Goal: Transaction & Acquisition: Purchase product/service

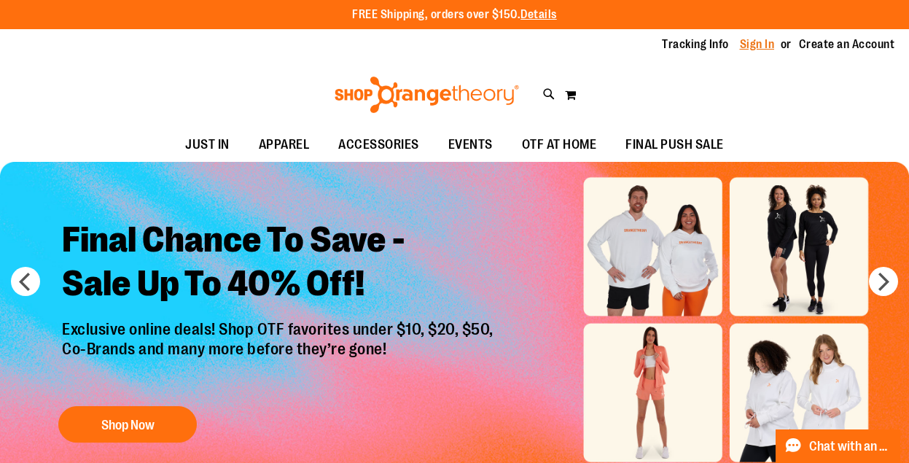
type input "**********"
click at [755, 47] on link "Sign In" at bounding box center [757, 44] width 35 height 16
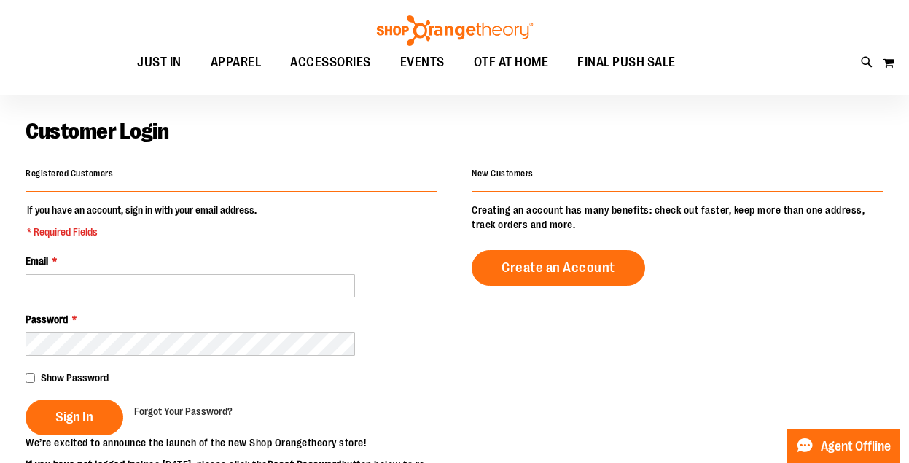
scroll to position [80, 0]
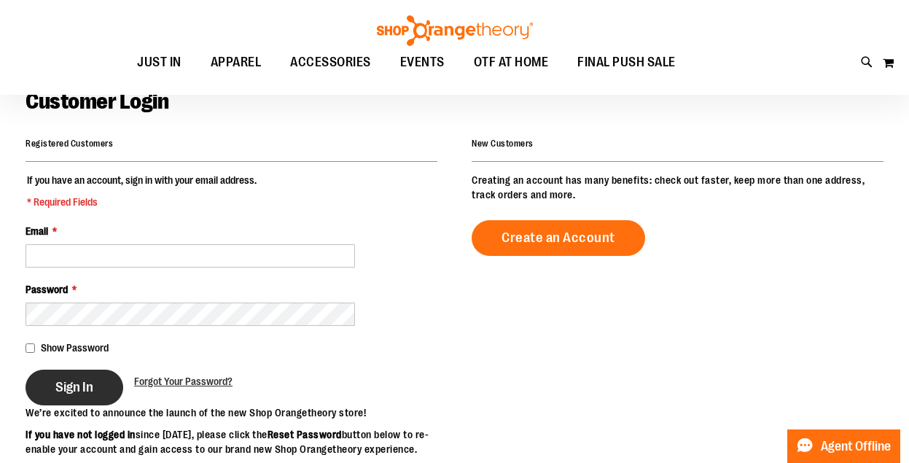
type input "**********"
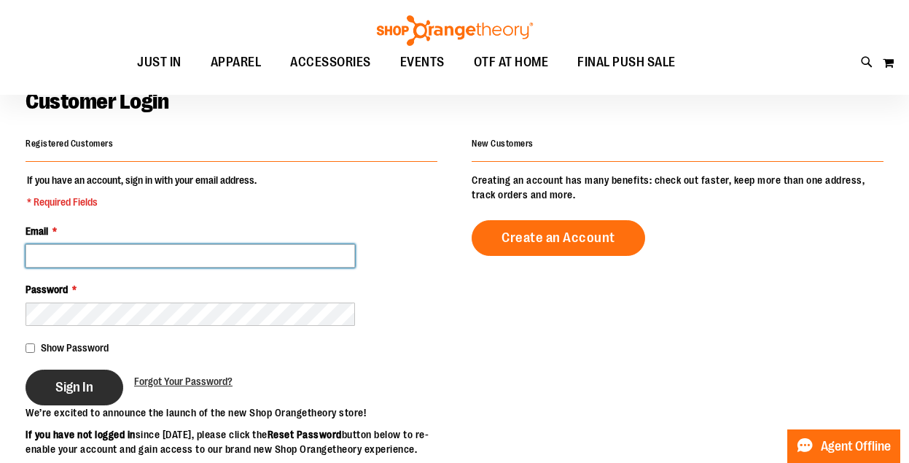
type input "**********"
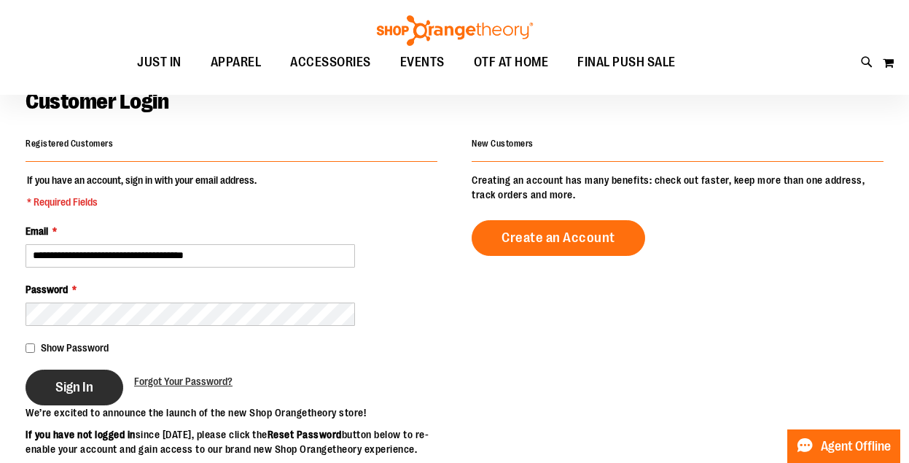
click at [87, 387] on span "Sign In" at bounding box center [74, 387] width 38 height 16
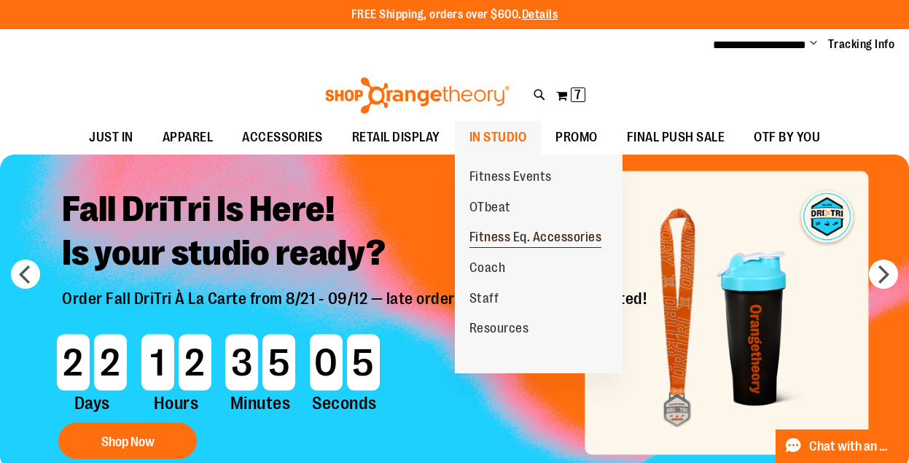
type input "**********"
click at [496, 234] on span "Fitness Eq. Accessories" at bounding box center [535, 239] width 133 height 18
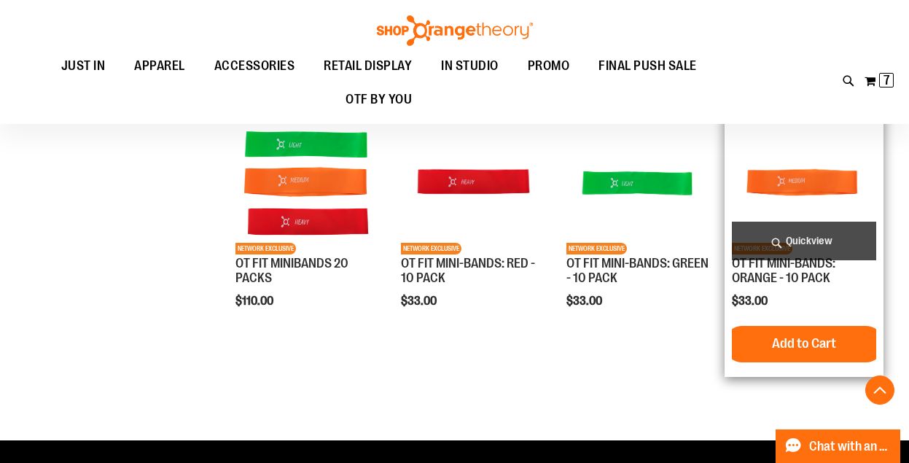
scroll to position [423, 0]
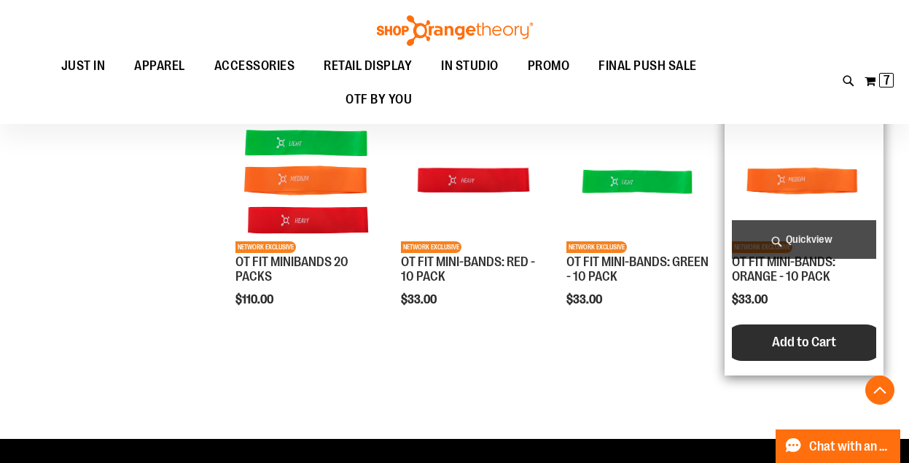
type input "**********"
click at [784, 337] on span "Add to Cart" at bounding box center [804, 342] width 64 height 16
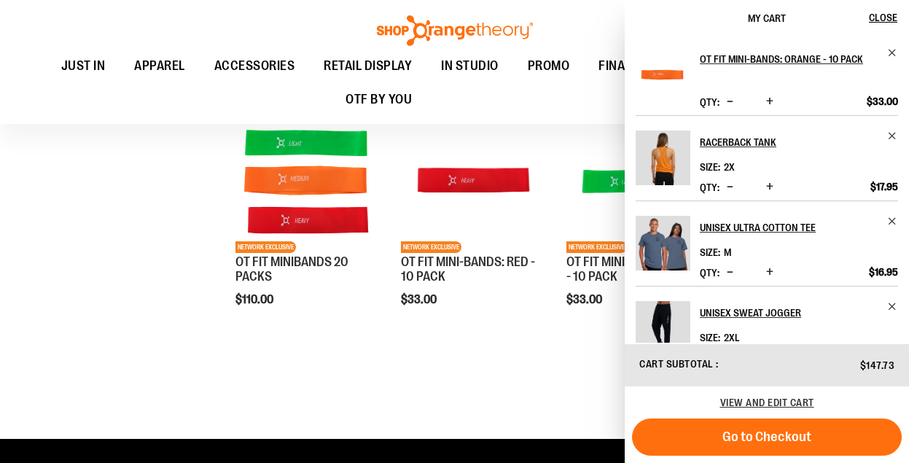
click at [160, 352] on div "**********" at bounding box center [455, 115] width 858 height 632
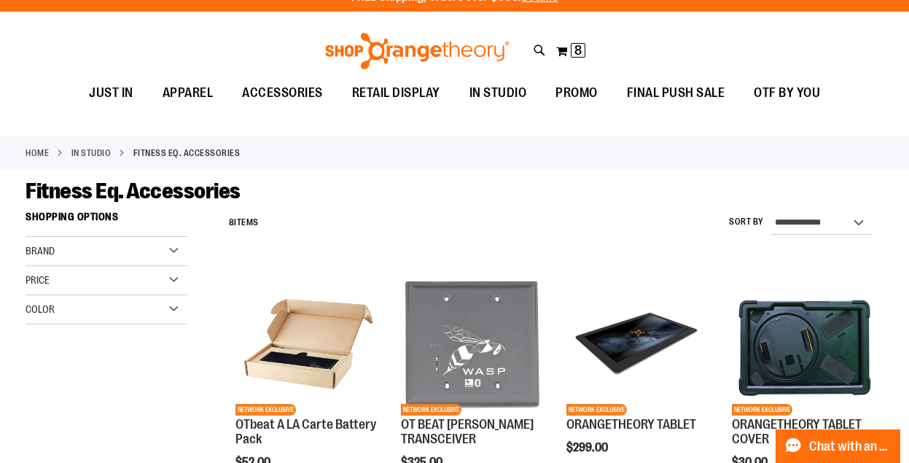
scroll to position [0, 0]
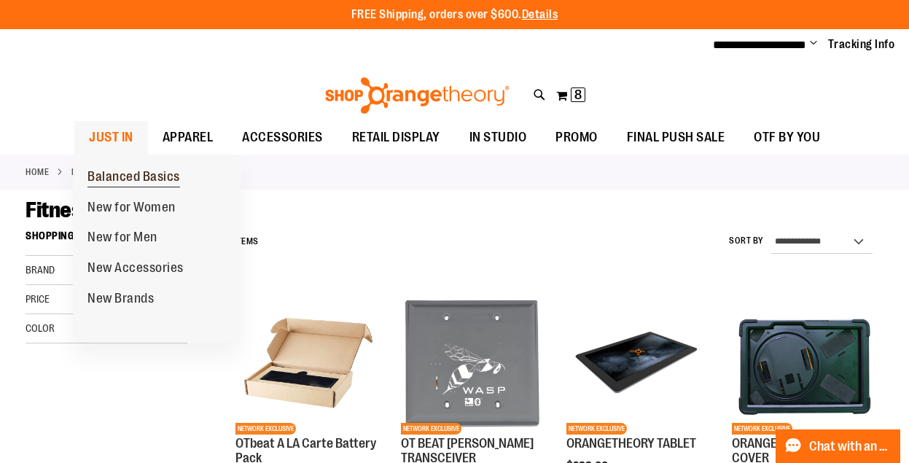
click at [115, 175] on span "Balanced Basics" at bounding box center [133, 178] width 93 height 18
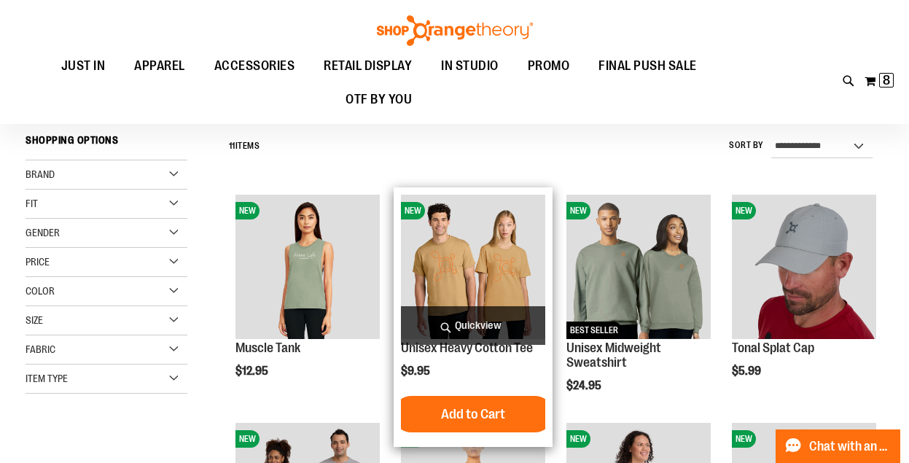
scroll to position [91, 0]
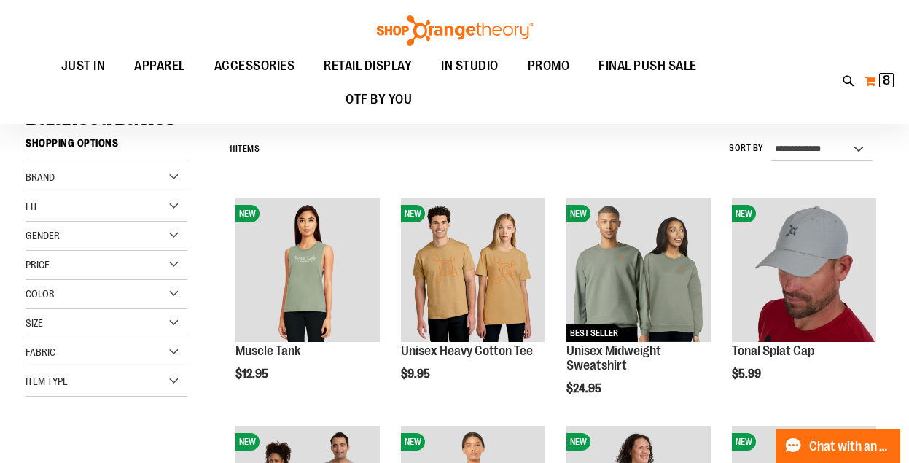
type input "**********"
click at [870, 82] on button "My Cart 8 8 items" at bounding box center [879, 80] width 31 height 23
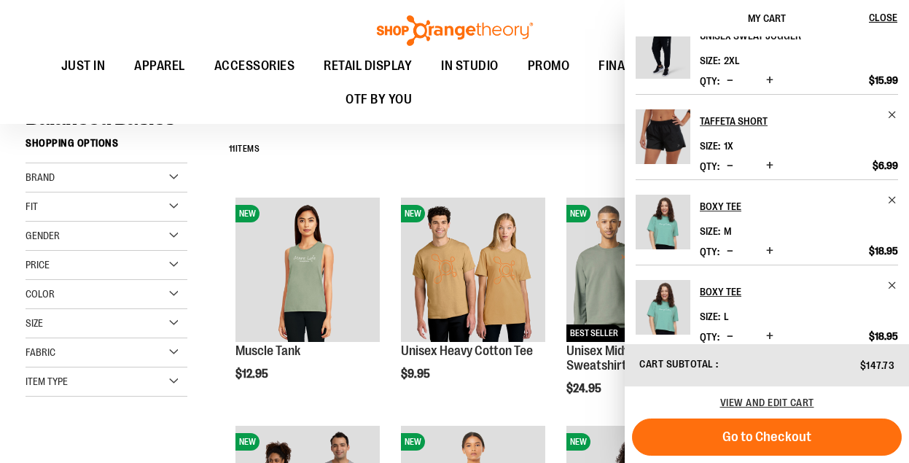
scroll to position [296, 0]
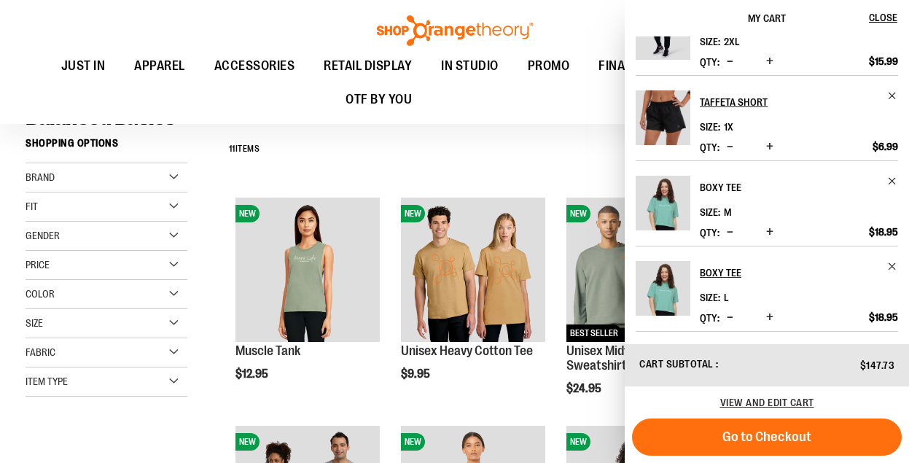
click at [714, 183] on h2 "Boxy Tee" at bounding box center [789, 187] width 179 height 23
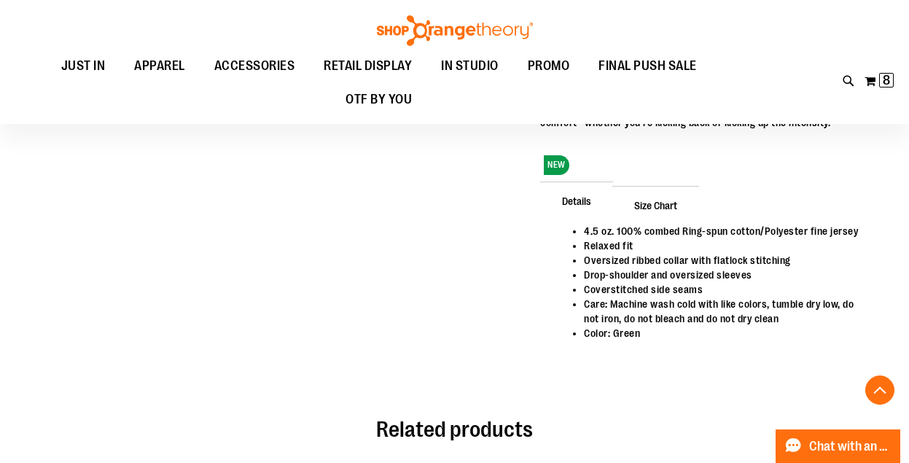
scroll to position [569, 0]
type input "**********"
click at [668, 204] on span "Size Chart" at bounding box center [655, 206] width 87 height 38
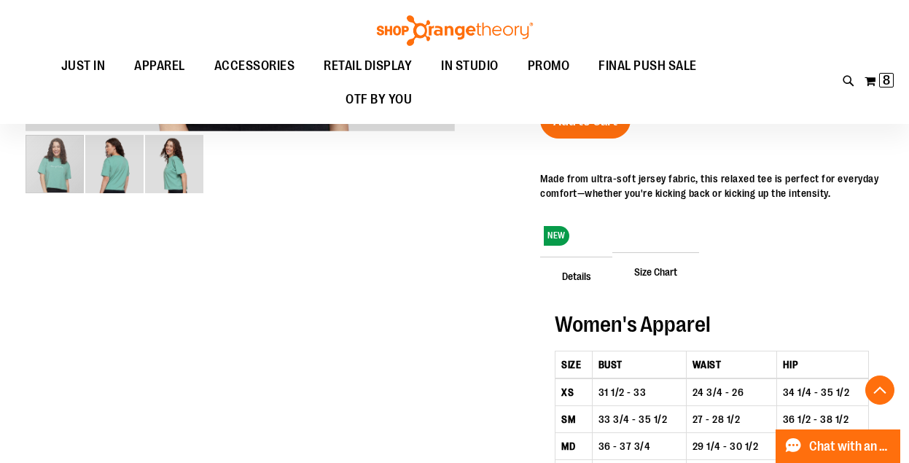
scroll to position [432, 0]
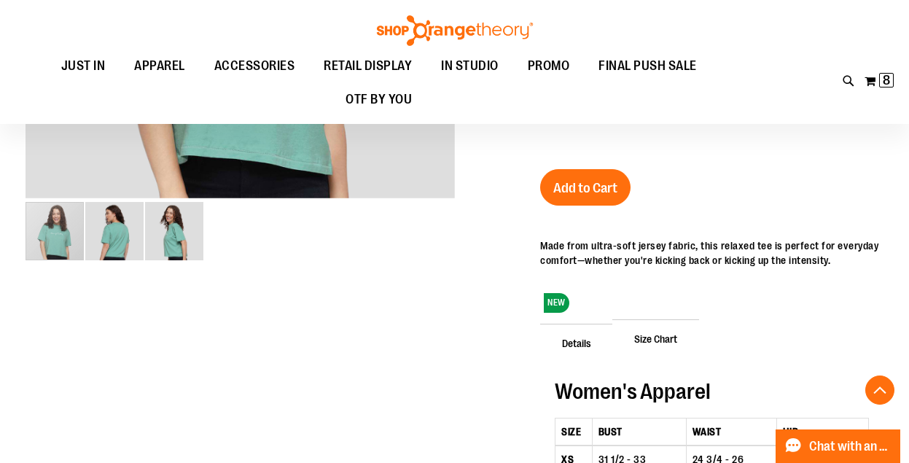
click at [572, 338] on span "Details" at bounding box center [576, 343] width 73 height 38
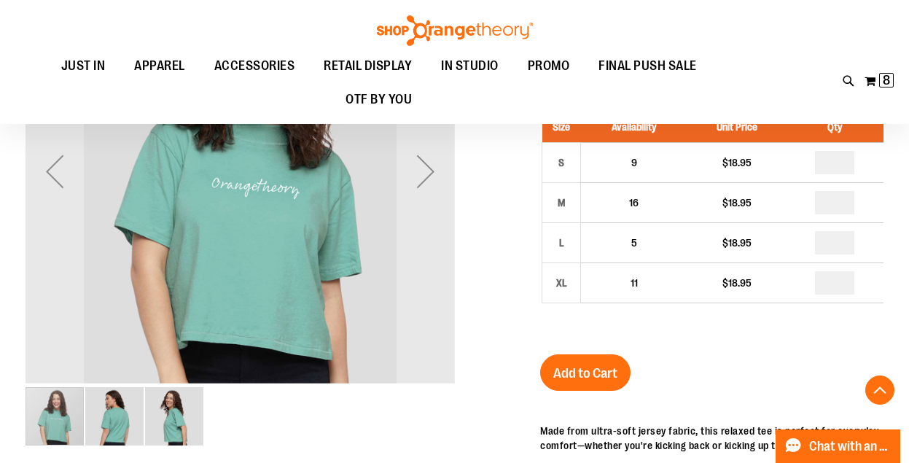
scroll to position [273, 0]
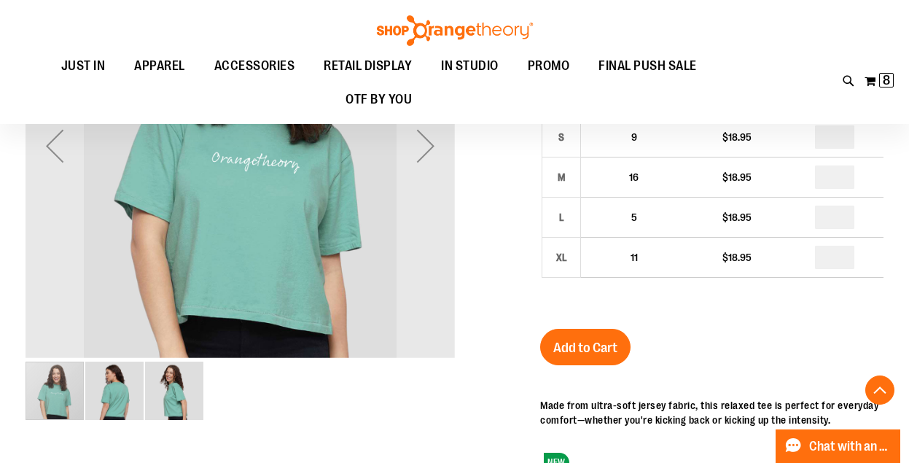
click at [116, 401] on img "image 2 of 3" at bounding box center [114, 391] width 58 height 58
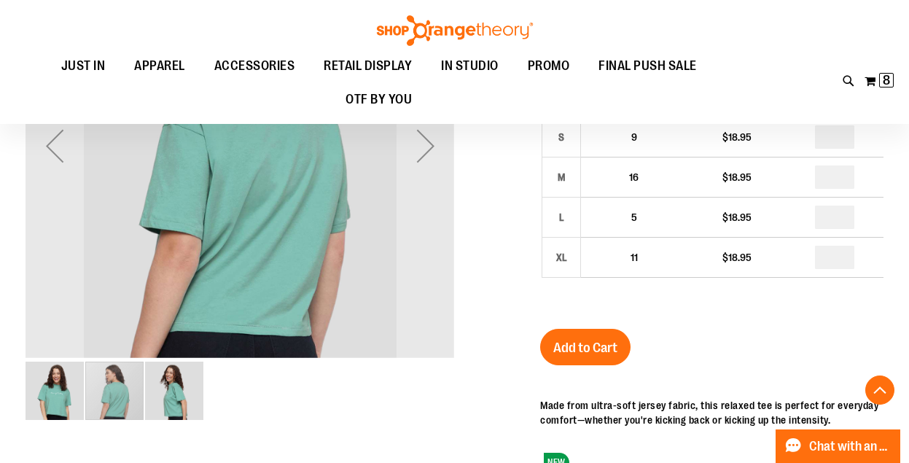
click at [177, 394] on img "image 3 of 3" at bounding box center [174, 391] width 58 height 58
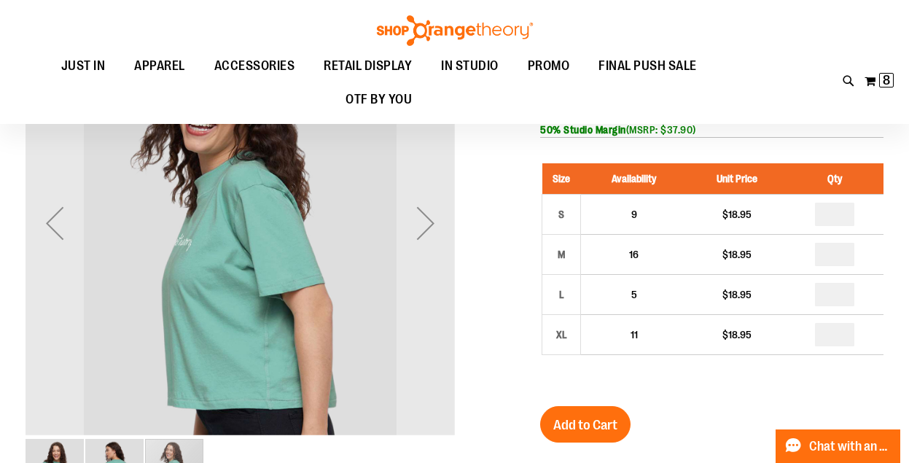
scroll to position [192, 0]
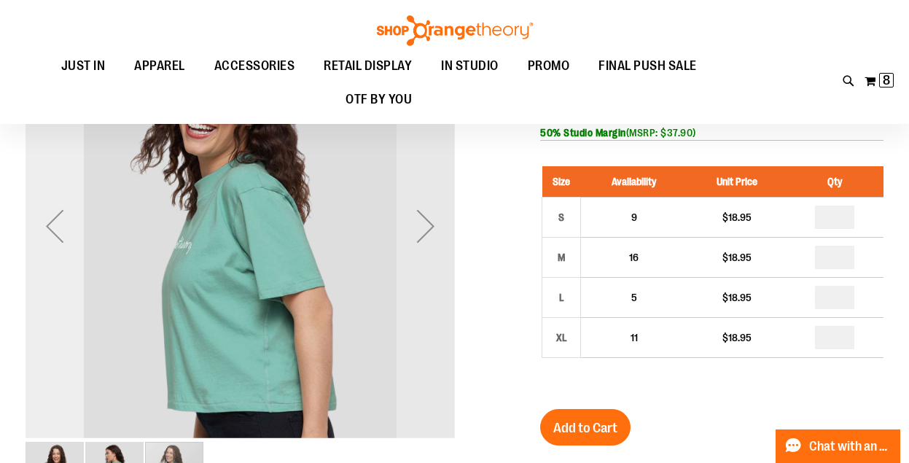
click at [45, 219] on div "Previous" at bounding box center [55, 226] width 58 height 58
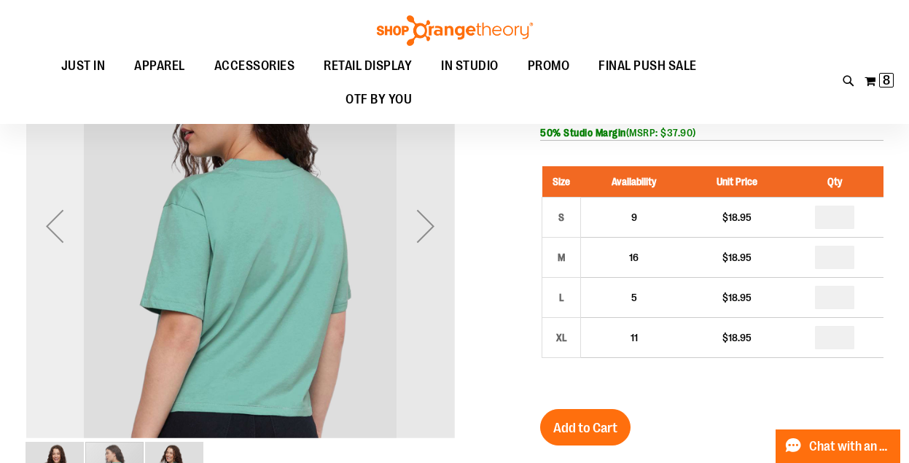
click at [45, 219] on div "Previous" at bounding box center [55, 226] width 58 height 58
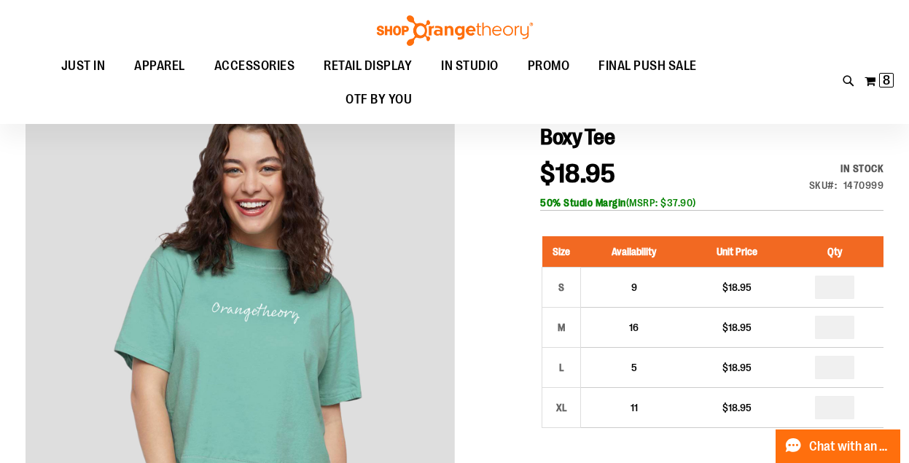
scroll to position [0, 0]
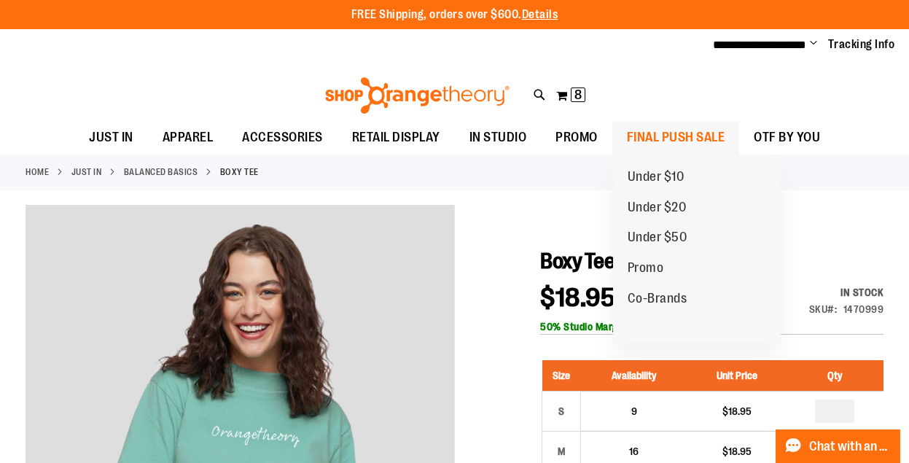
click at [647, 133] on span "FINAL PUSH SALE" at bounding box center [676, 137] width 98 height 33
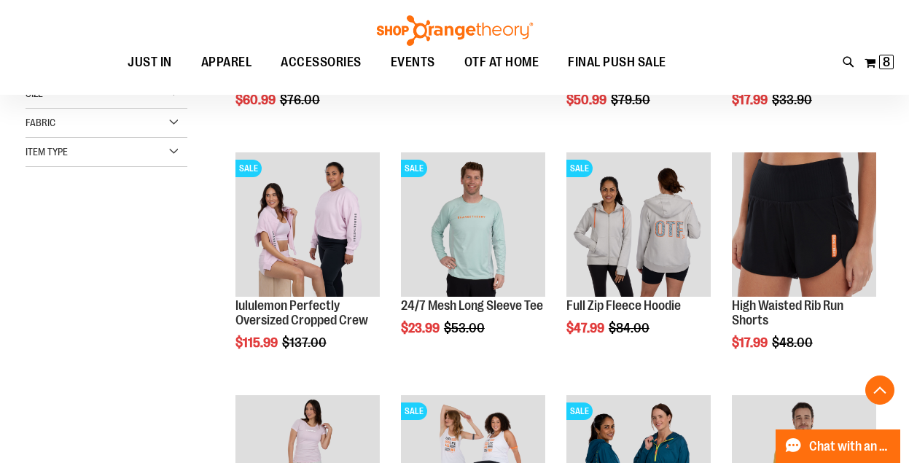
scroll to position [389, 0]
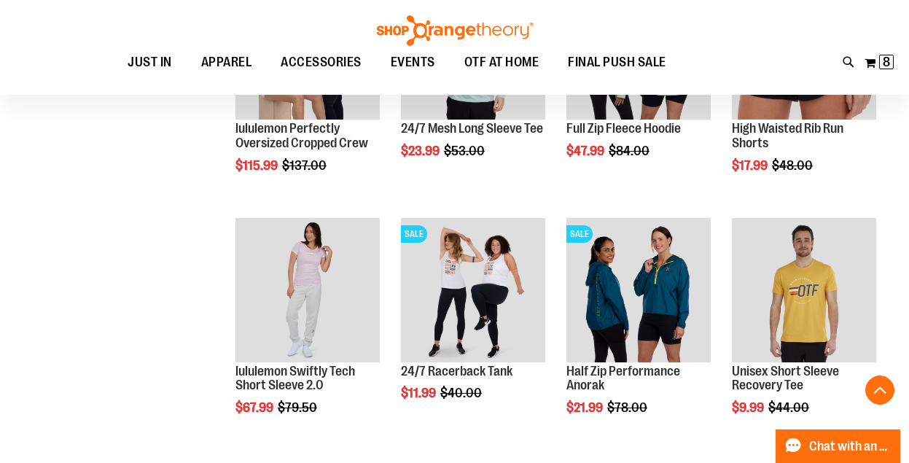
scroll to position [576, 0]
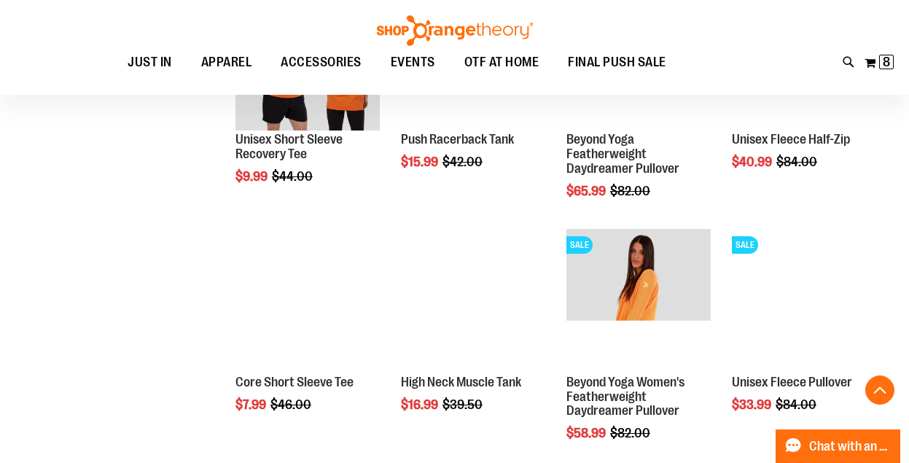
scroll to position [2066, 0]
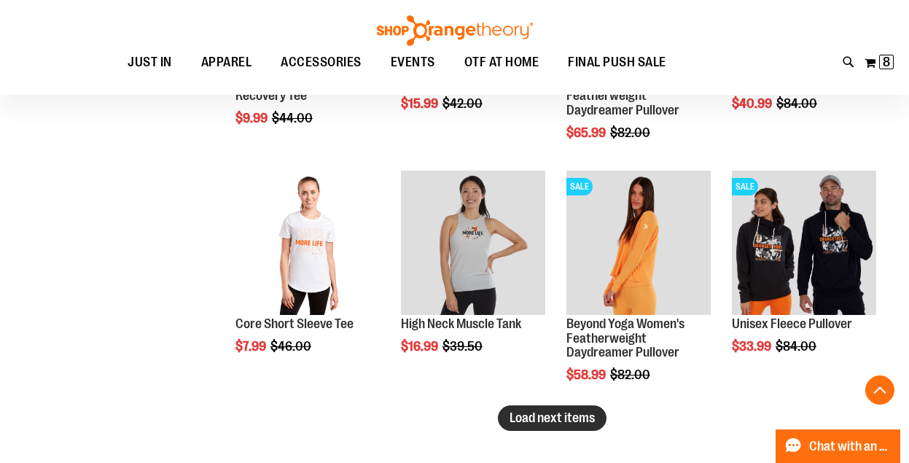
type input "**********"
click at [551, 418] on span "Load next items" at bounding box center [552, 417] width 85 height 15
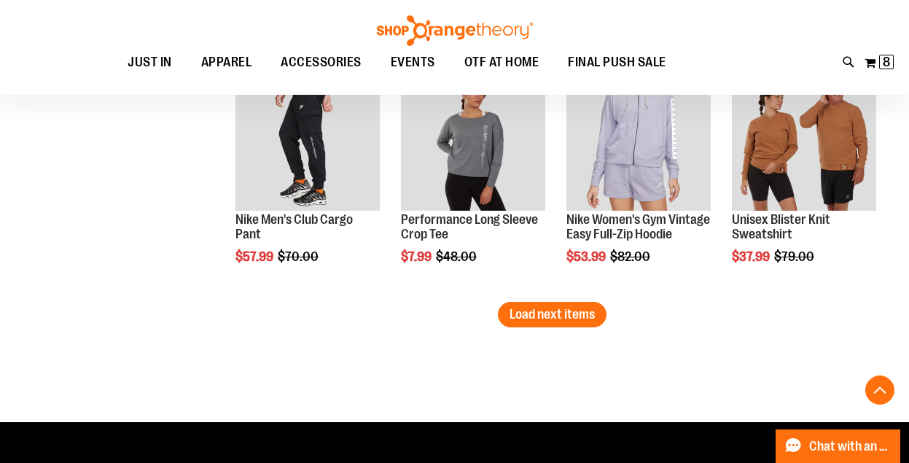
scroll to position [2898, 0]
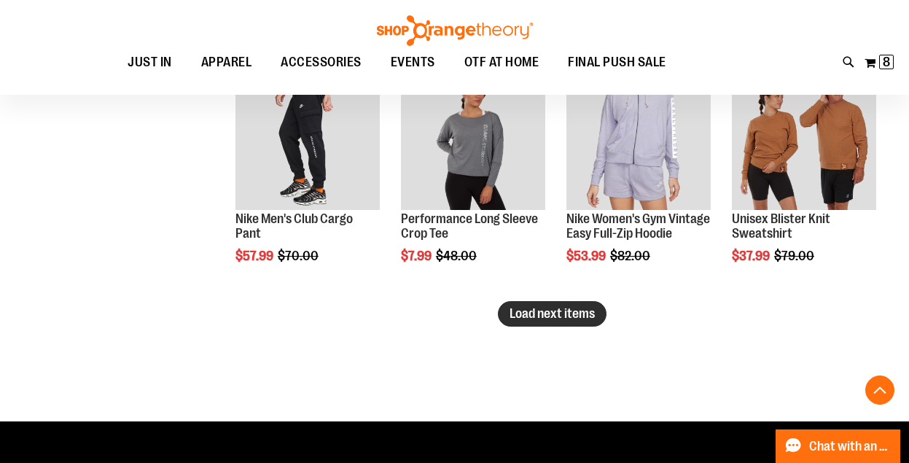
click at [548, 313] on span "Load next items" at bounding box center [552, 313] width 85 height 15
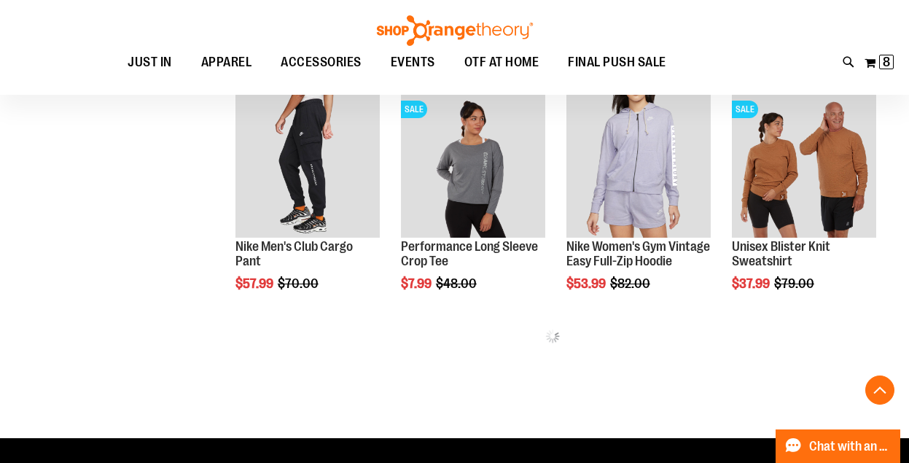
scroll to position [2857, 0]
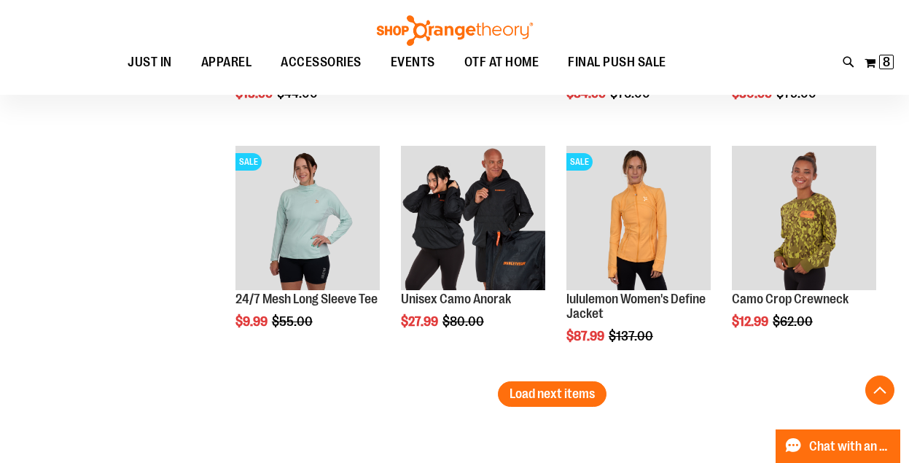
scroll to position [3575, 0]
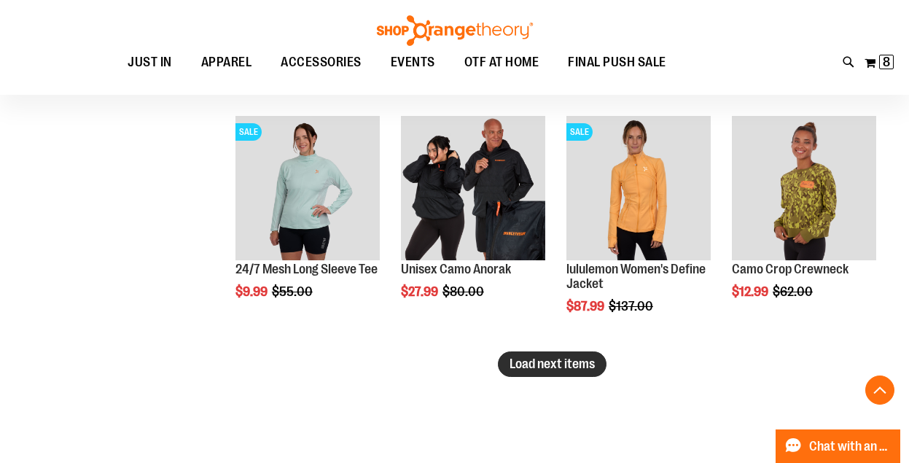
click at [543, 364] on span "Load next items" at bounding box center [552, 363] width 85 height 15
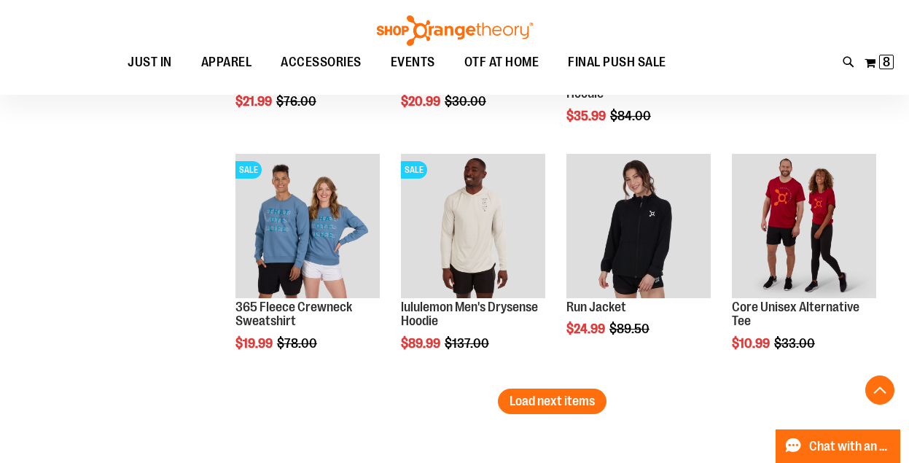
scroll to position [4270, 0]
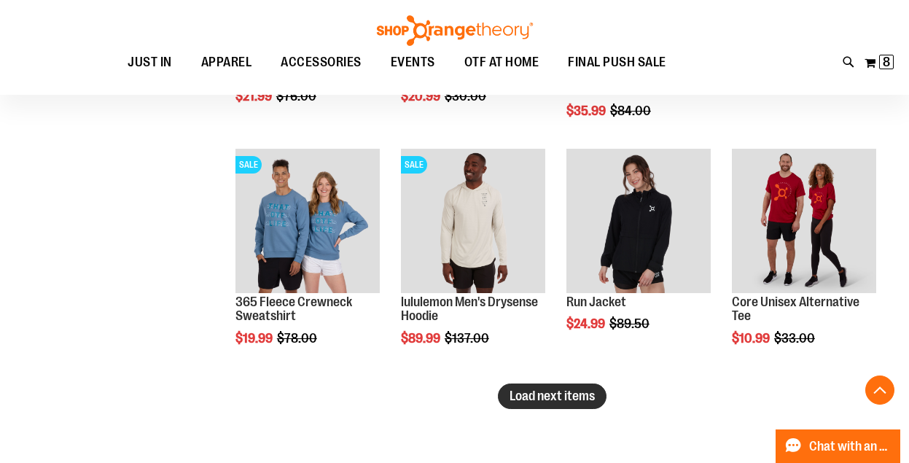
click at [560, 398] on span "Load next items" at bounding box center [552, 396] width 85 height 15
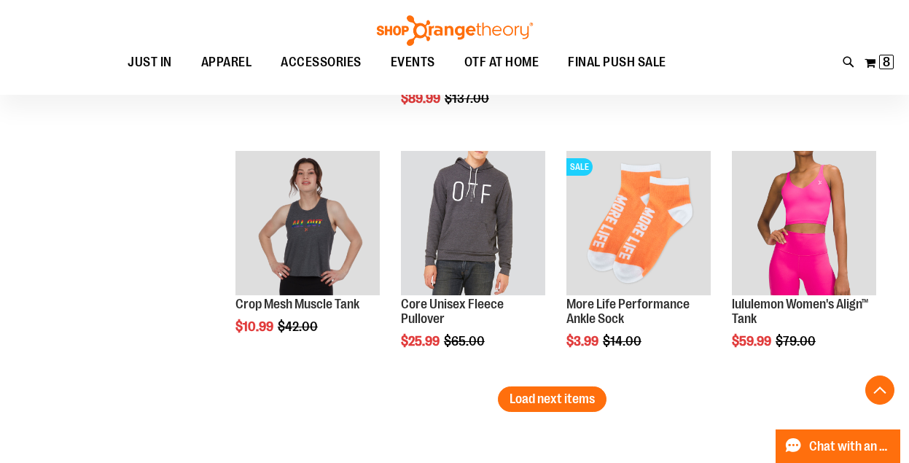
scroll to position [4985, 0]
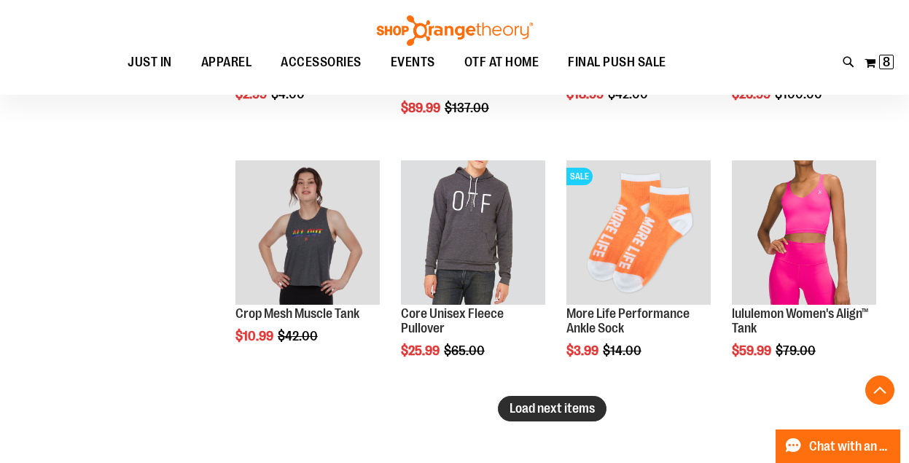
click at [592, 408] on span "Load next items" at bounding box center [552, 408] width 85 height 15
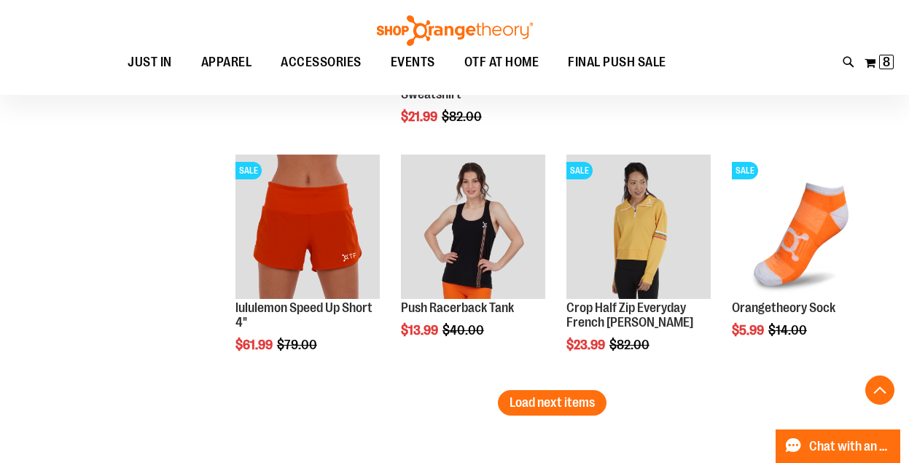
scroll to position [5727, 0]
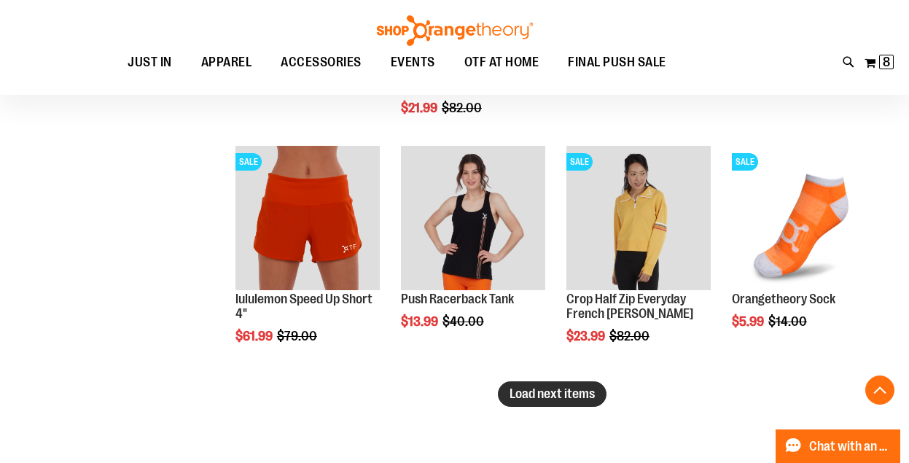
click at [568, 395] on span "Load next items" at bounding box center [552, 393] width 85 height 15
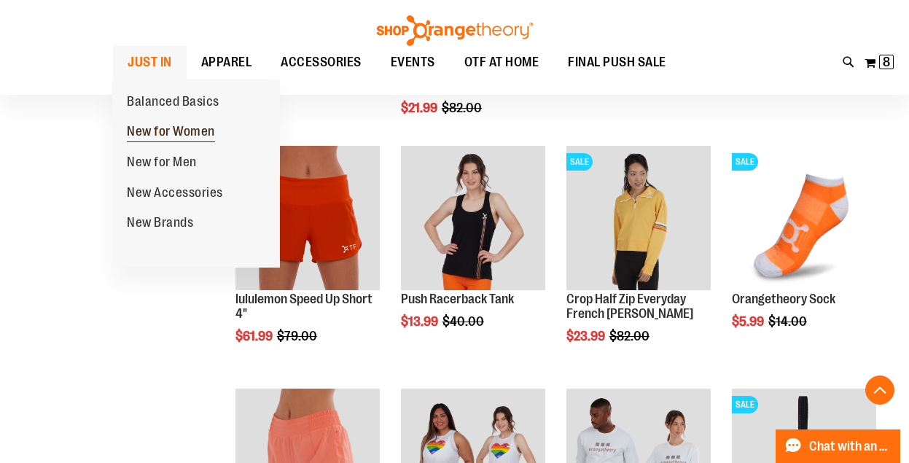
click at [159, 133] on span "New for Women" at bounding box center [171, 133] width 88 height 18
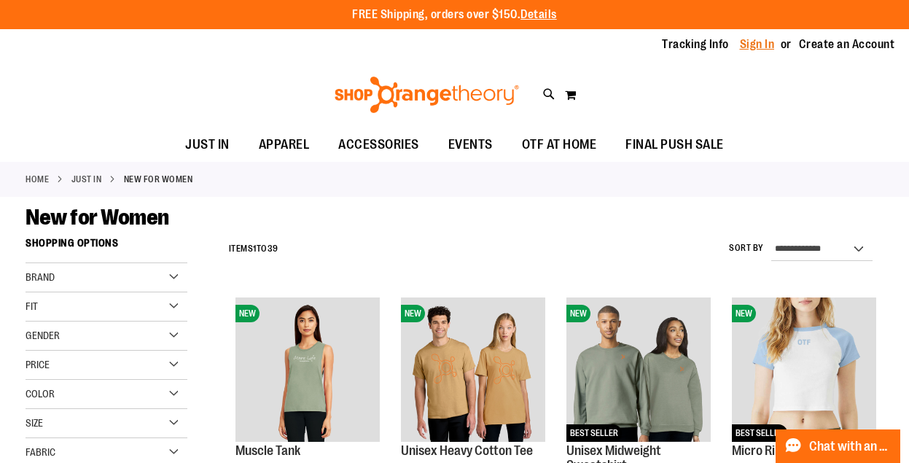
type input "**********"
click at [752, 44] on link "Sign In" at bounding box center [757, 44] width 35 height 16
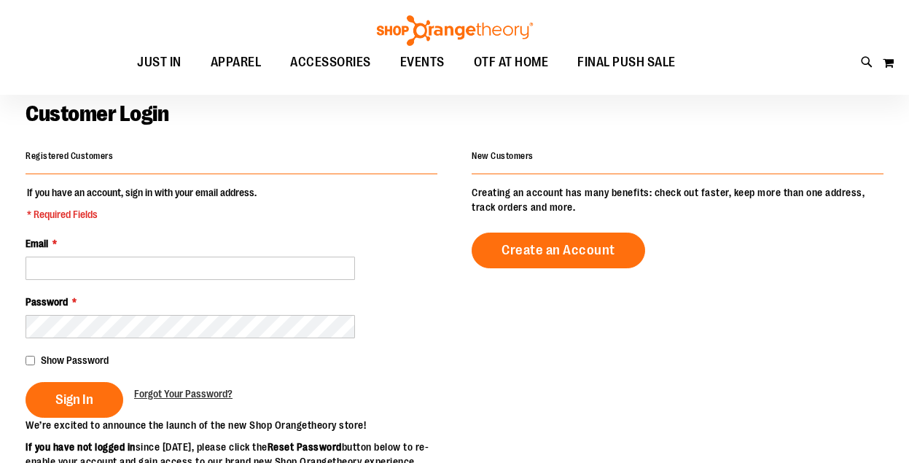
scroll to position [71, 0]
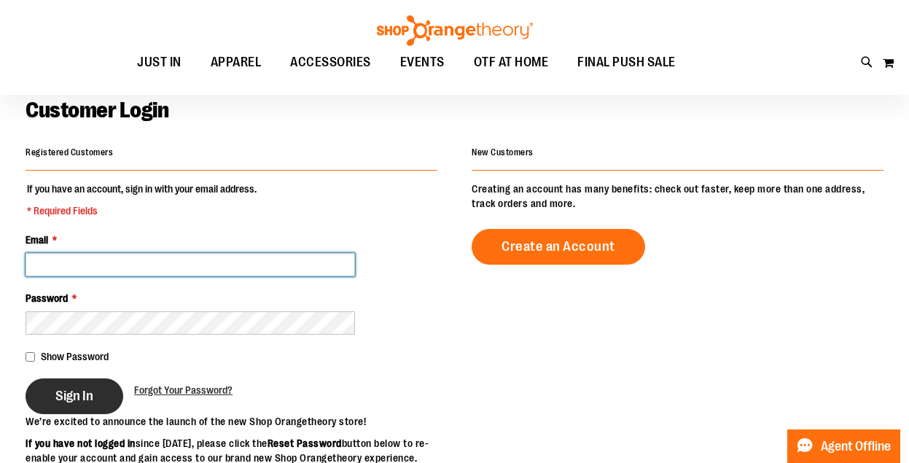
type input "**********"
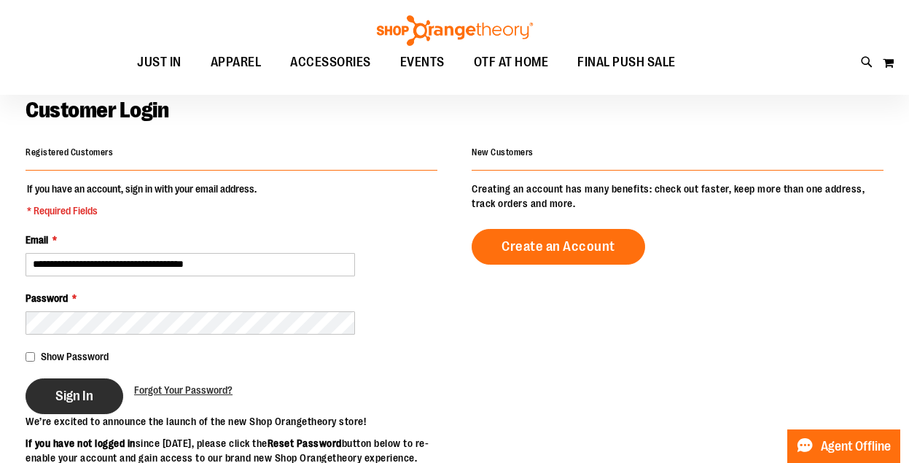
type input "**********"
click at [73, 402] on span "Sign In" at bounding box center [74, 396] width 38 height 16
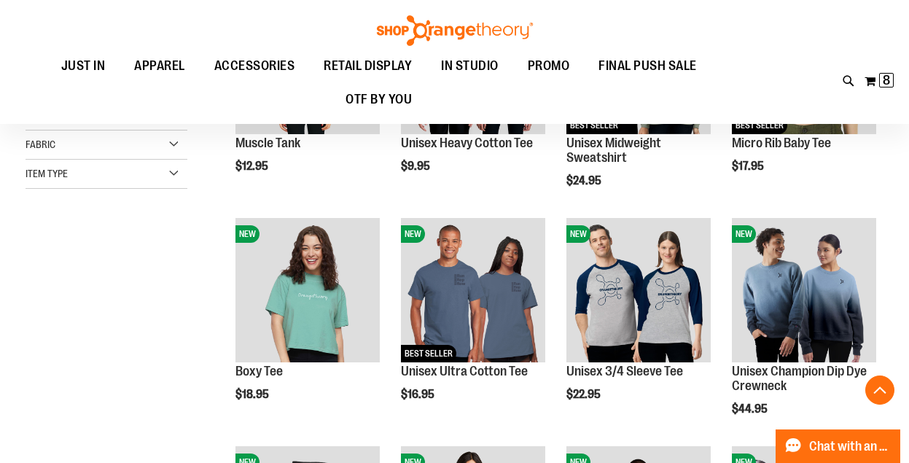
scroll to position [303, 0]
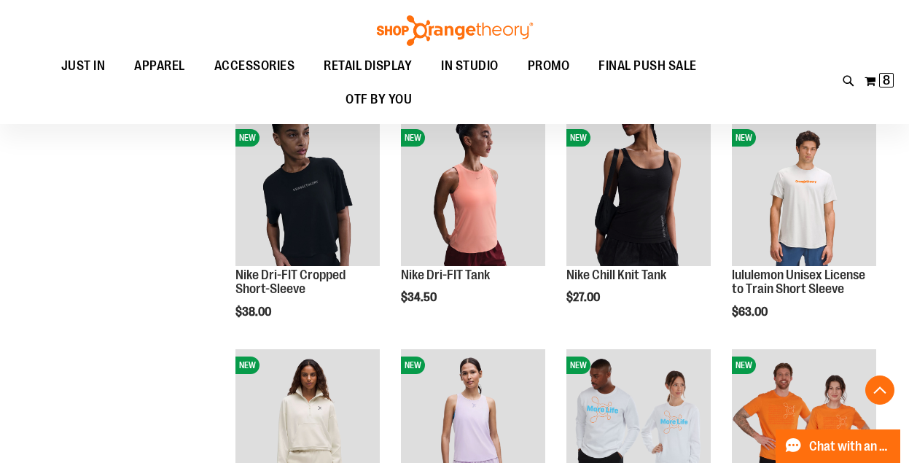
scroll to position [847, 0]
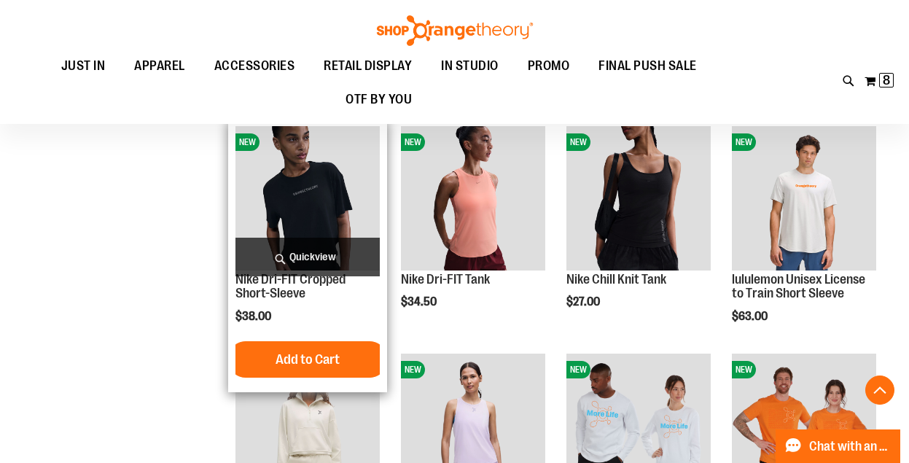
type input "**********"
click at [305, 259] on span "Quickview" at bounding box center [307, 257] width 144 height 39
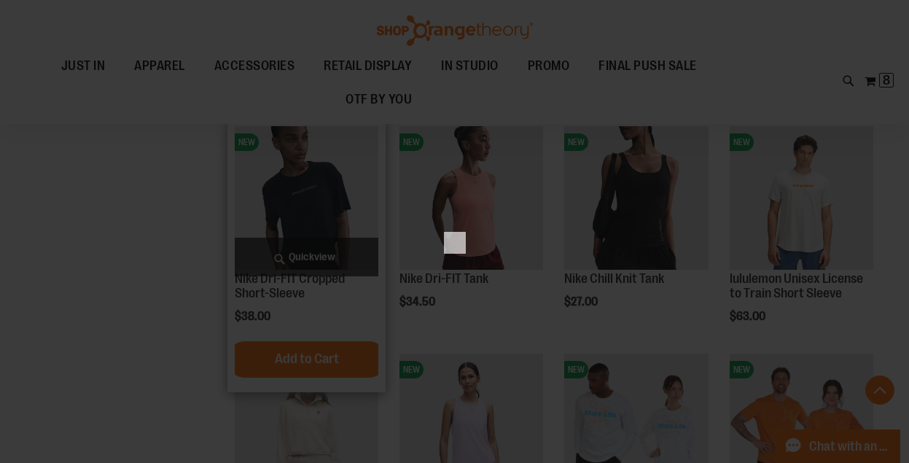
scroll to position [0, 0]
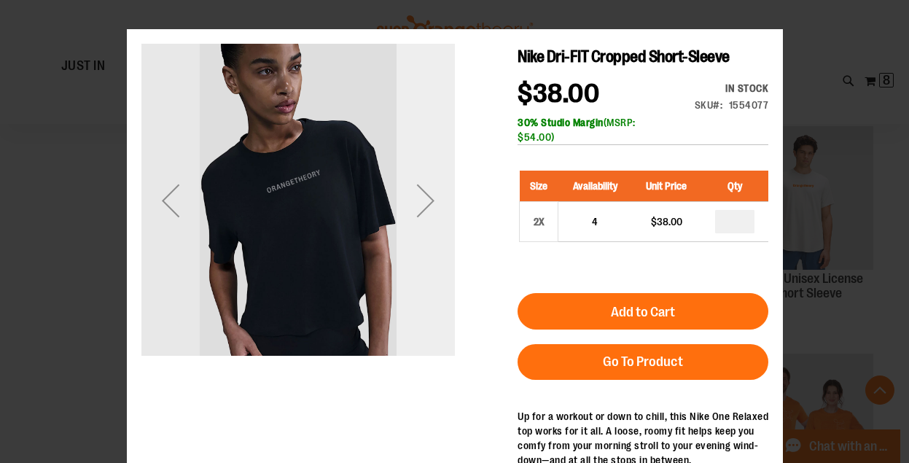
click at [426, 205] on div "Next" at bounding box center [425, 200] width 58 height 58
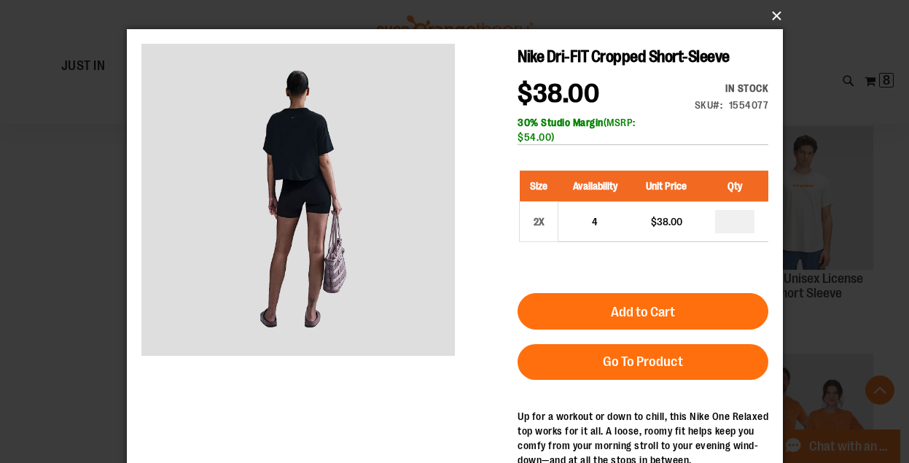
click at [772, 15] on button "×" at bounding box center [459, 16] width 656 height 32
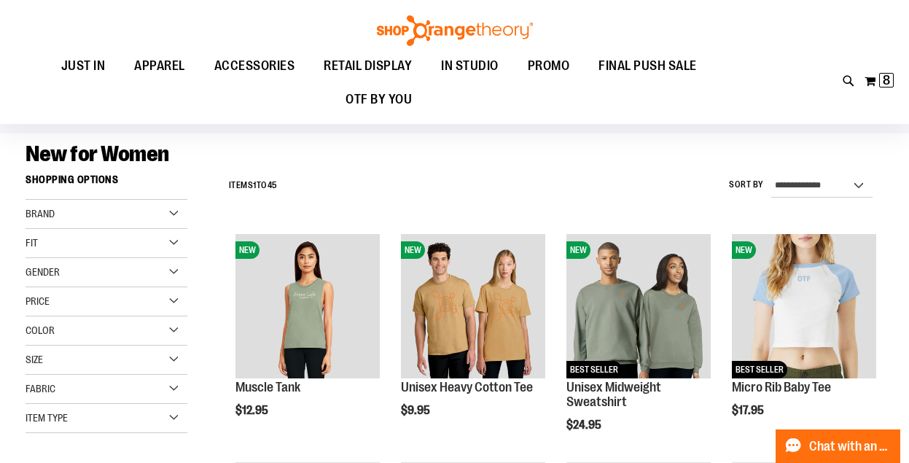
scroll to position [79, 0]
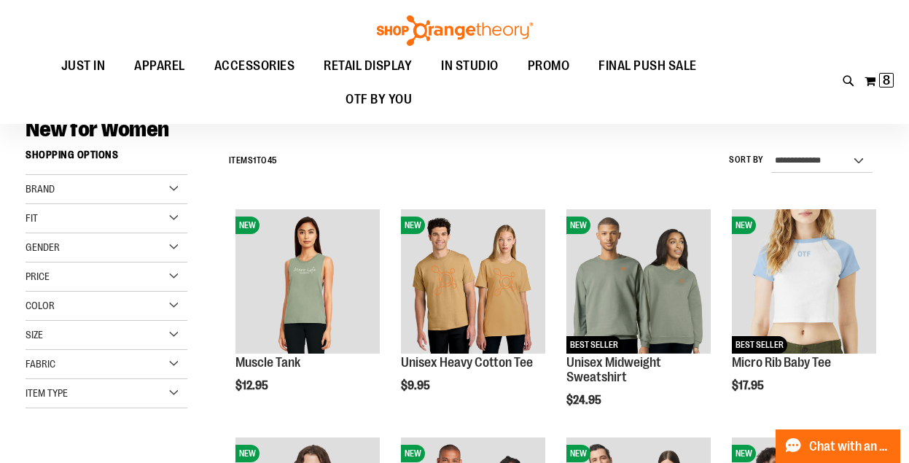
click at [169, 268] on div "Price" at bounding box center [107, 276] width 162 height 29
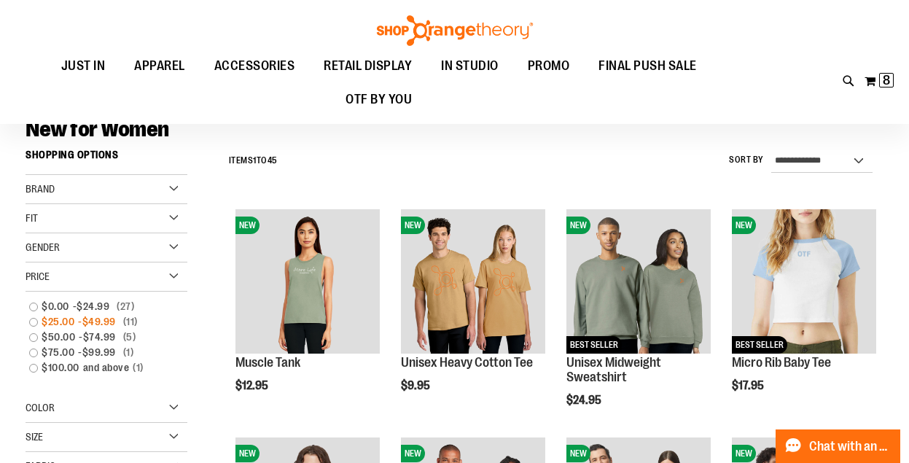
click at [34, 319] on link "$25.00 - $49.99 11 items" at bounding box center [99, 321] width 155 height 15
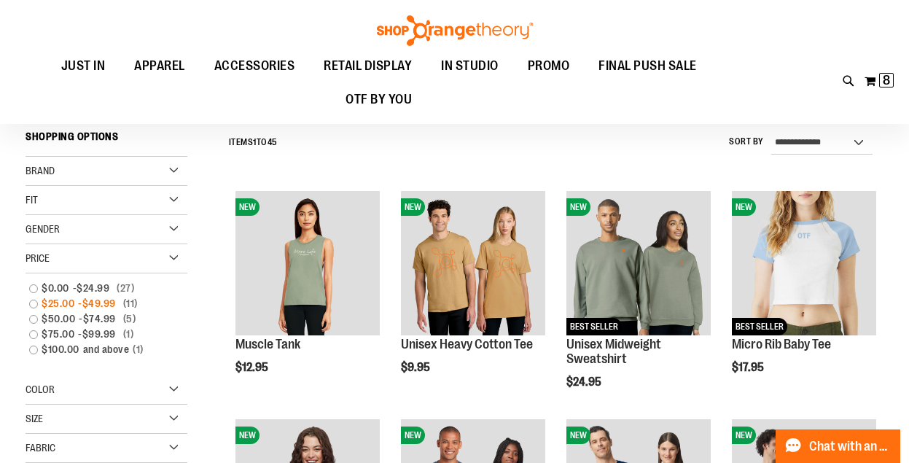
scroll to position [98, 0]
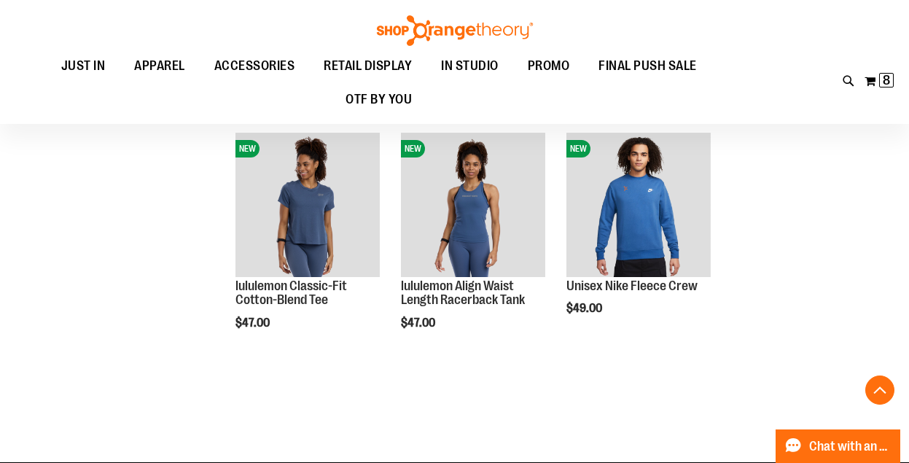
scroll to position [647, 0]
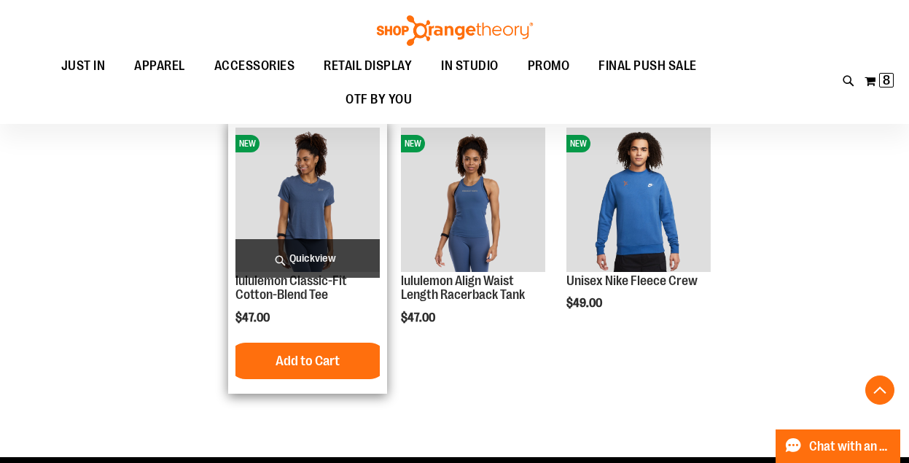
click at [321, 262] on span "Quickview" at bounding box center [307, 258] width 144 height 39
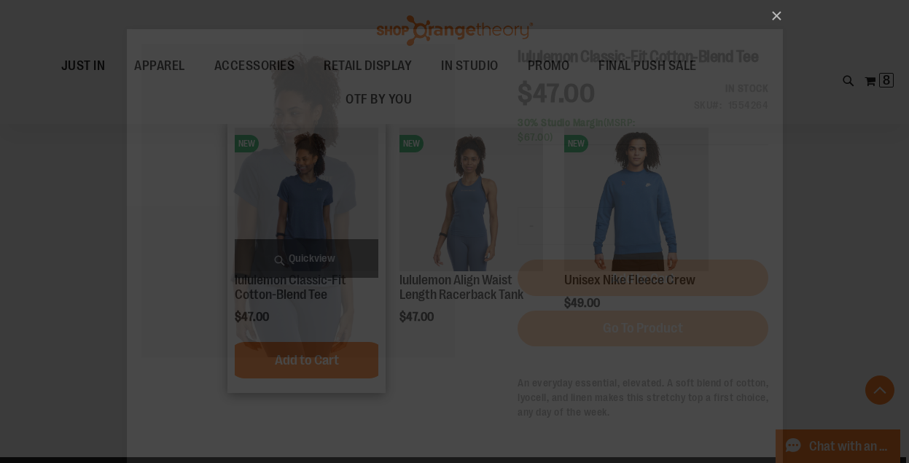
scroll to position [0, 0]
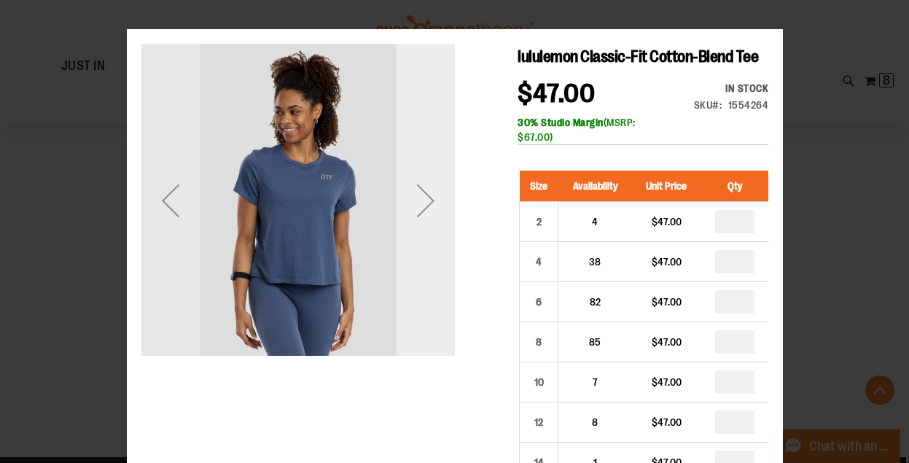
click at [422, 204] on div "Next" at bounding box center [425, 200] width 58 height 58
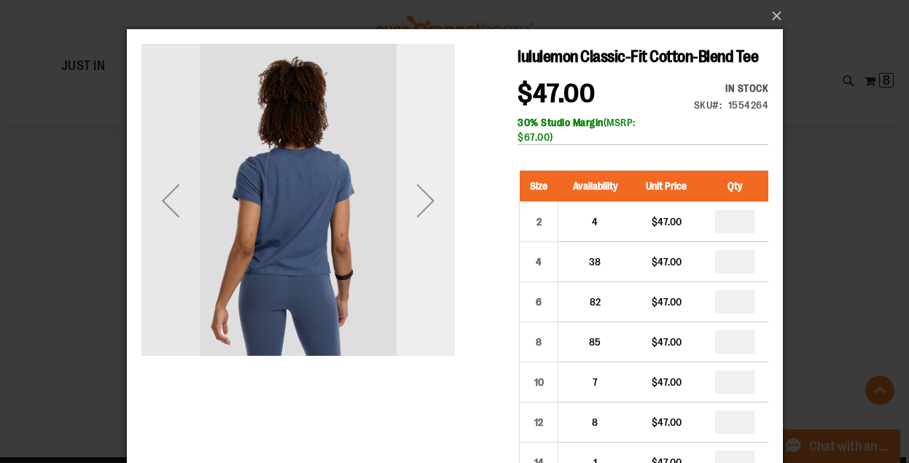
click at [422, 204] on div "Next" at bounding box center [425, 200] width 58 height 58
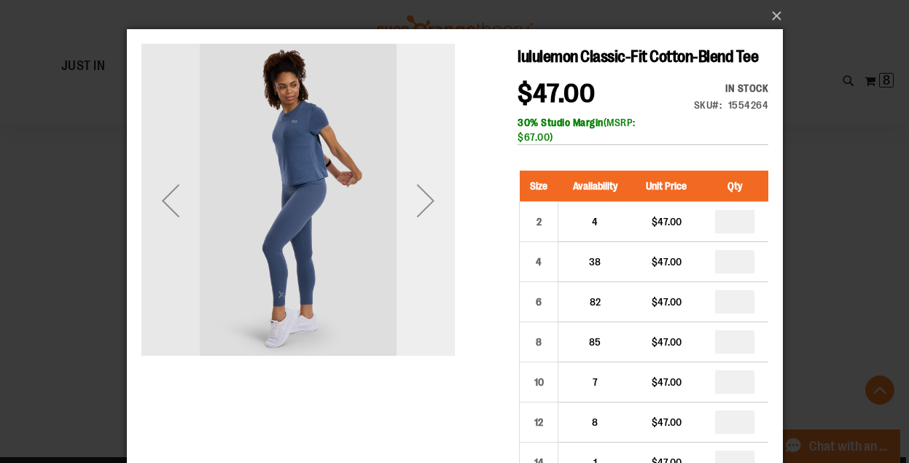
click at [422, 204] on div "Next" at bounding box center [425, 200] width 58 height 58
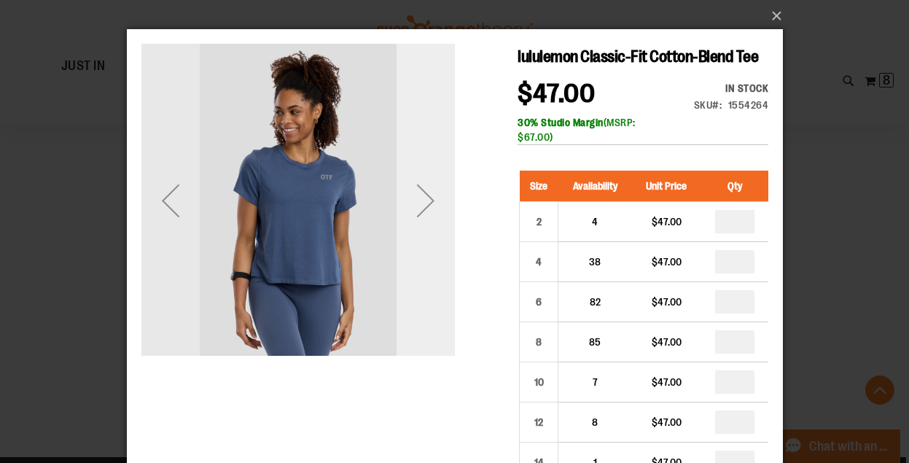
click at [423, 205] on div "Next" at bounding box center [425, 200] width 58 height 58
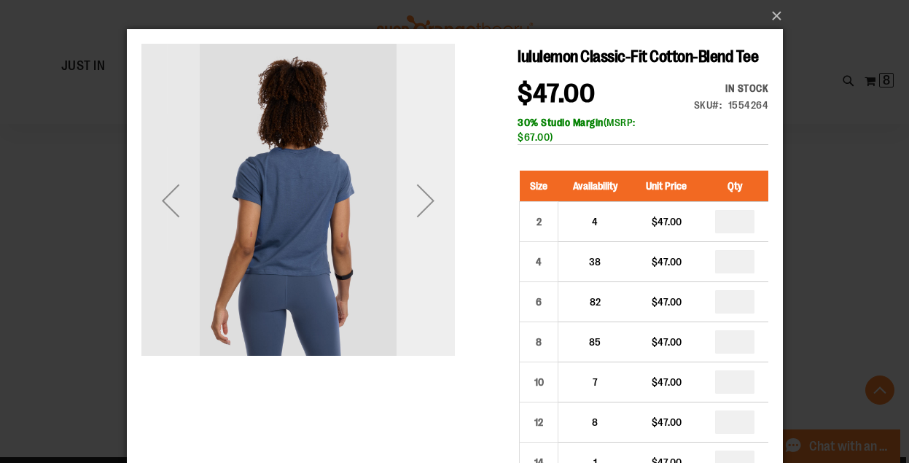
click at [423, 205] on div "Next" at bounding box center [425, 200] width 58 height 58
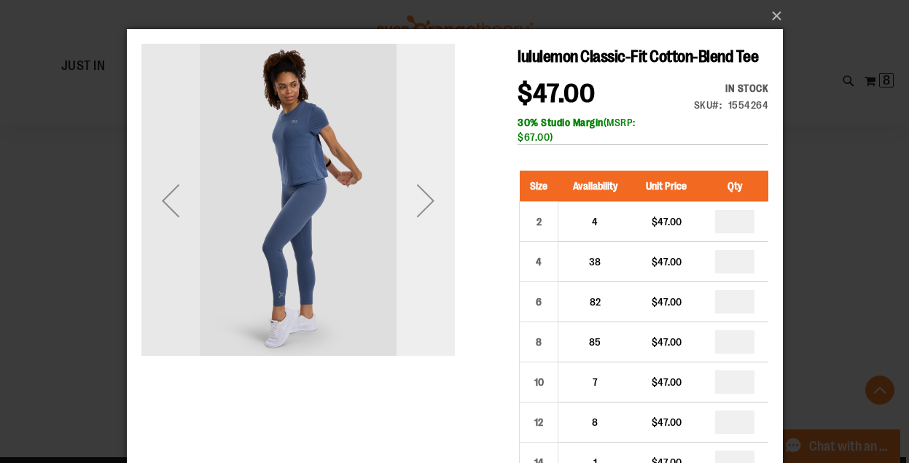
click at [423, 205] on div "Next" at bounding box center [425, 200] width 58 height 58
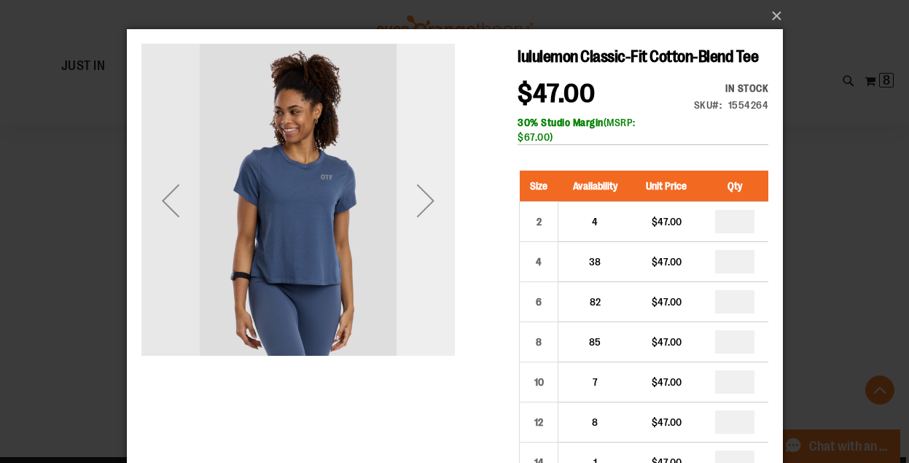
click at [421, 205] on div "Next" at bounding box center [425, 200] width 58 height 58
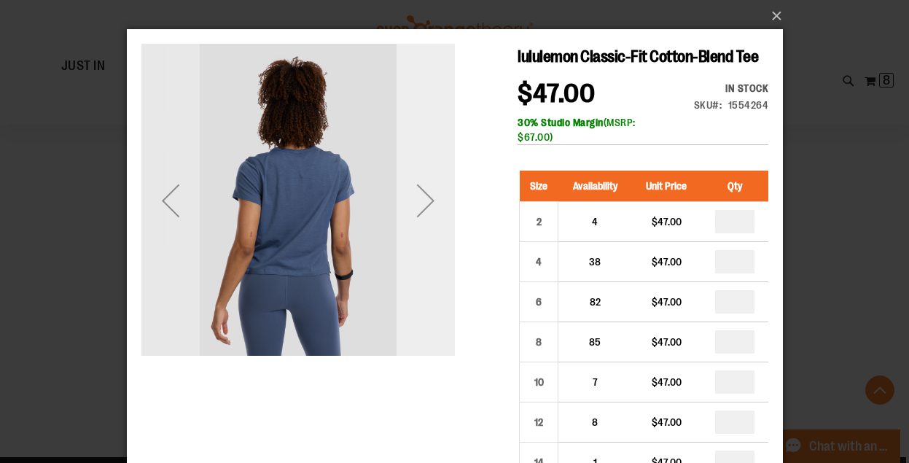
click at [421, 205] on div "Next" at bounding box center [425, 200] width 58 height 58
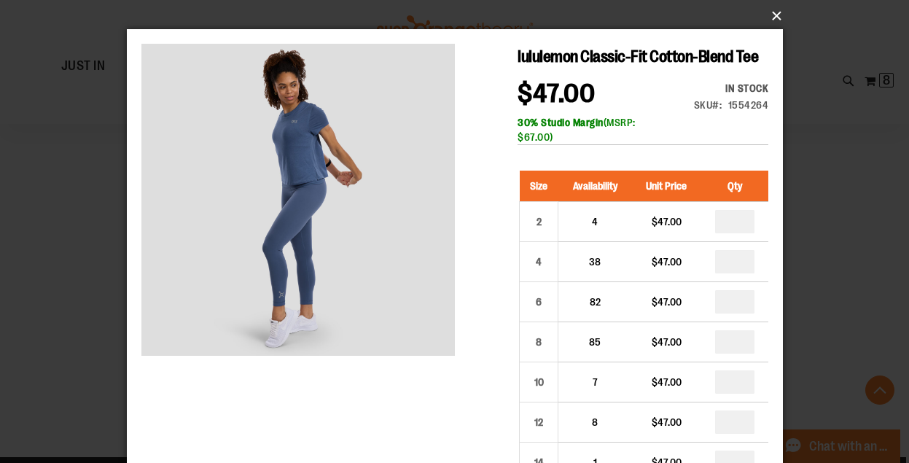
click at [774, 16] on button "×" at bounding box center [459, 16] width 656 height 32
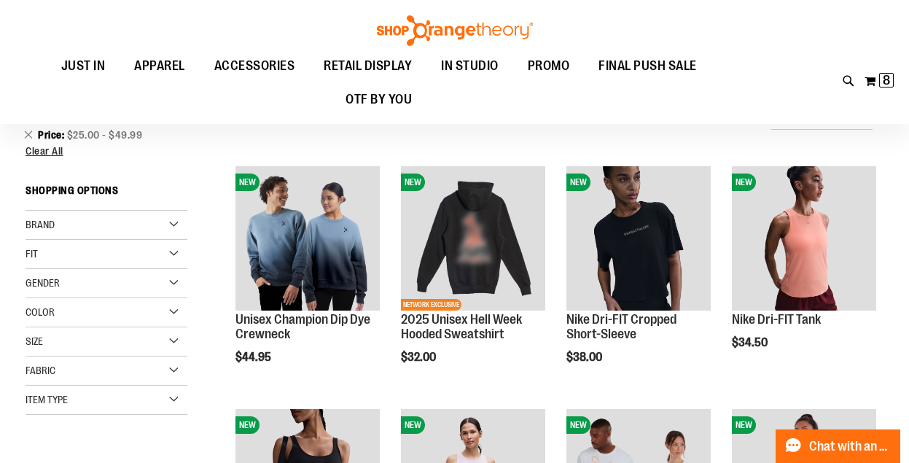
scroll to position [122, 0]
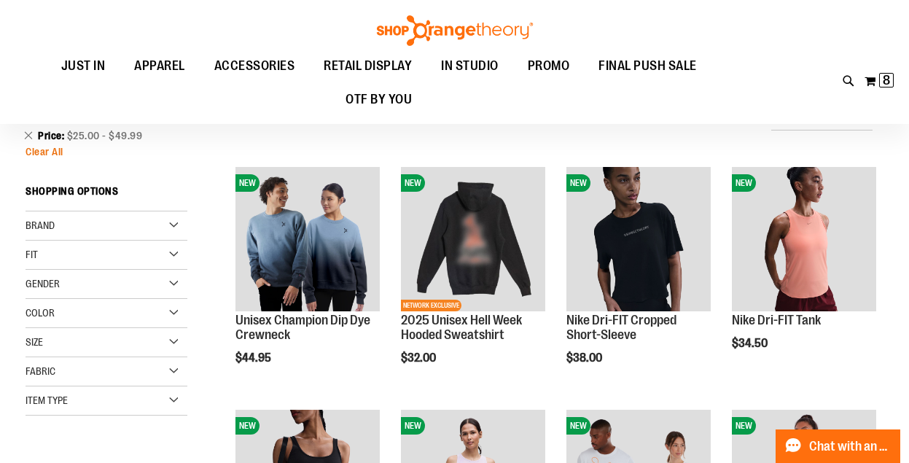
click at [49, 156] on span "Clear All" at bounding box center [45, 152] width 38 height 12
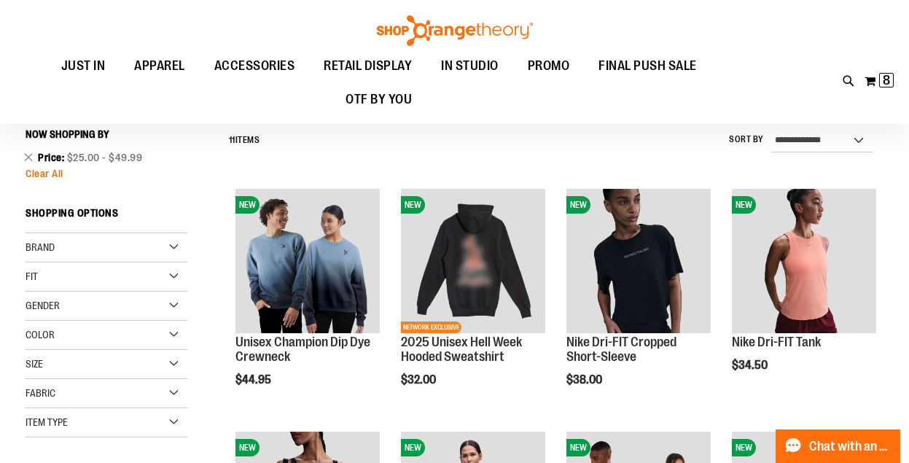
scroll to position [98, 0]
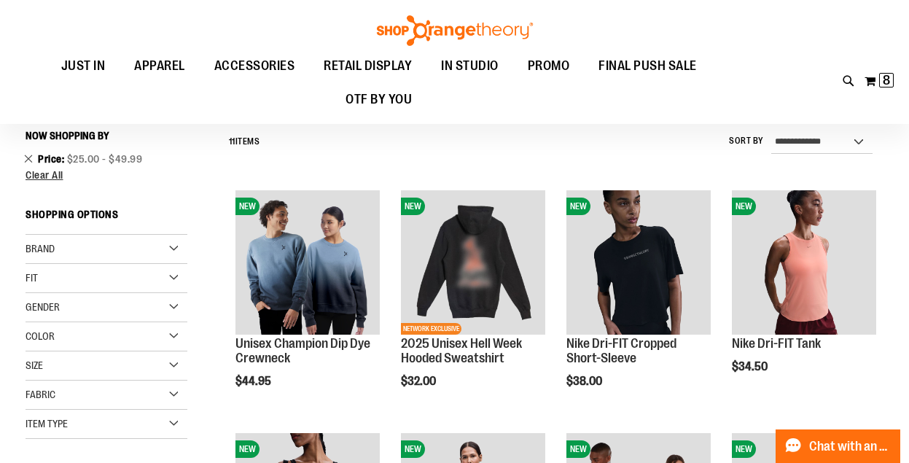
click at [31, 161] on link "Remove This Item" at bounding box center [28, 158] width 9 height 15
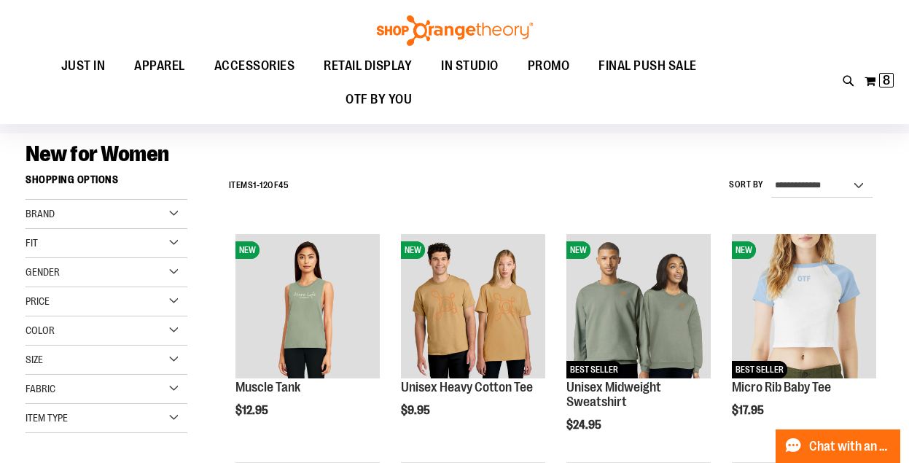
scroll to position [31, 0]
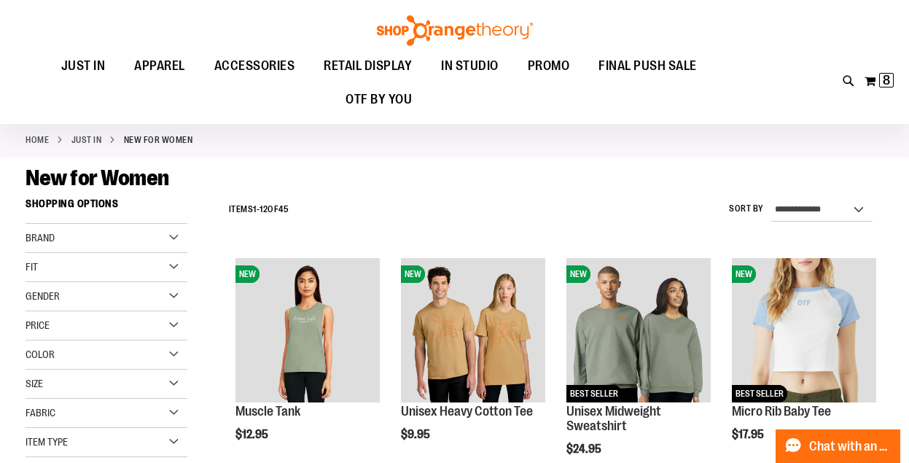
click at [174, 326] on div "Price" at bounding box center [107, 325] width 162 height 29
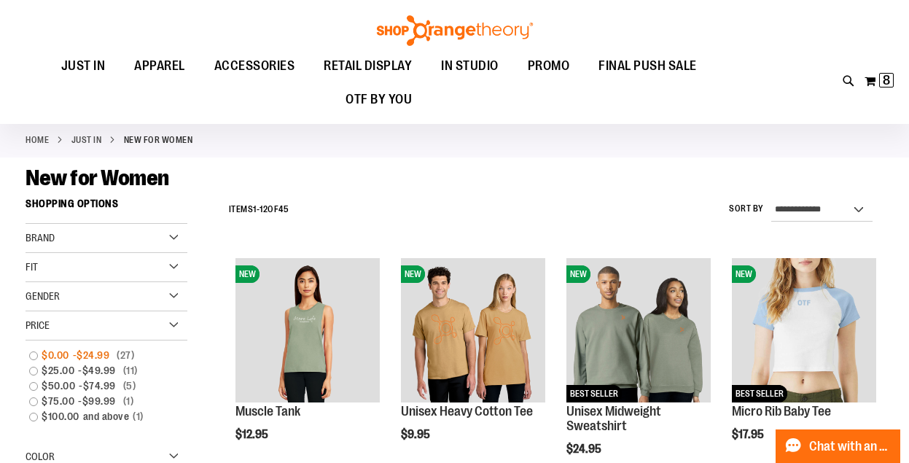
click at [32, 355] on link "$0.00 - $24.99 27 items" at bounding box center [99, 355] width 155 height 15
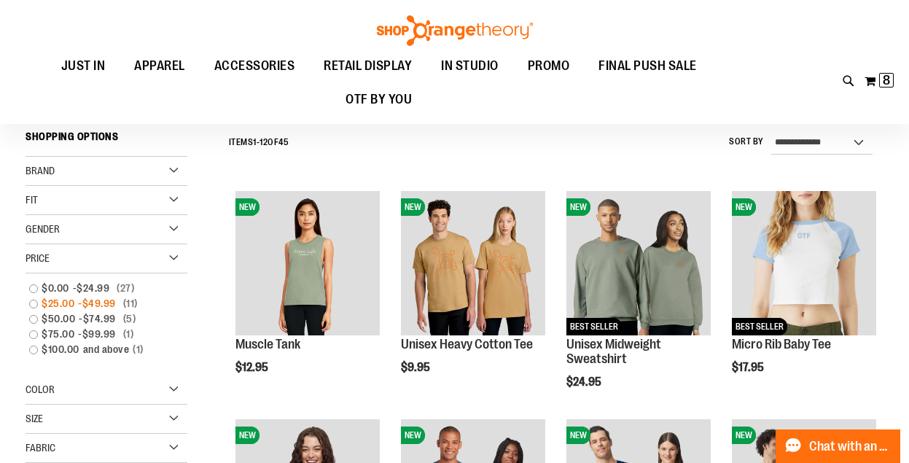
scroll to position [98, 0]
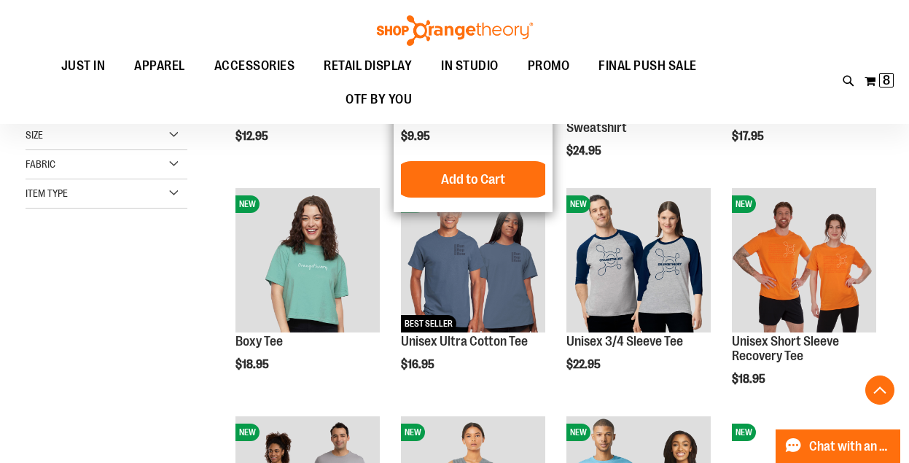
scroll to position [338, 0]
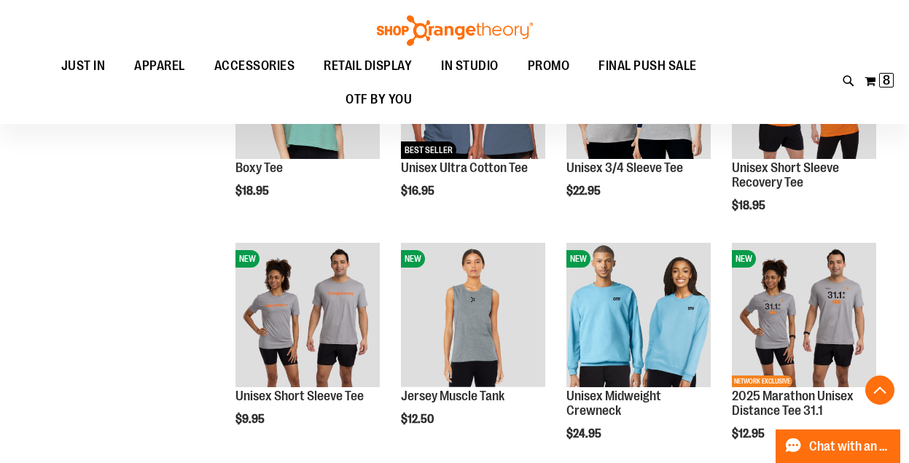
scroll to position [506, 0]
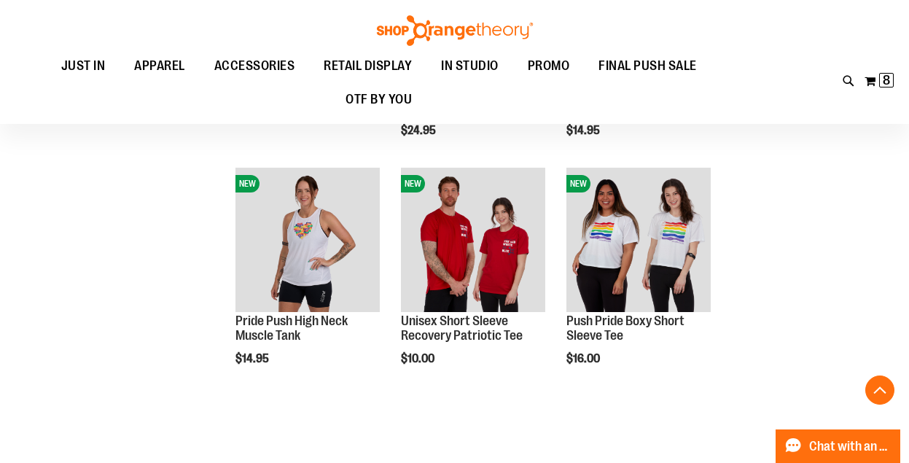
scroll to position [1484, 0]
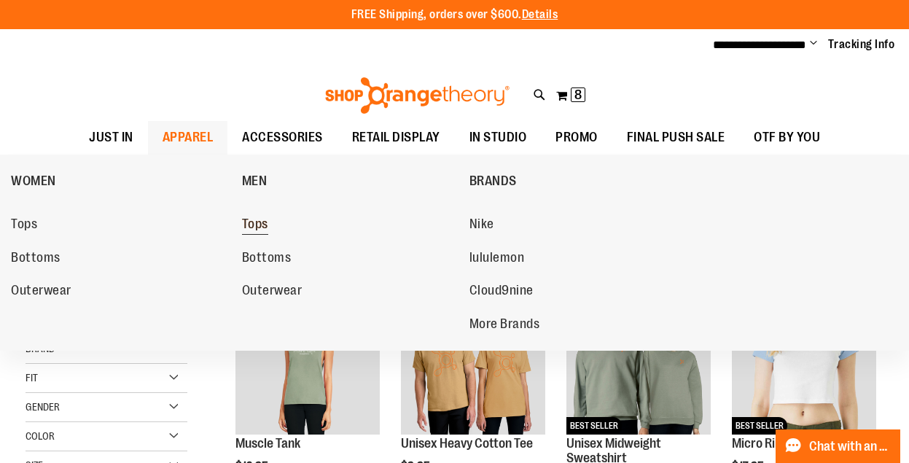
click at [250, 220] on span "Tops" at bounding box center [255, 226] width 26 height 18
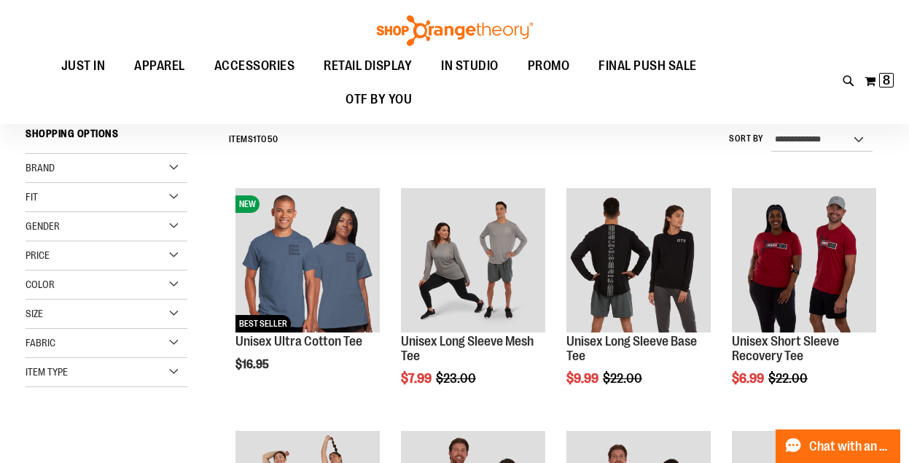
scroll to position [102, 0]
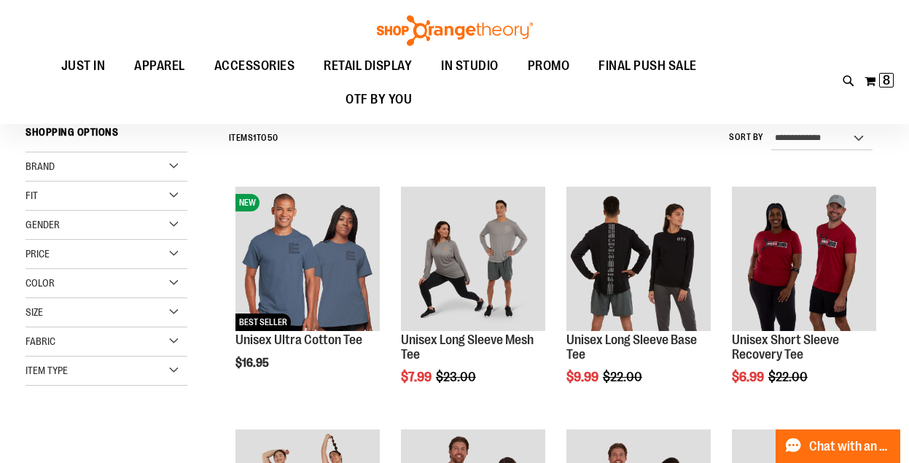
type input "**********"
click at [175, 257] on div "Price" at bounding box center [107, 254] width 162 height 29
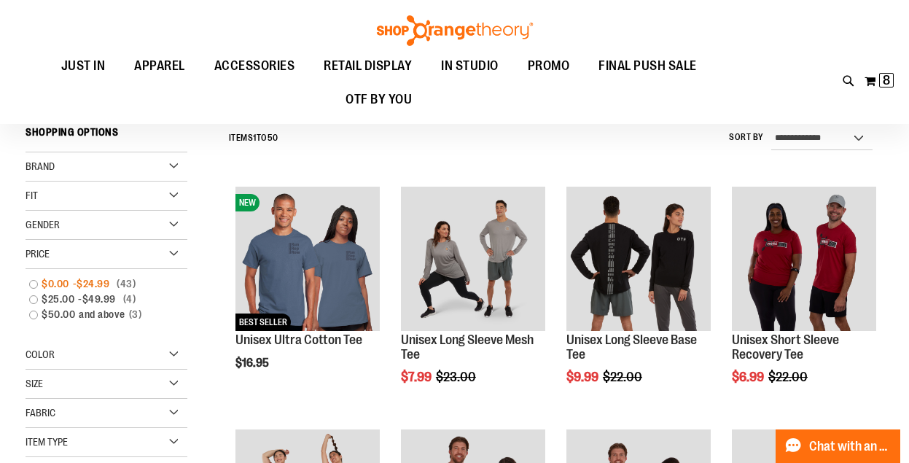
click at [36, 282] on link "$0.00 - $24.99 43 items" at bounding box center [99, 283] width 155 height 15
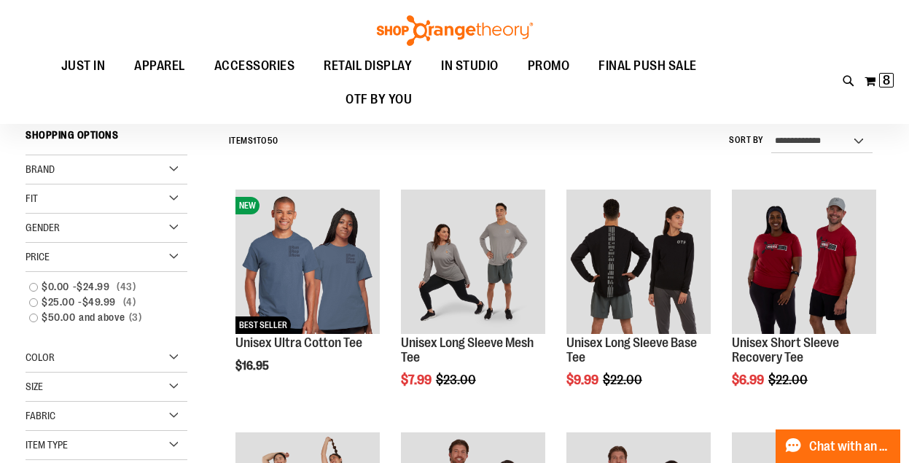
scroll to position [98, 0]
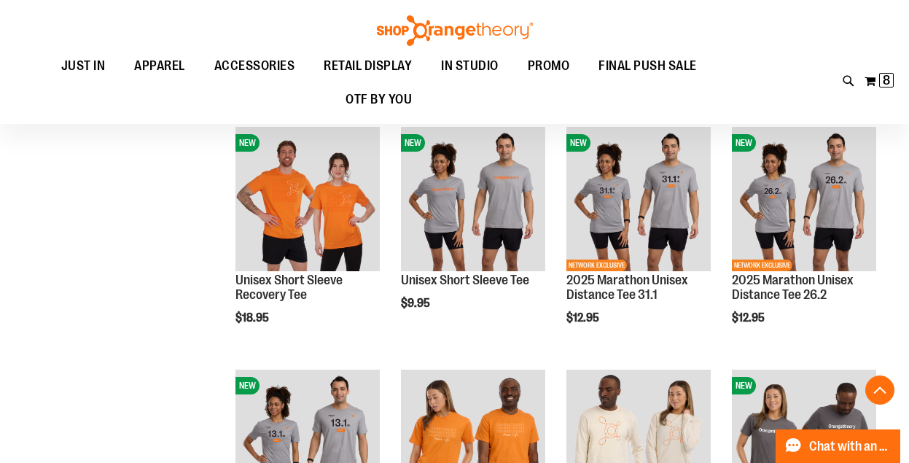
scroll to position [889, 0]
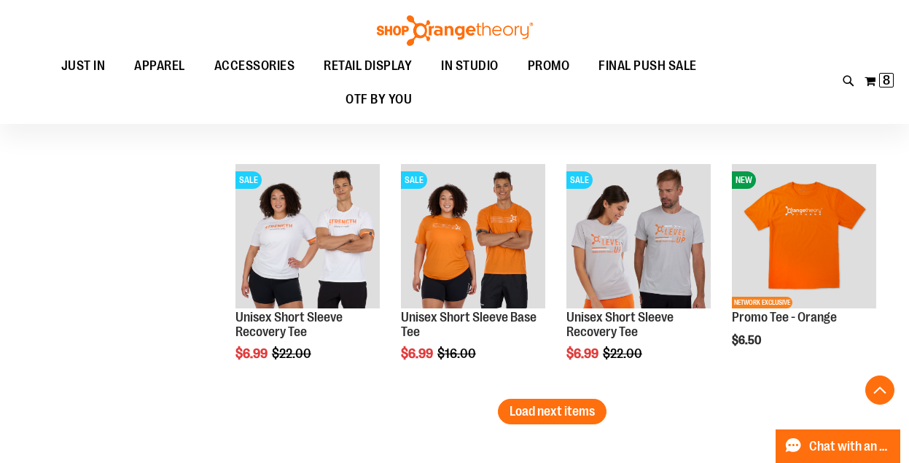
scroll to position [2065, 0]
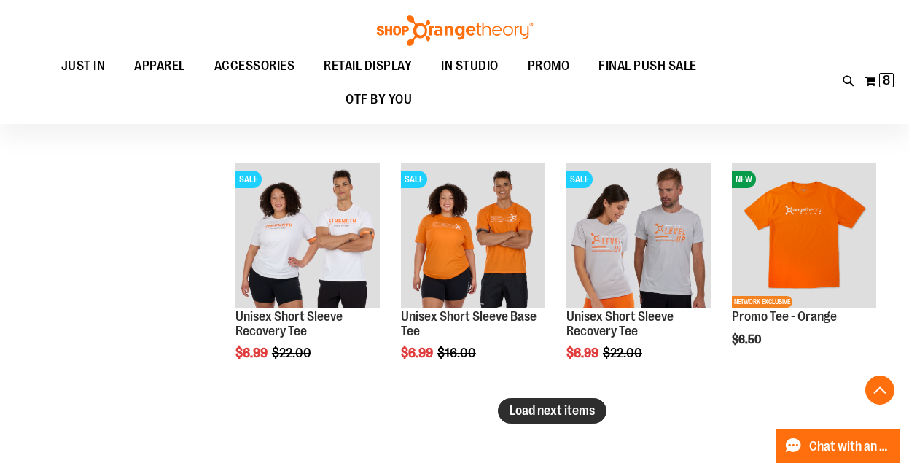
click at [556, 414] on span "Load next items" at bounding box center [552, 410] width 85 height 15
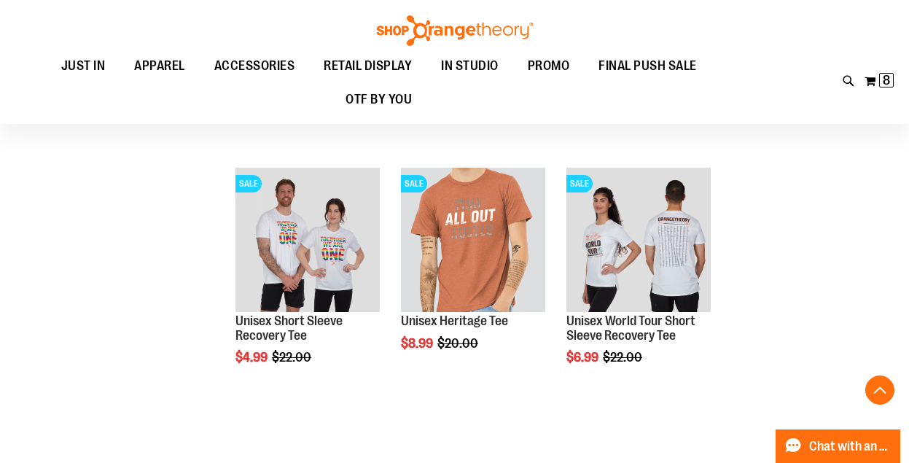
scroll to position [2602, 0]
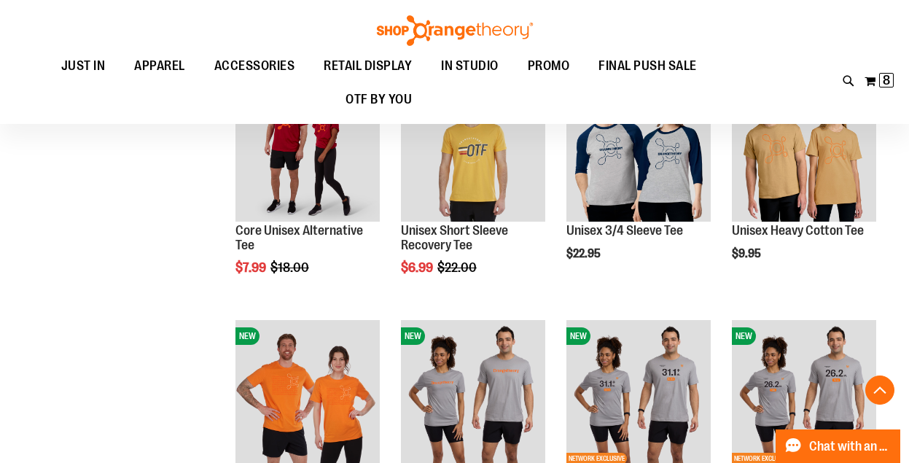
scroll to position [329, 0]
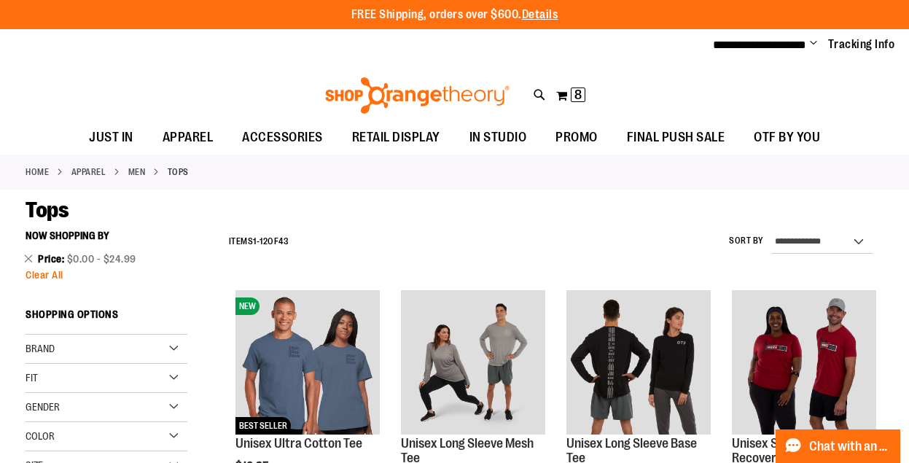
click at [47, 275] on span "Clear All" at bounding box center [45, 275] width 38 height 12
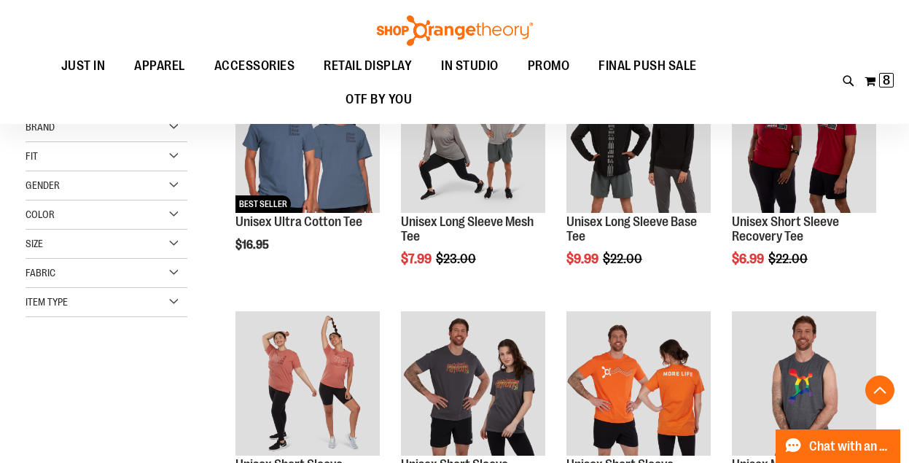
scroll to position [222, 0]
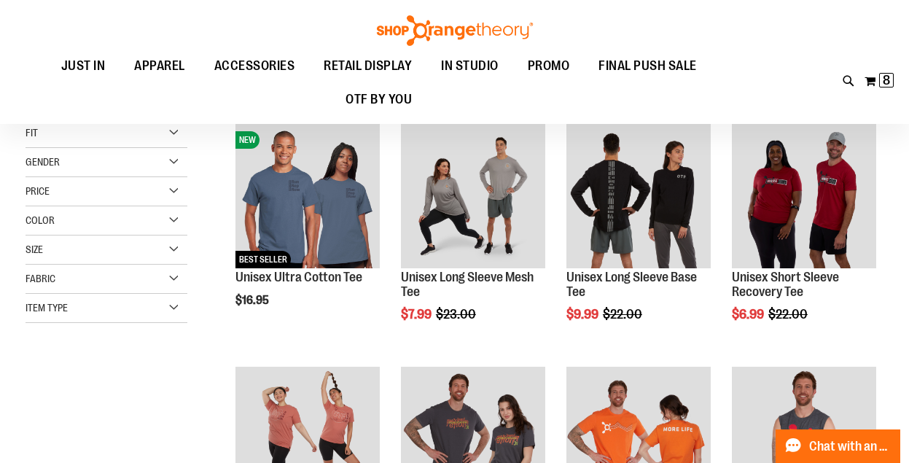
scroll to position [155, 0]
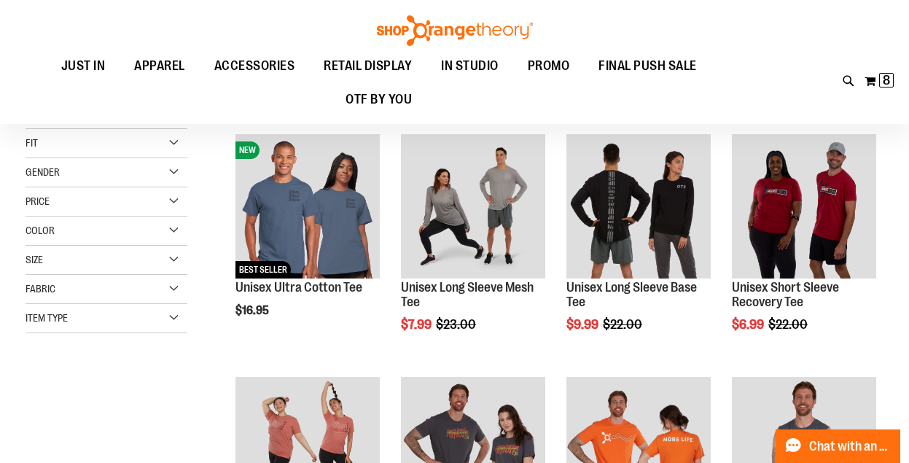
click at [171, 199] on div "Price" at bounding box center [107, 201] width 162 height 29
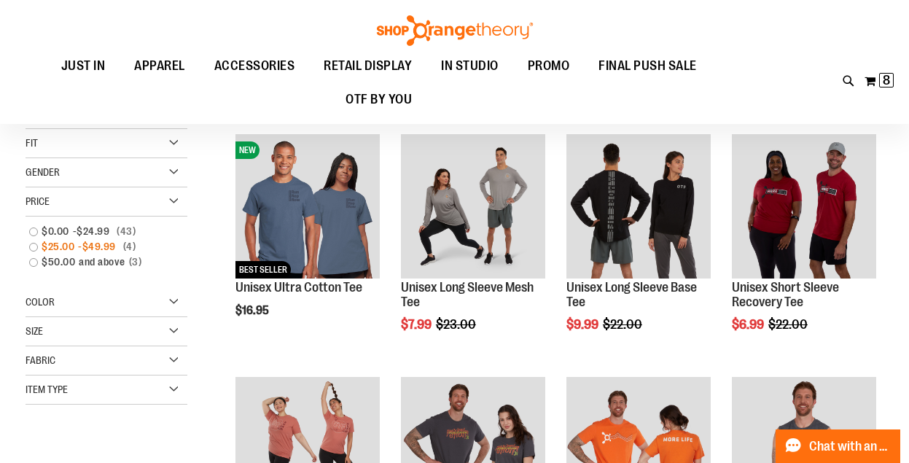
click at [34, 246] on link "$25.00 - $49.99 4 items" at bounding box center [99, 246] width 155 height 15
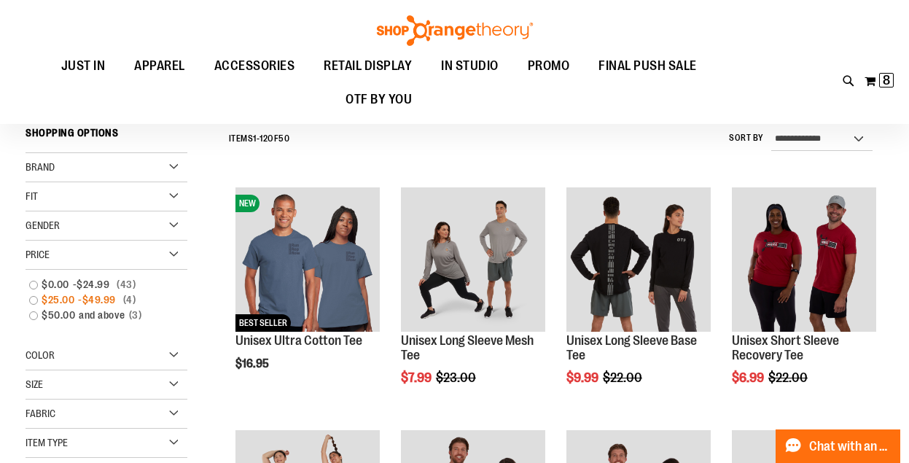
scroll to position [98, 0]
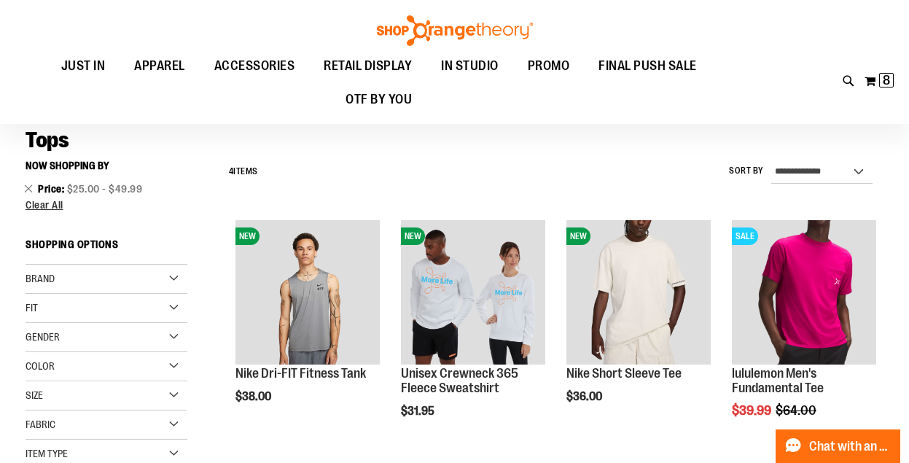
scroll to position [73, 0]
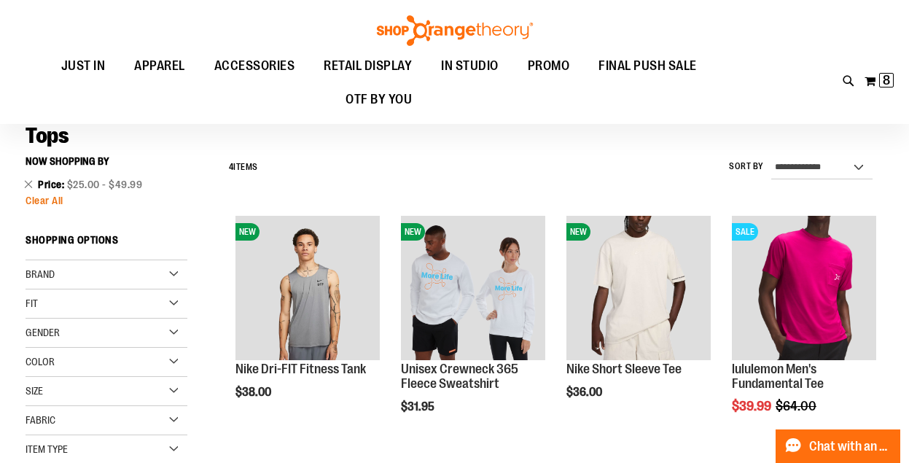
click at [41, 205] on span "Clear All" at bounding box center [45, 201] width 38 height 12
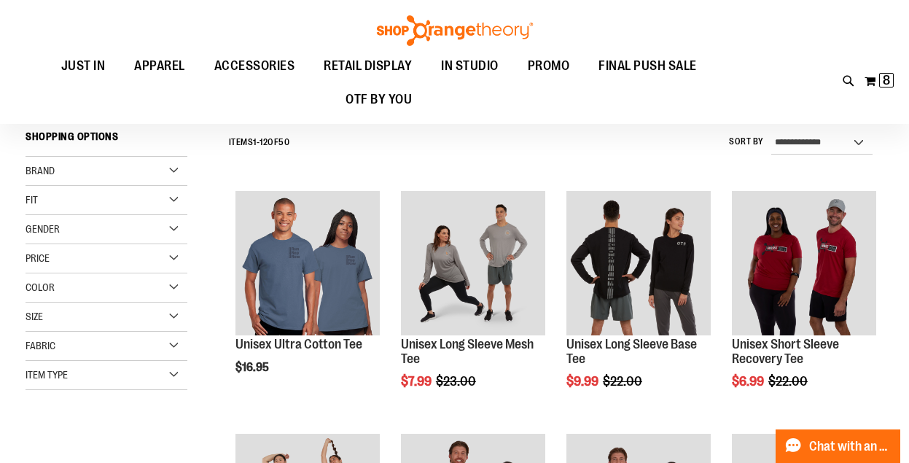
scroll to position [98, 0]
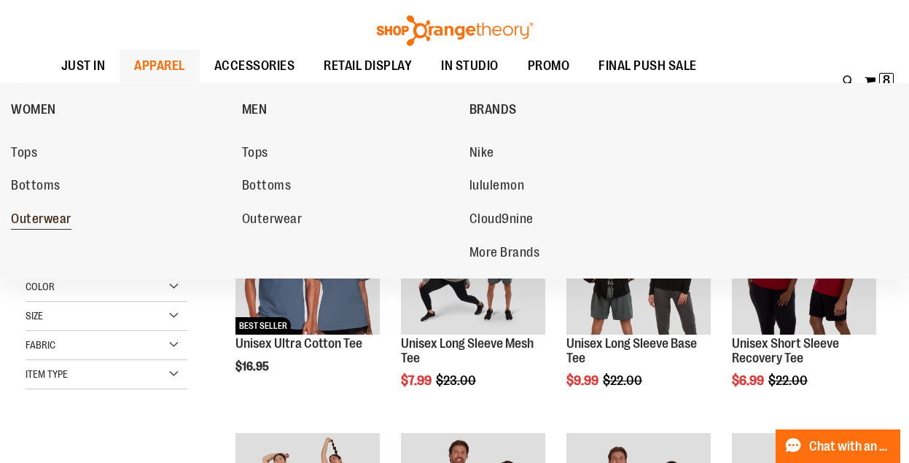
click at [47, 217] on span "Outerwear" at bounding box center [41, 220] width 61 height 18
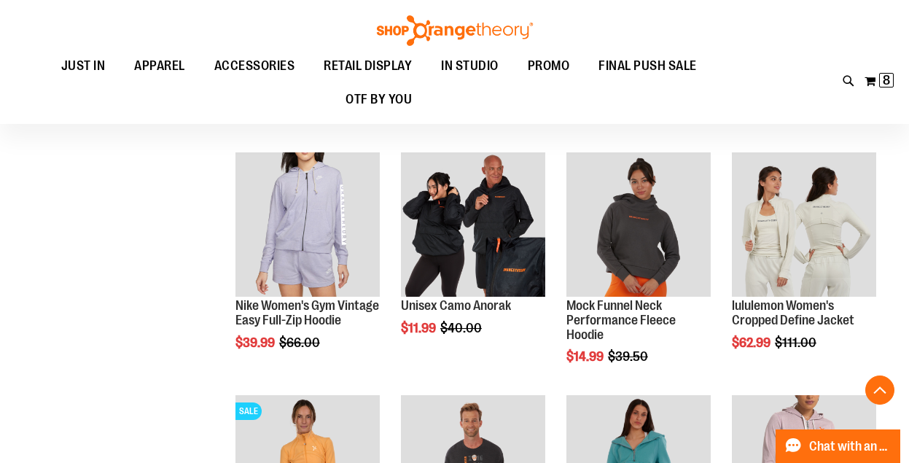
scroll to position [380, 0]
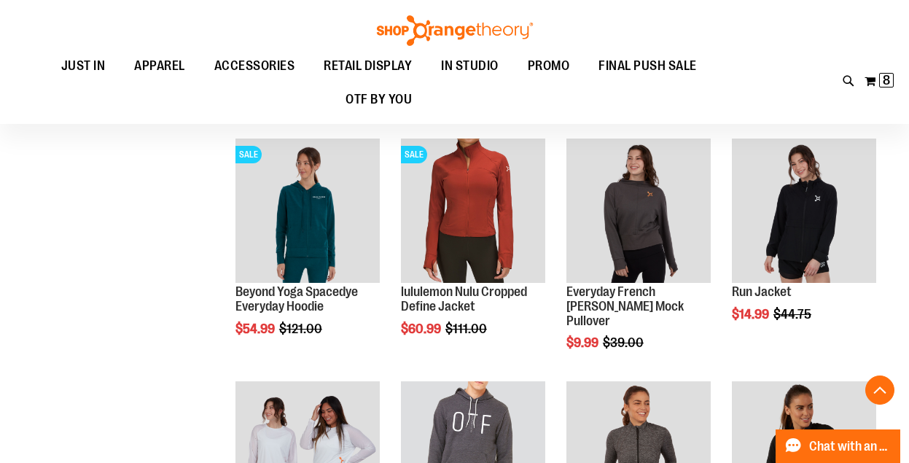
scroll to position [869, 0]
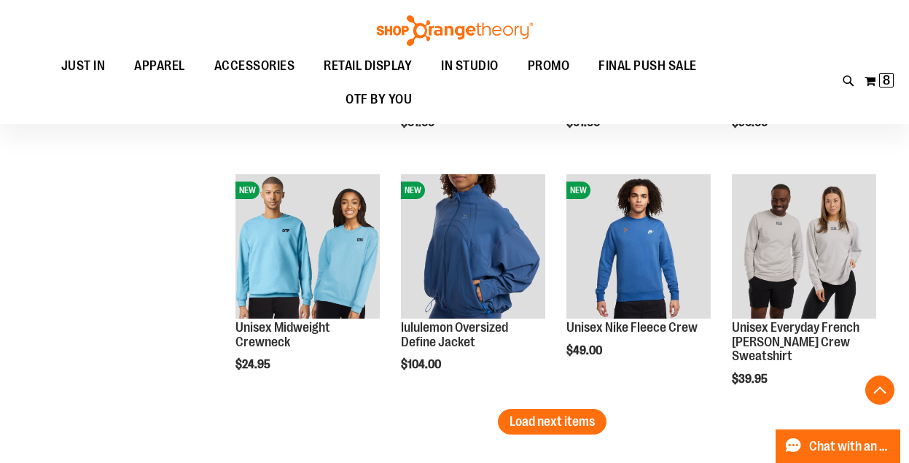
scroll to position [2056, 0]
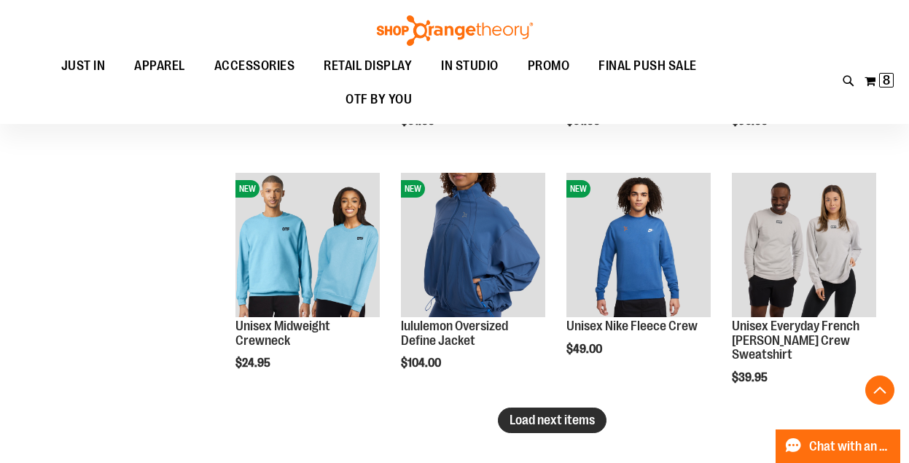
type input "**********"
click at [548, 423] on span "Load next items" at bounding box center [552, 420] width 85 height 15
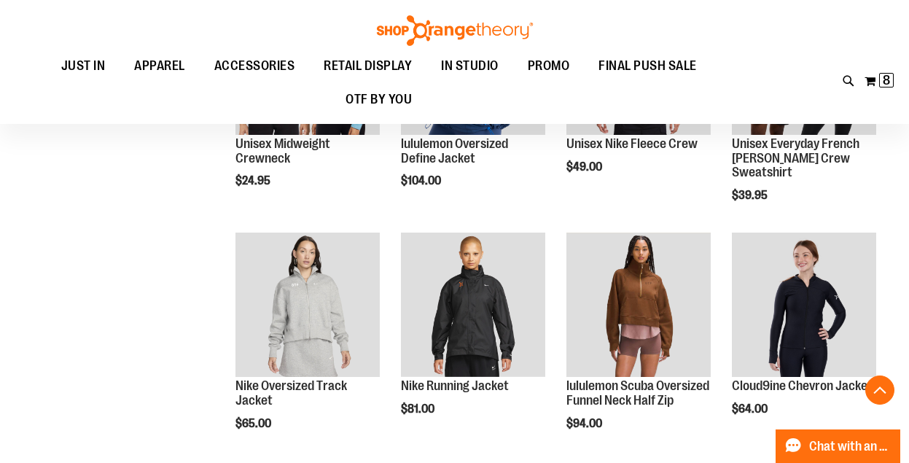
scroll to position [2239, 0]
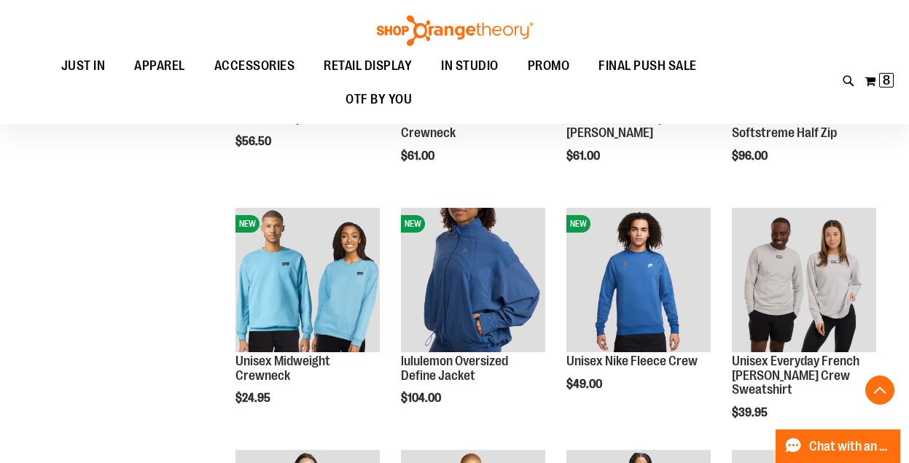
scroll to position [2024, 0]
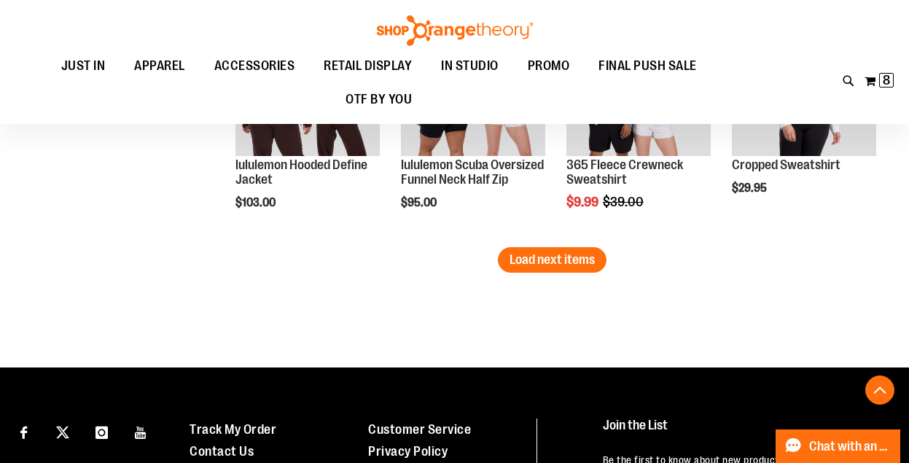
scroll to position [2921, 0]
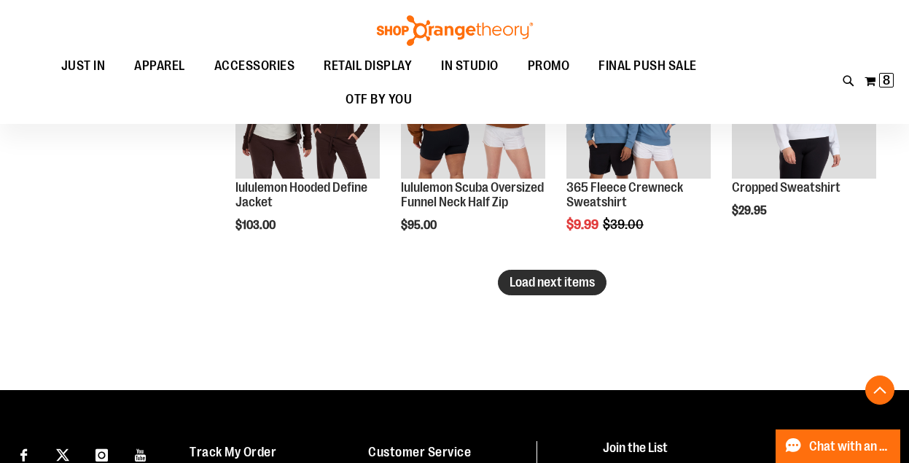
click at [582, 275] on span "Load next items" at bounding box center [552, 282] width 85 height 15
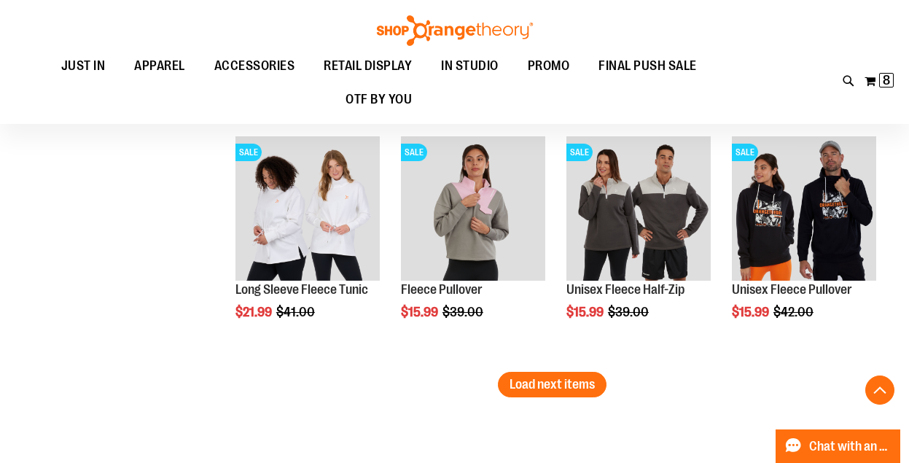
scroll to position [3547, 0]
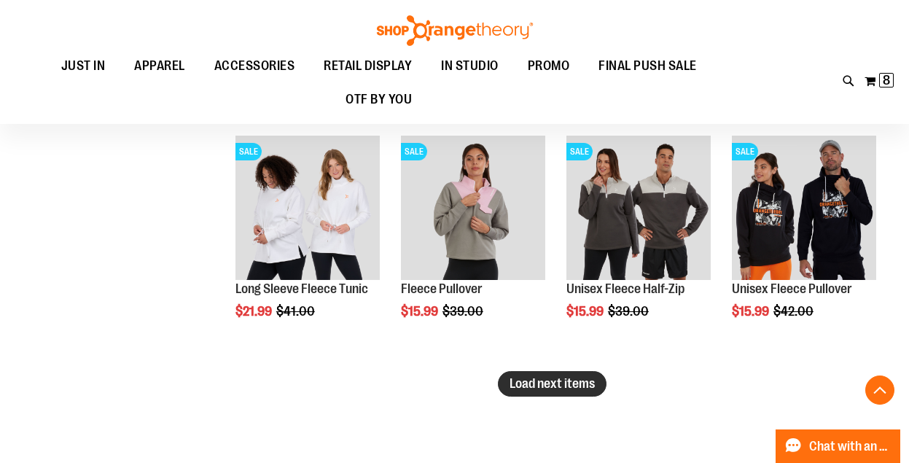
click at [539, 388] on span "Load next items" at bounding box center [552, 383] width 85 height 15
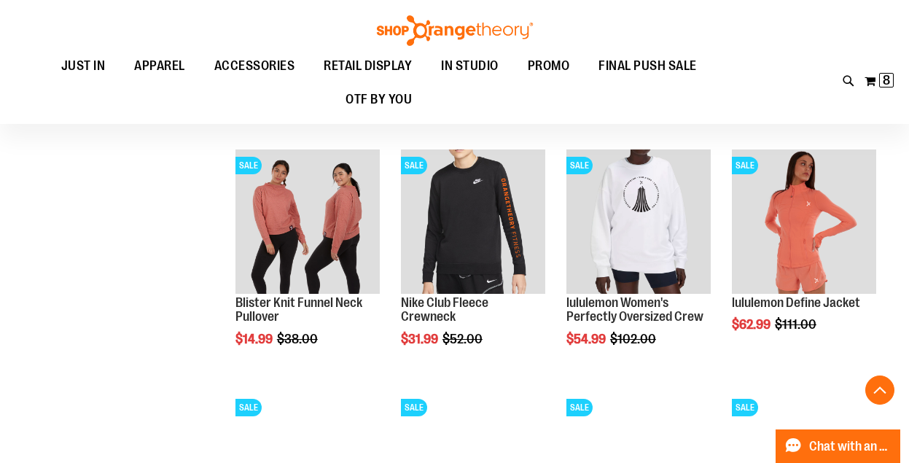
scroll to position [3778, 0]
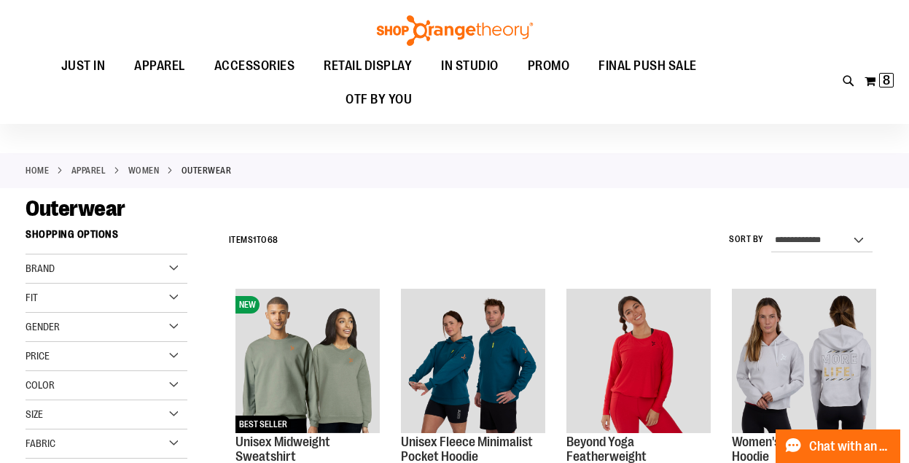
scroll to position [36, 0]
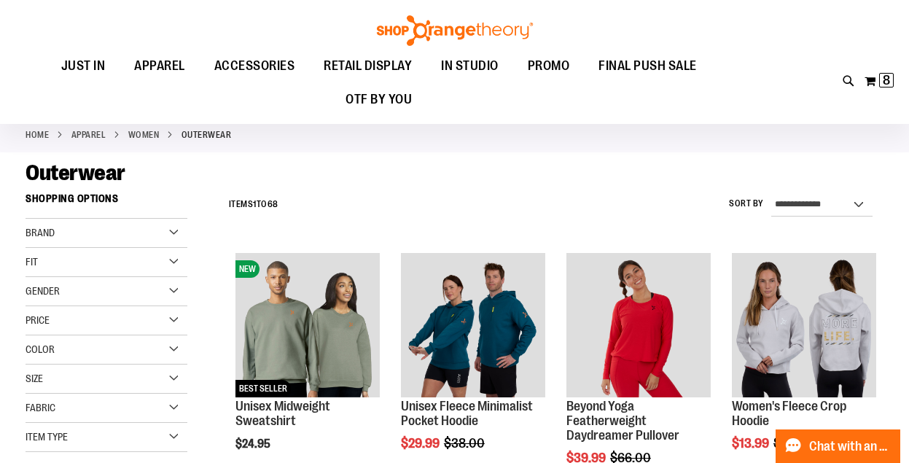
click at [180, 321] on div "Price" at bounding box center [107, 320] width 162 height 29
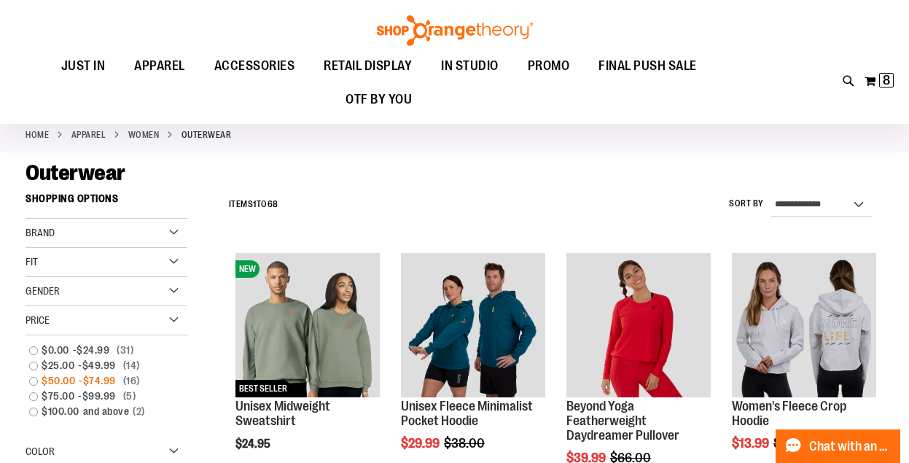
click at [36, 378] on link "$50.00 - $74.99 16 items" at bounding box center [99, 380] width 155 height 15
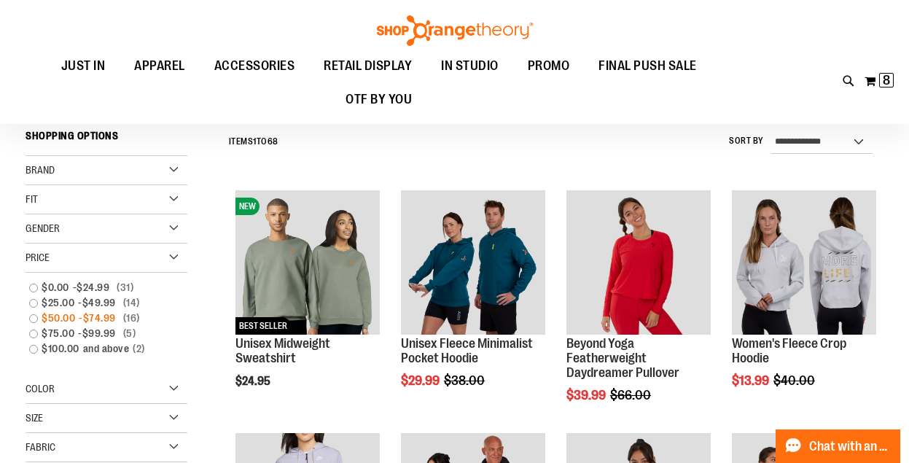
scroll to position [98, 0]
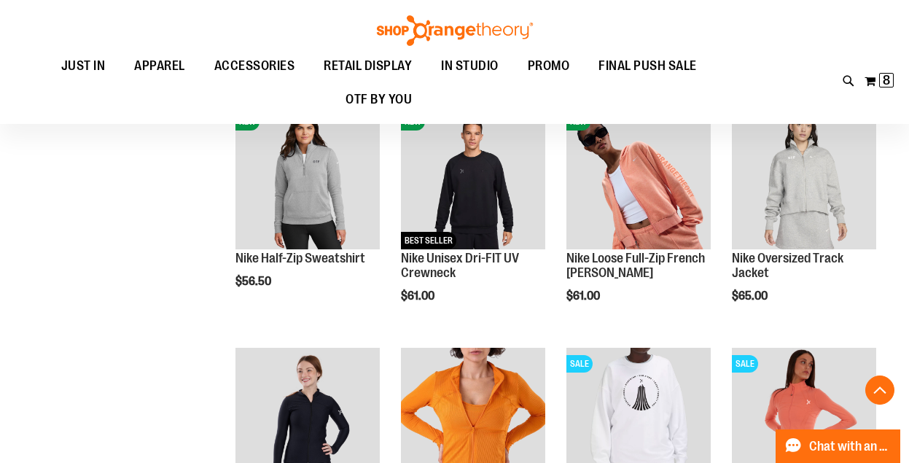
scroll to position [672, 0]
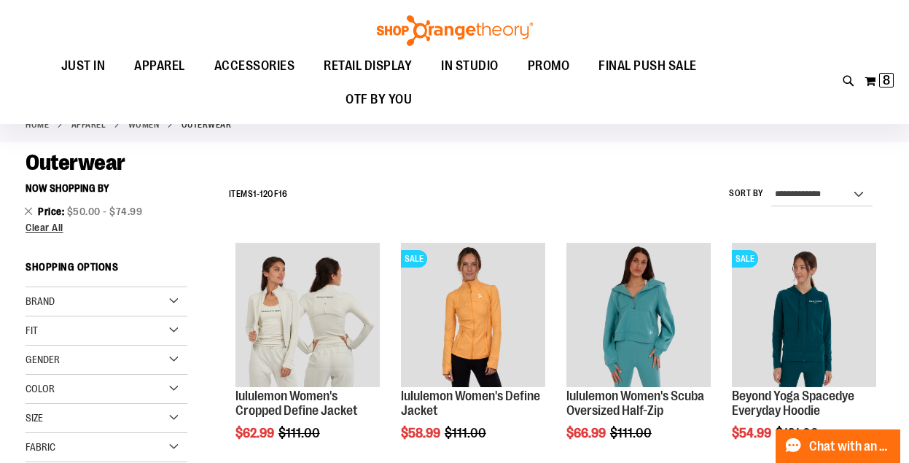
scroll to position [41, 0]
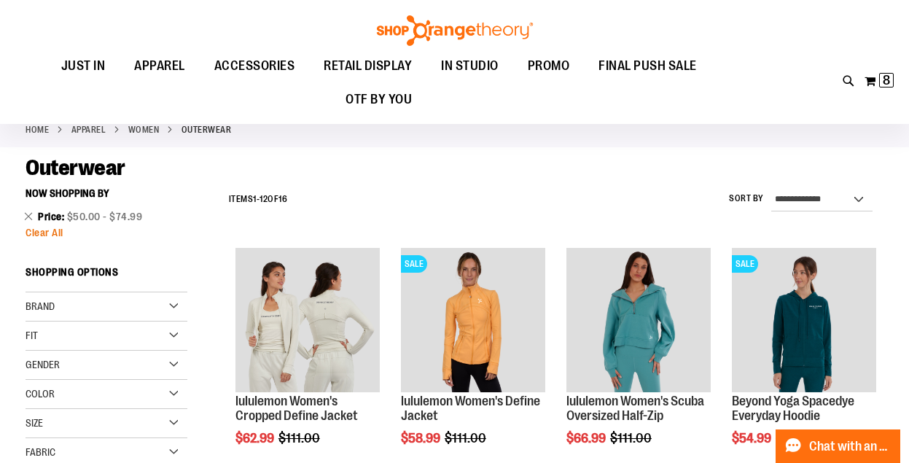
click at [36, 227] on span "Clear All" at bounding box center [45, 233] width 38 height 12
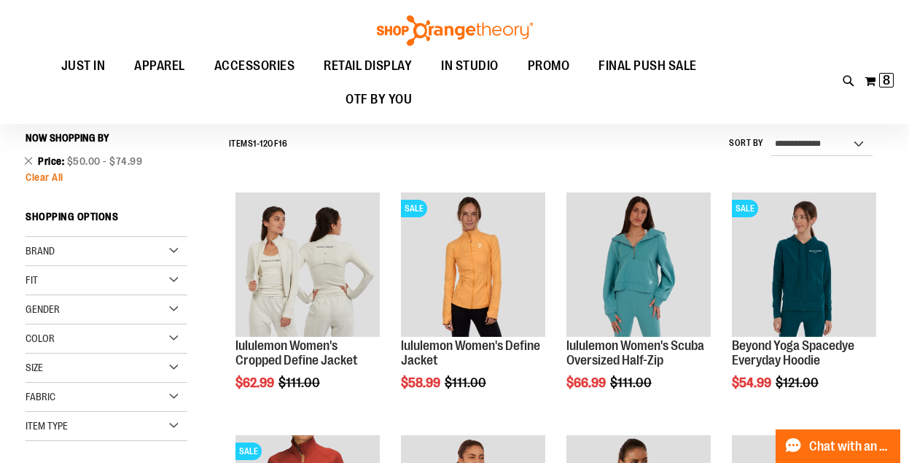
scroll to position [98, 0]
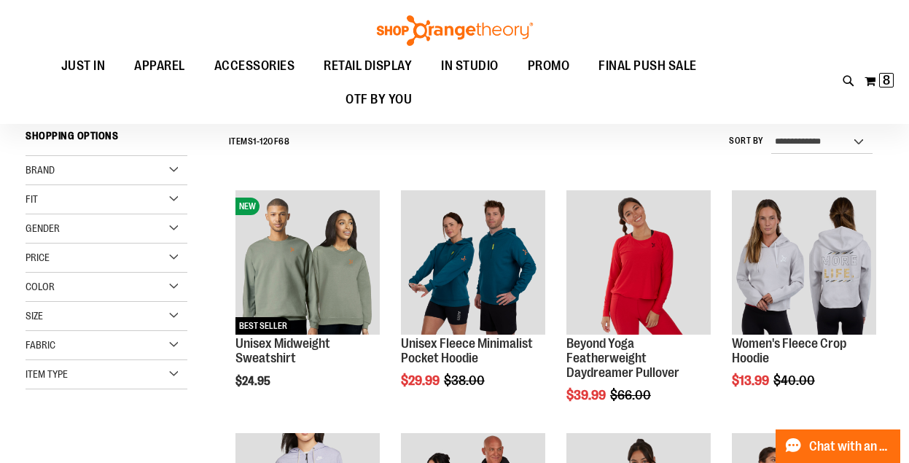
click at [173, 259] on div "Price" at bounding box center [107, 257] width 162 height 29
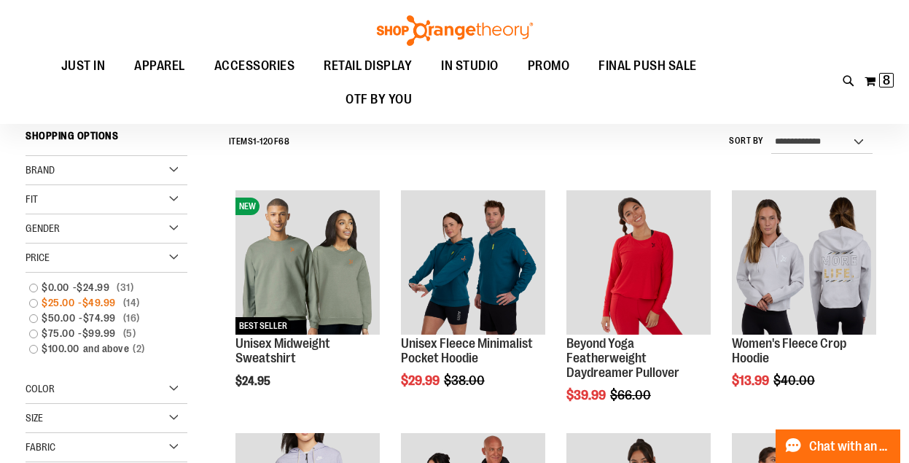
click at [31, 303] on link "$25.00 - $49.99 14 items" at bounding box center [99, 302] width 155 height 15
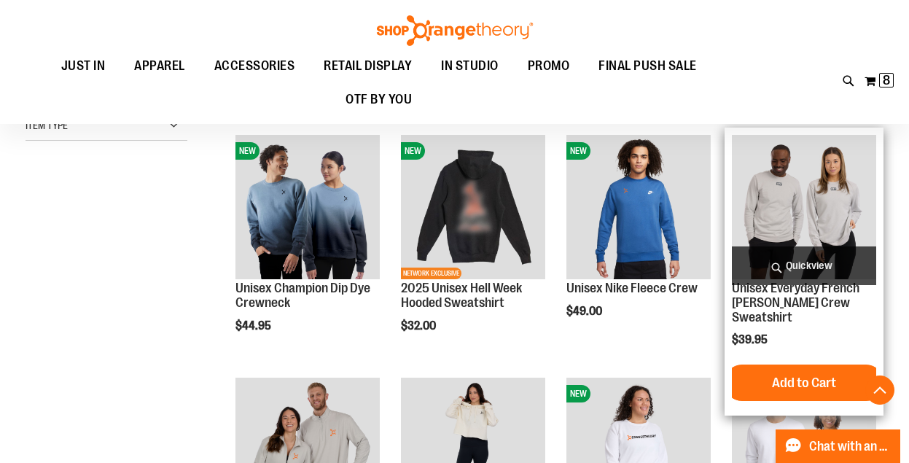
scroll to position [410, 0]
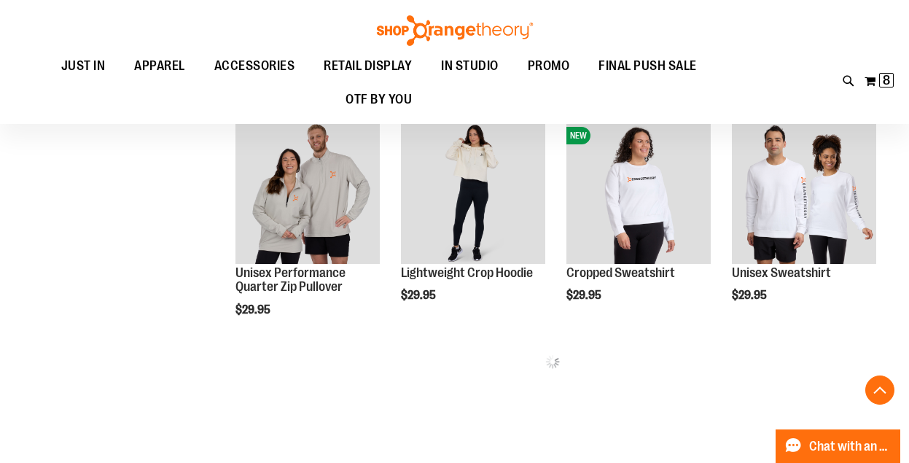
scroll to position [636, 0]
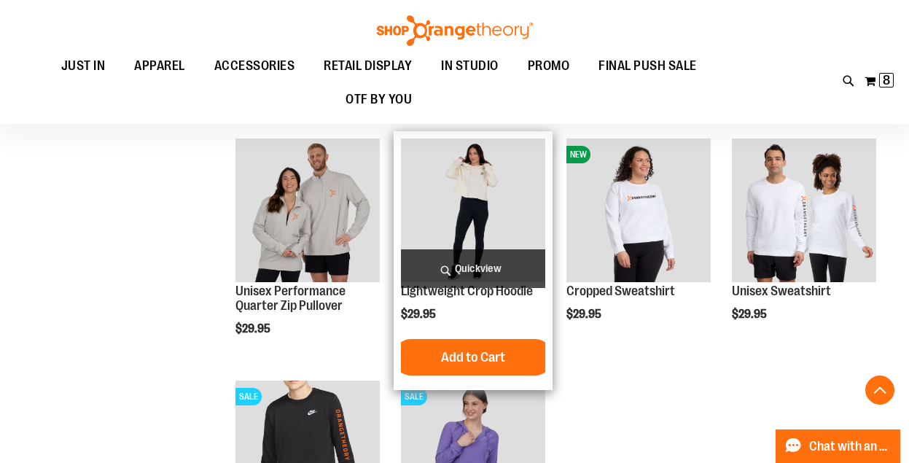
click at [458, 272] on span "Quickview" at bounding box center [473, 268] width 144 height 39
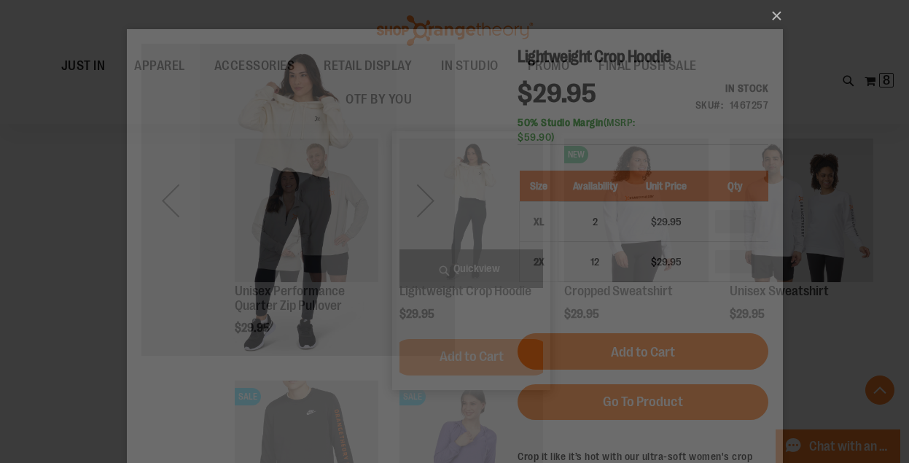
scroll to position [0, 0]
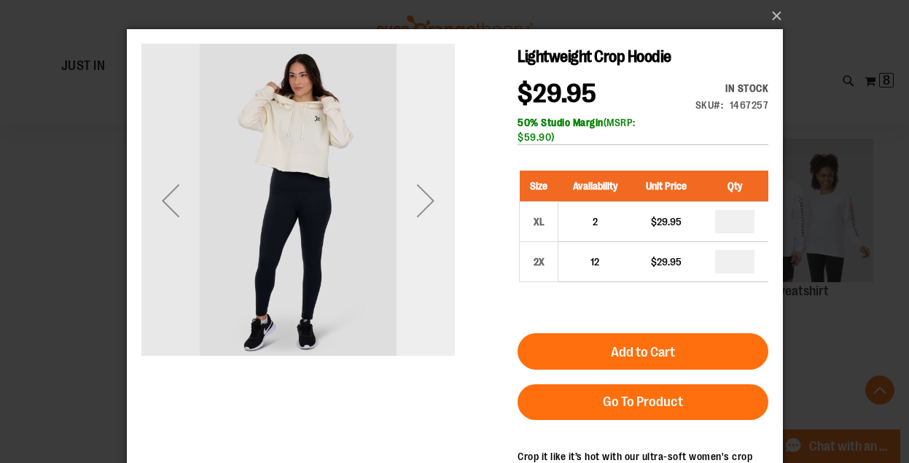
click at [412, 212] on div "Next" at bounding box center [425, 200] width 58 height 58
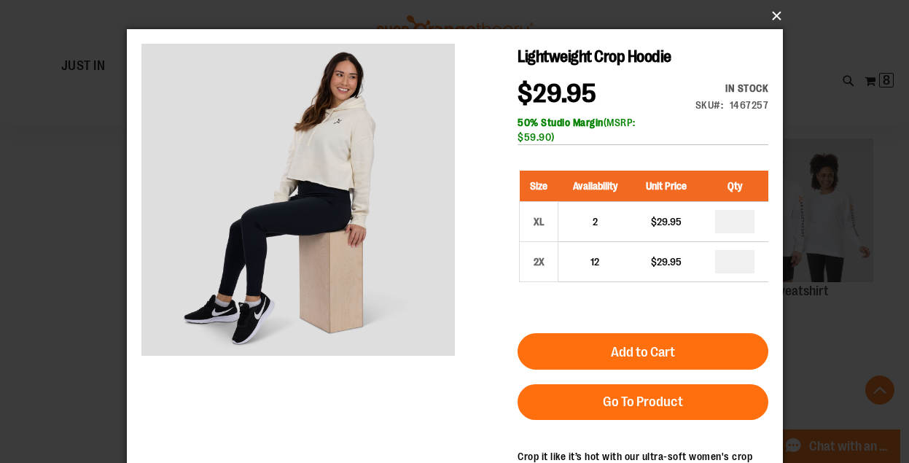
click at [772, 15] on button "×" at bounding box center [459, 16] width 656 height 32
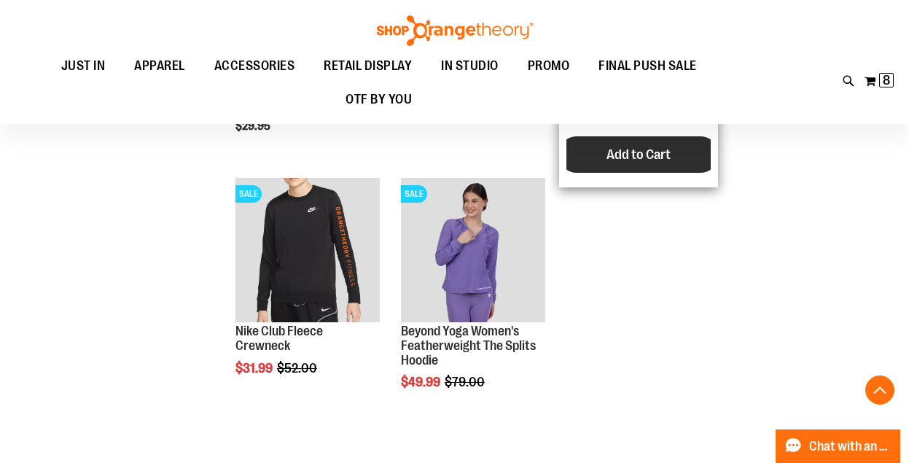
scroll to position [225, 0]
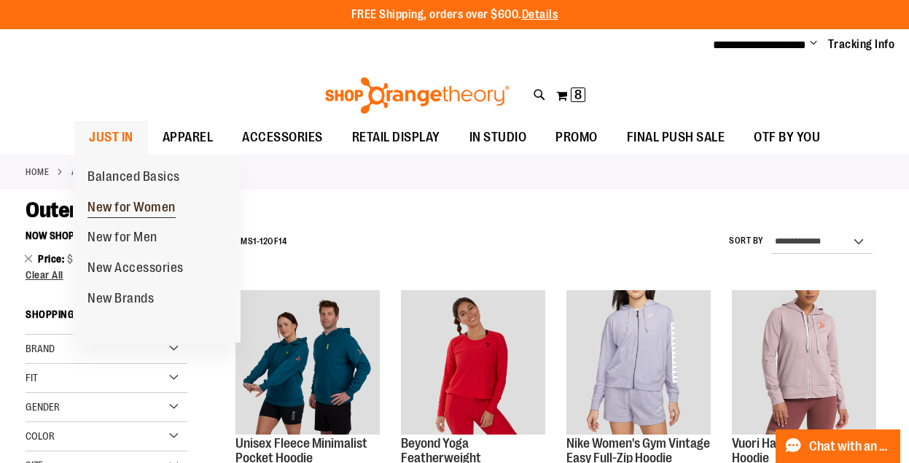
click at [109, 207] on span "New for Women" at bounding box center [131, 209] width 88 height 18
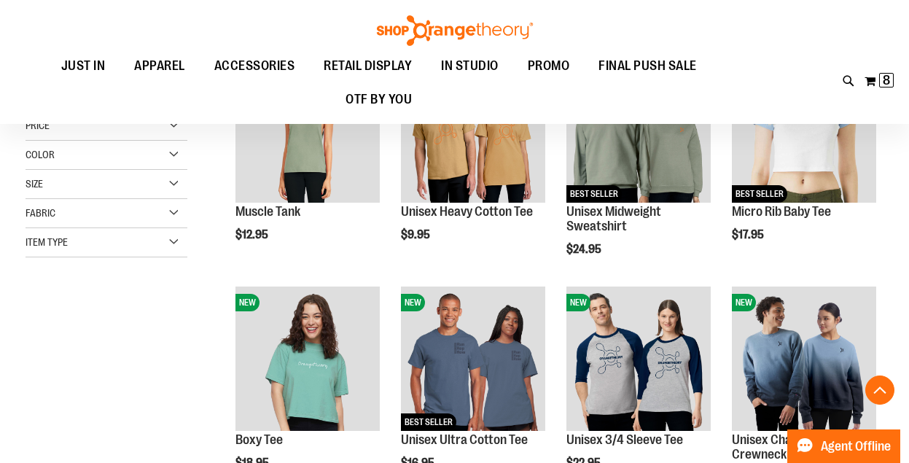
scroll to position [233, 0]
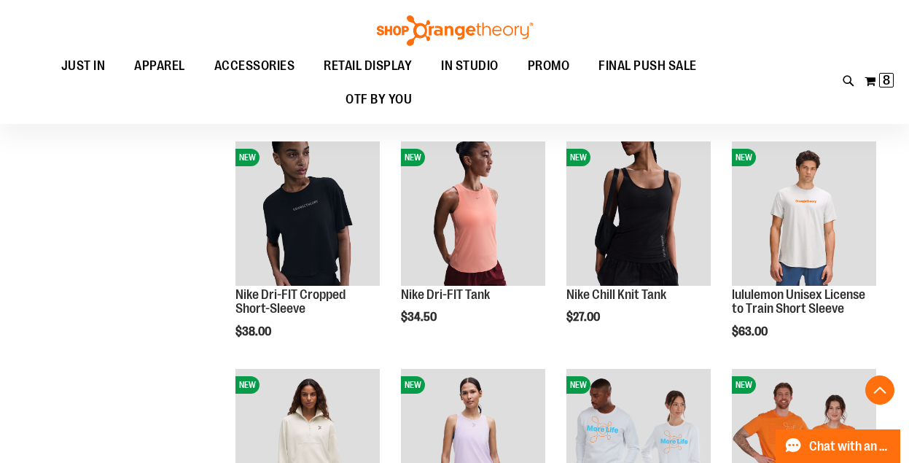
scroll to position [822, 0]
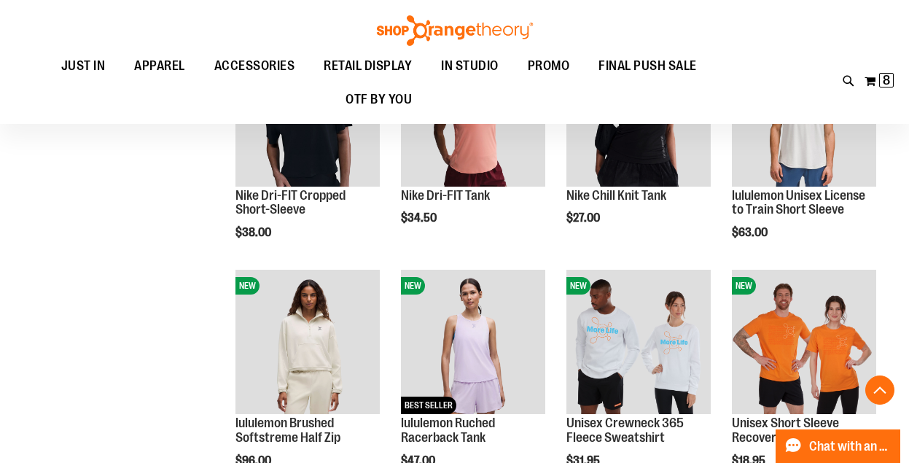
scroll to position [54, 0]
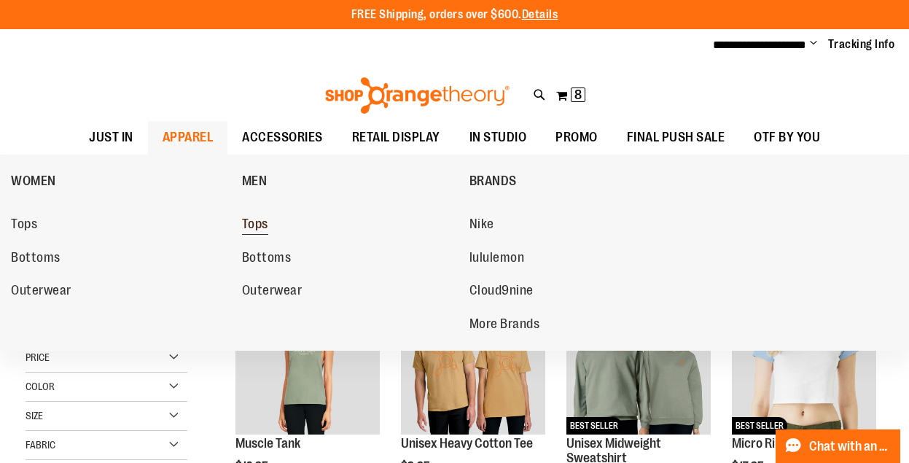
type input "**********"
click at [264, 227] on span "Tops" at bounding box center [255, 226] width 26 height 18
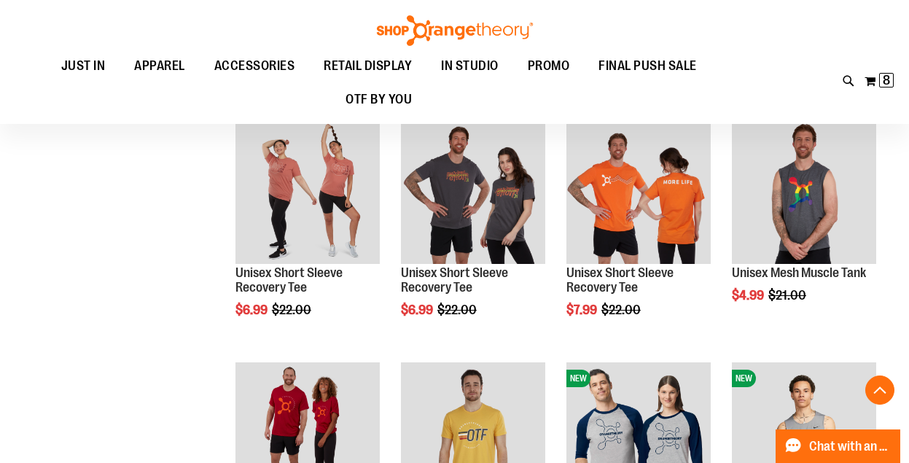
scroll to position [429, 0]
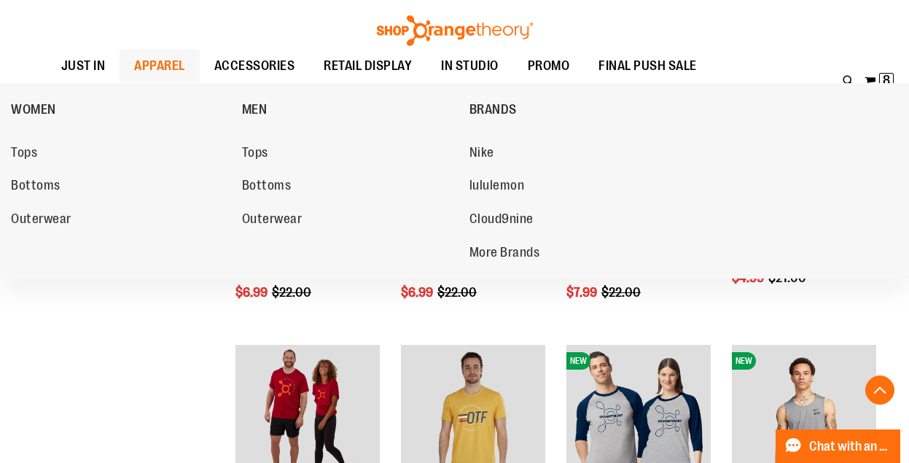
type input "**********"
click at [160, 55] on span "APPAREL" at bounding box center [159, 66] width 51 height 33
click at [41, 114] on span "WOMEN" at bounding box center [33, 111] width 45 height 18
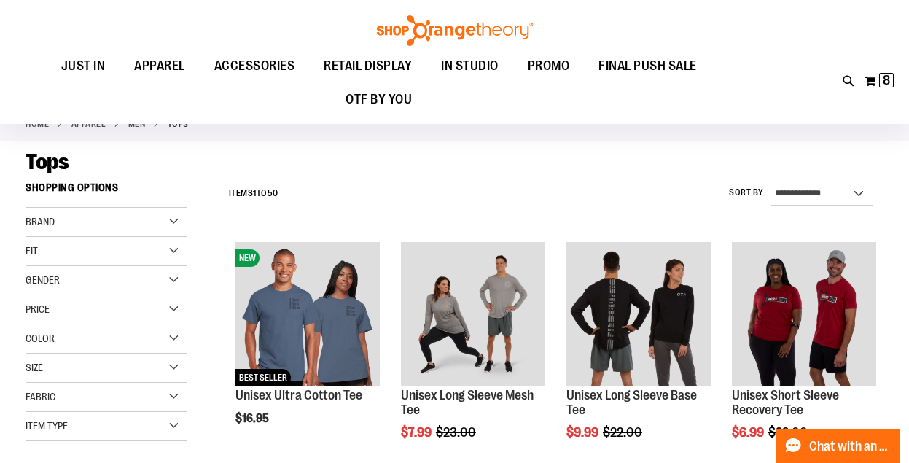
scroll to position [0, 0]
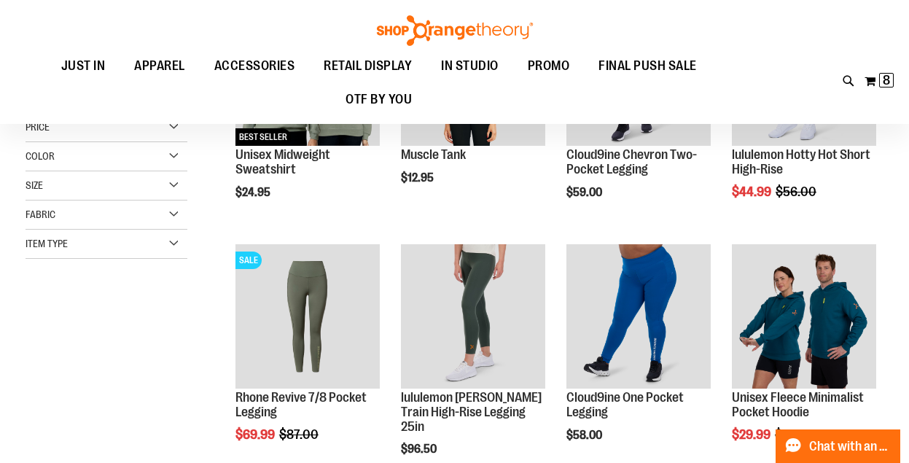
scroll to position [117, 0]
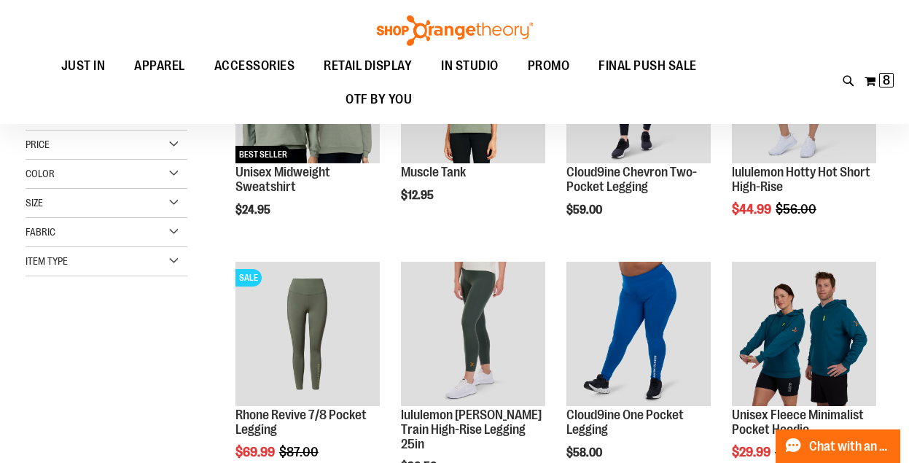
type input "**********"
click at [176, 258] on div "Item Type" at bounding box center [107, 261] width 162 height 29
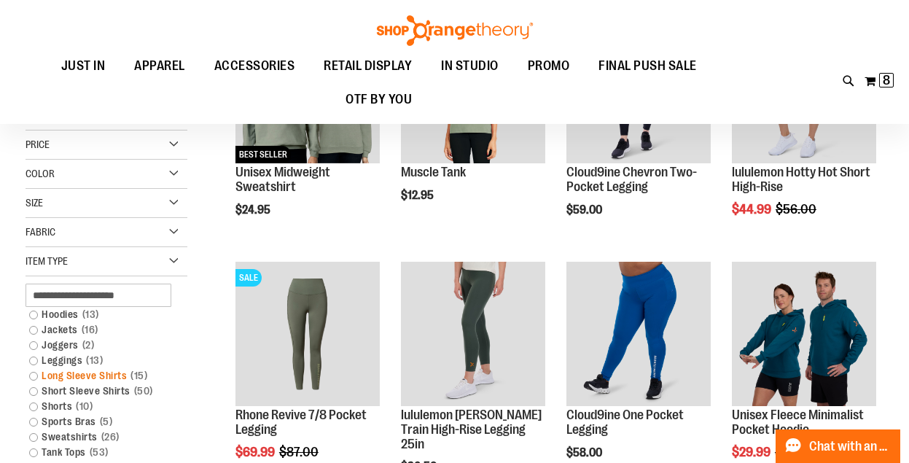
click at [33, 376] on link "Long Sleeve Shirts 15 items" at bounding box center [99, 375] width 155 height 15
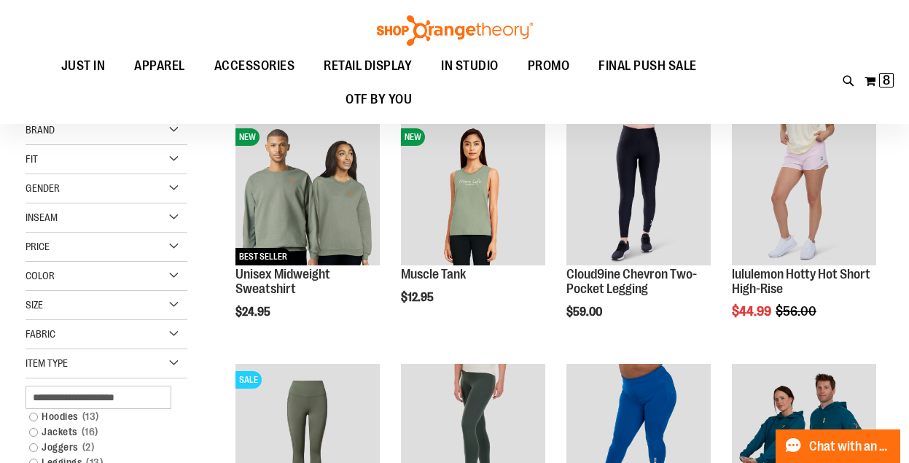
scroll to position [0, 0]
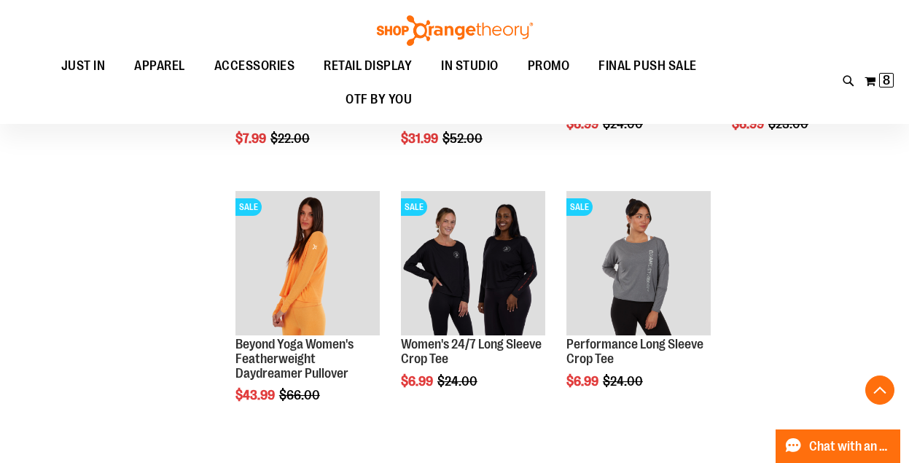
scroll to position [674, 0]
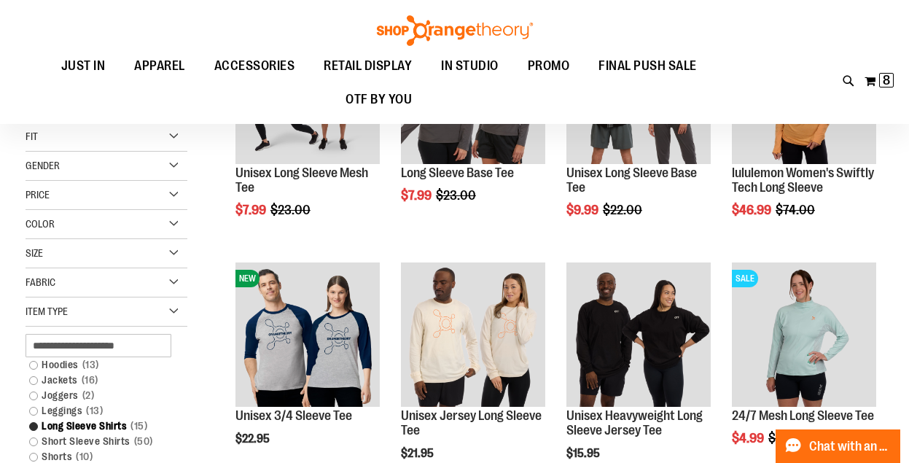
scroll to position [115, 0]
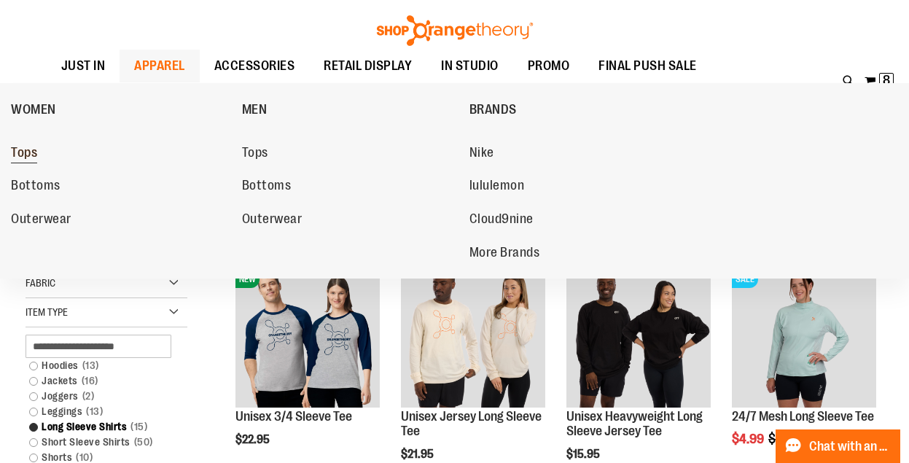
click at [28, 153] on span "Tops" at bounding box center [24, 154] width 26 height 18
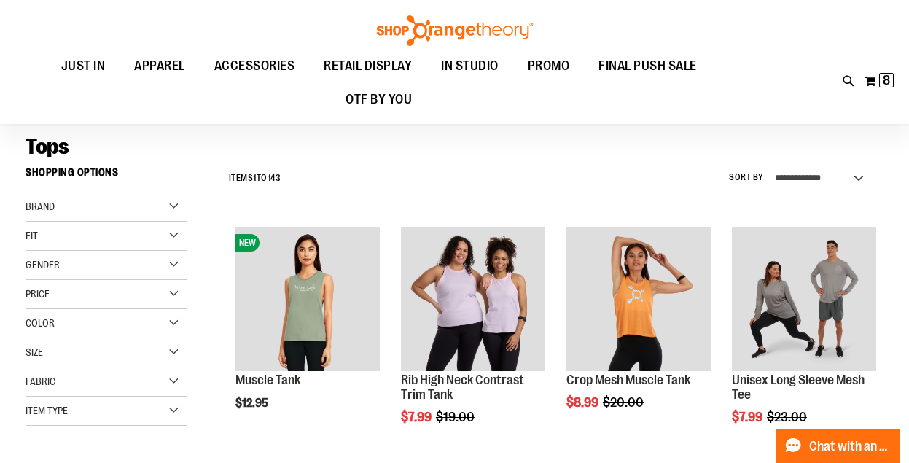
scroll to position [25, 0]
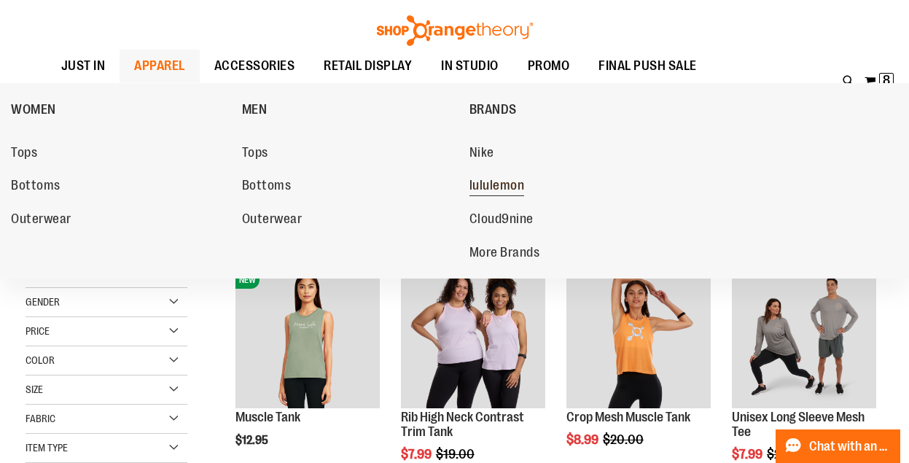
type input "**********"
click at [494, 183] on span "lululemon" at bounding box center [496, 187] width 55 height 18
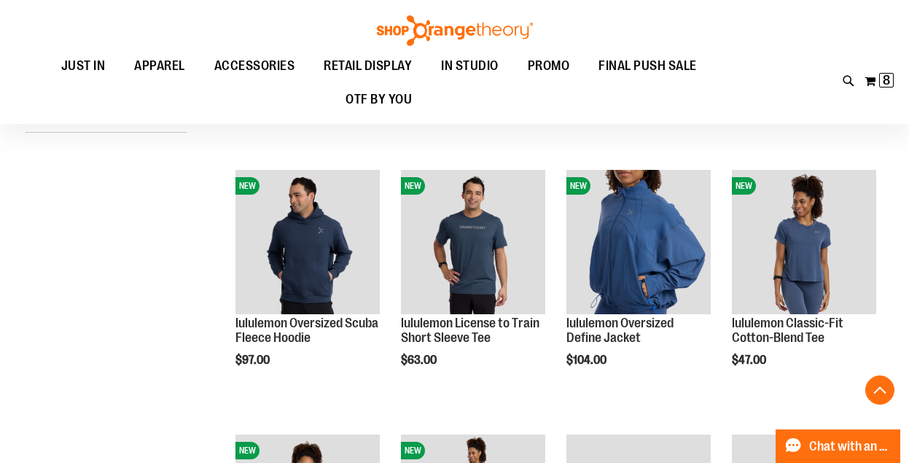
scroll to position [390, 0]
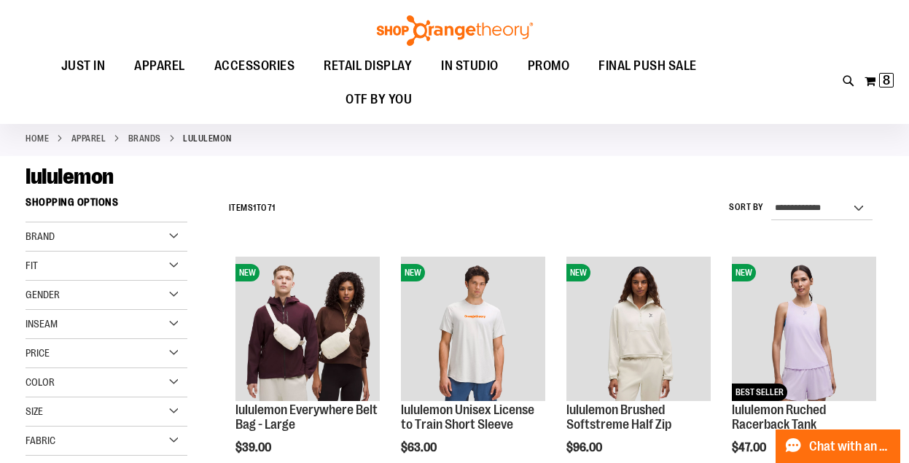
scroll to position [46, 0]
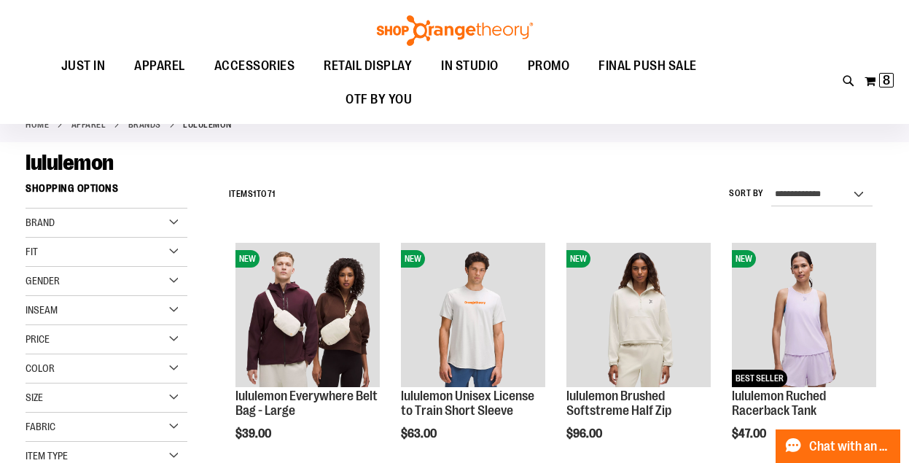
type input "**********"
click at [173, 340] on div "Price" at bounding box center [107, 339] width 162 height 29
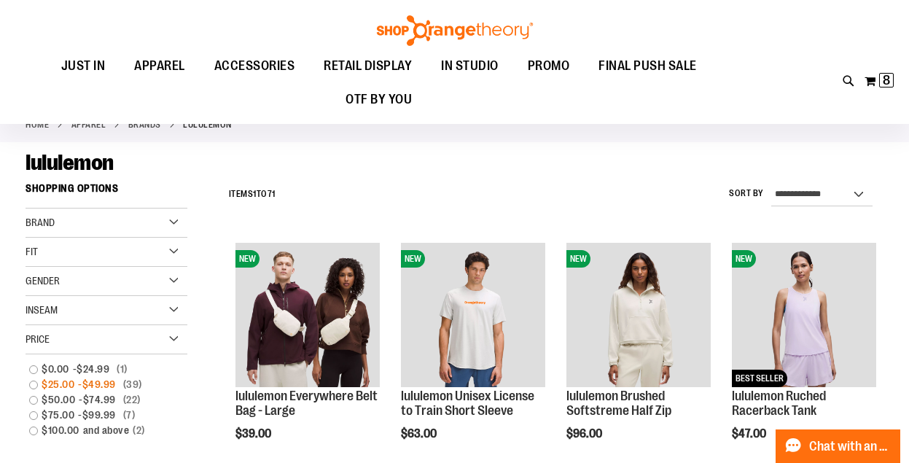
click at [31, 384] on link "$25.00 - $49.99 39 items" at bounding box center [99, 384] width 155 height 15
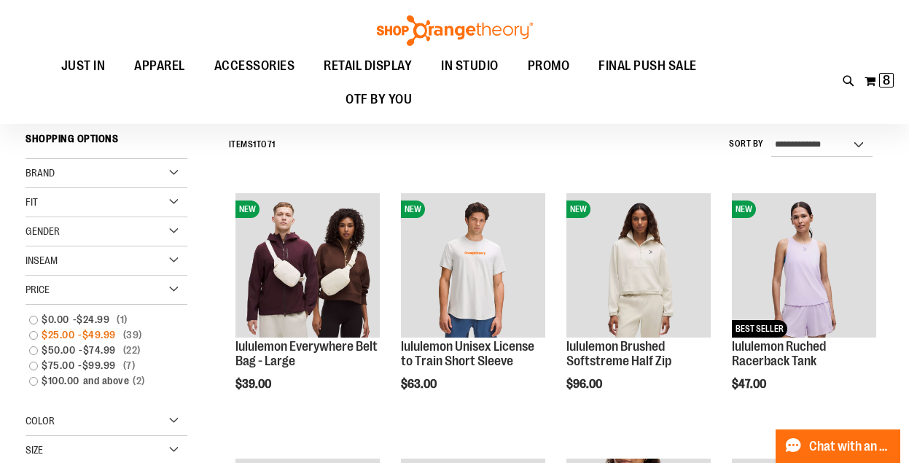
scroll to position [98, 0]
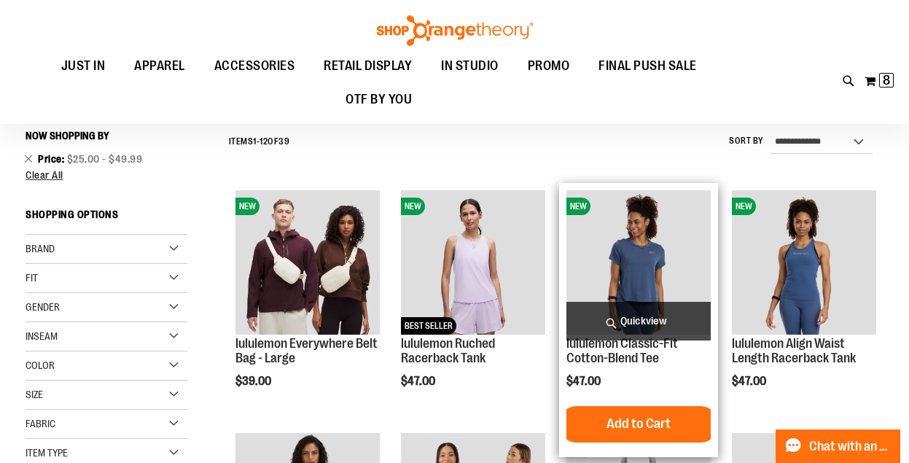
click at [638, 284] on img "product" at bounding box center [638, 262] width 144 height 144
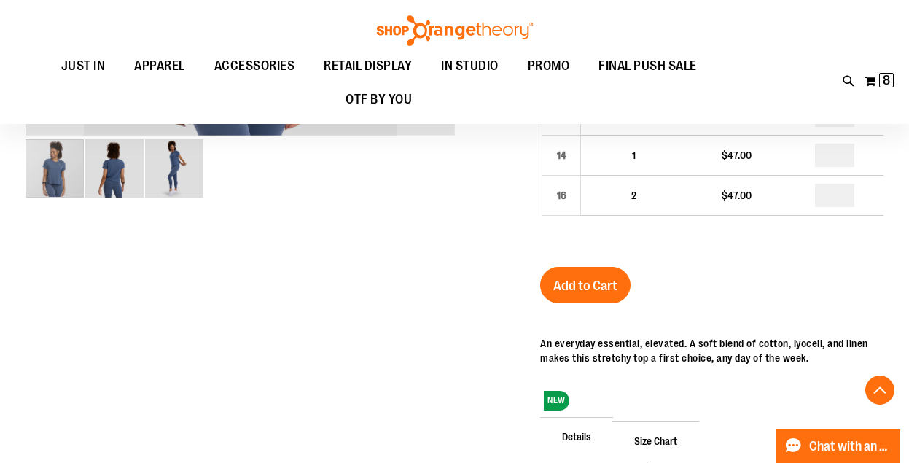
scroll to position [612, 0]
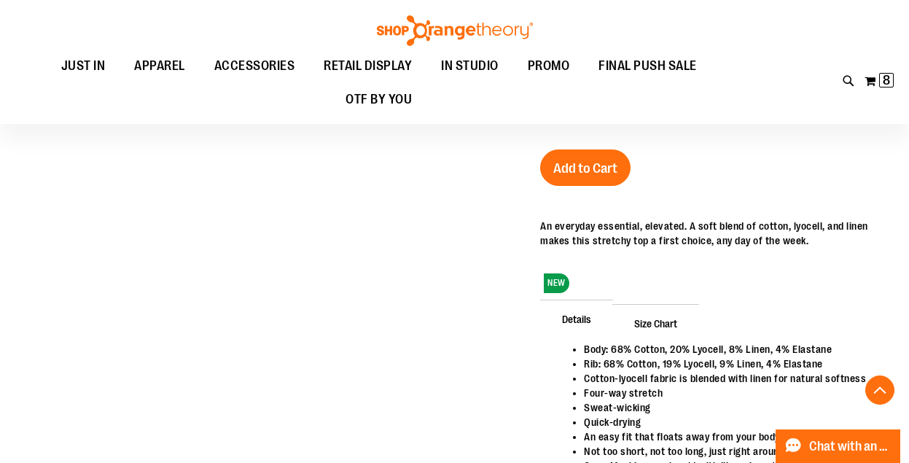
type input "**********"
click at [646, 318] on span "Size Chart" at bounding box center [655, 323] width 87 height 38
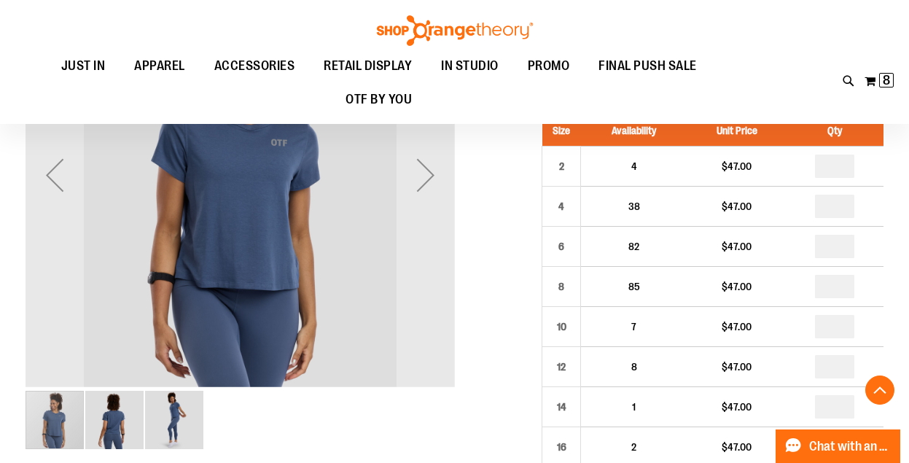
scroll to position [242, 0]
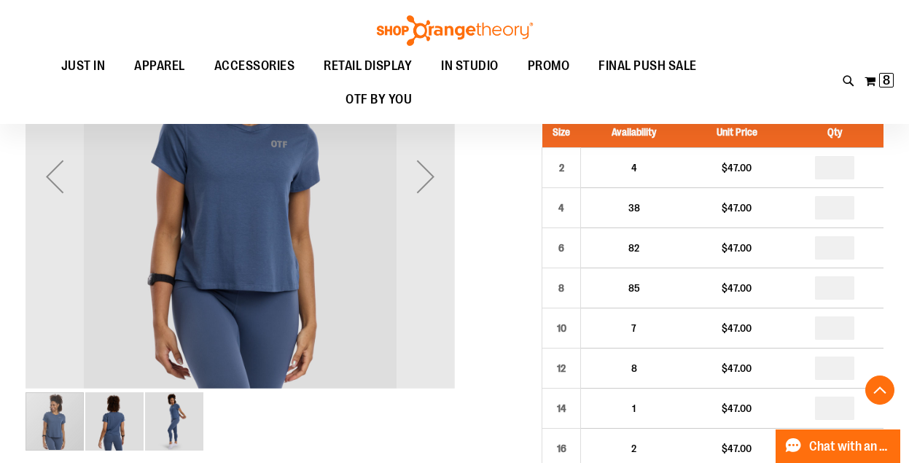
click at [114, 428] on img "image 2 of 3" at bounding box center [114, 421] width 58 height 58
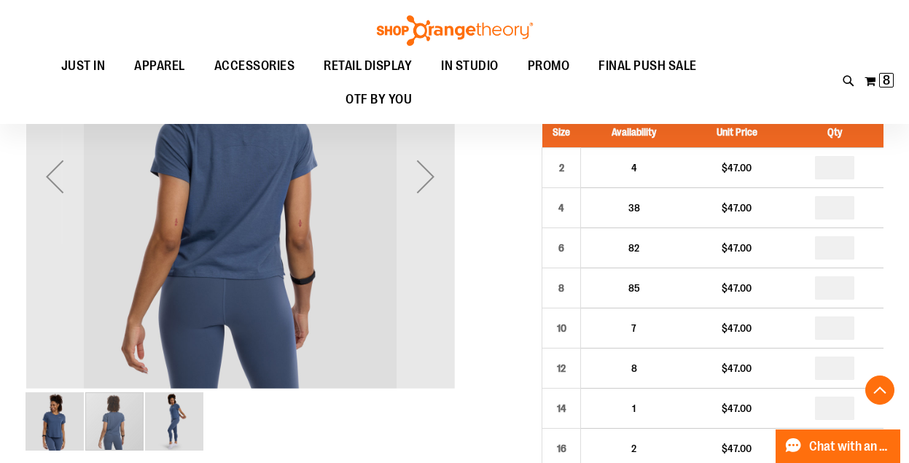
click at [162, 416] on img "image 3 of 3" at bounding box center [174, 421] width 58 height 58
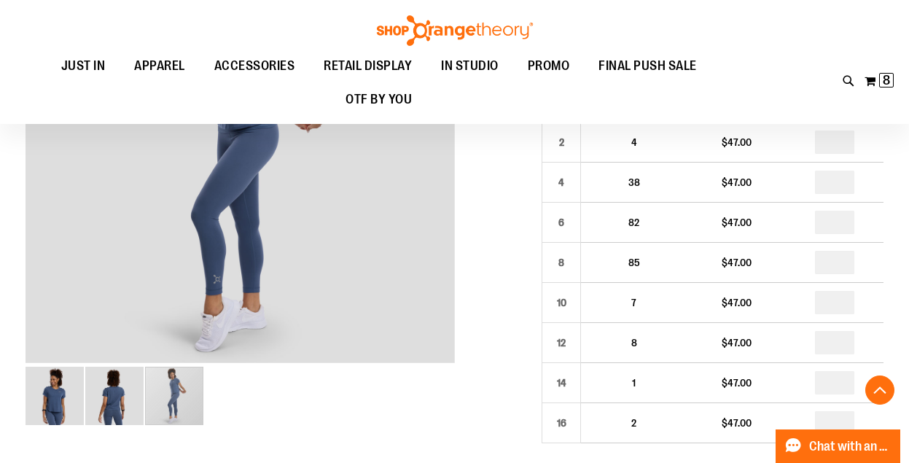
scroll to position [256, 0]
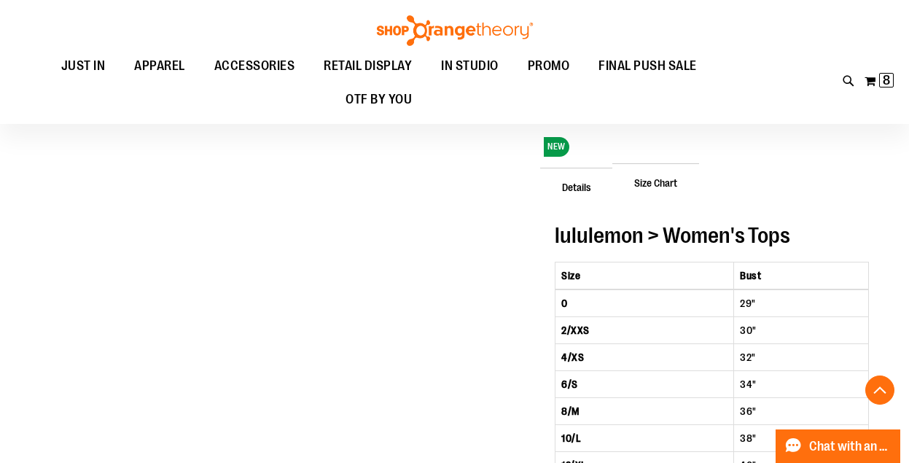
scroll to position [754, 0]
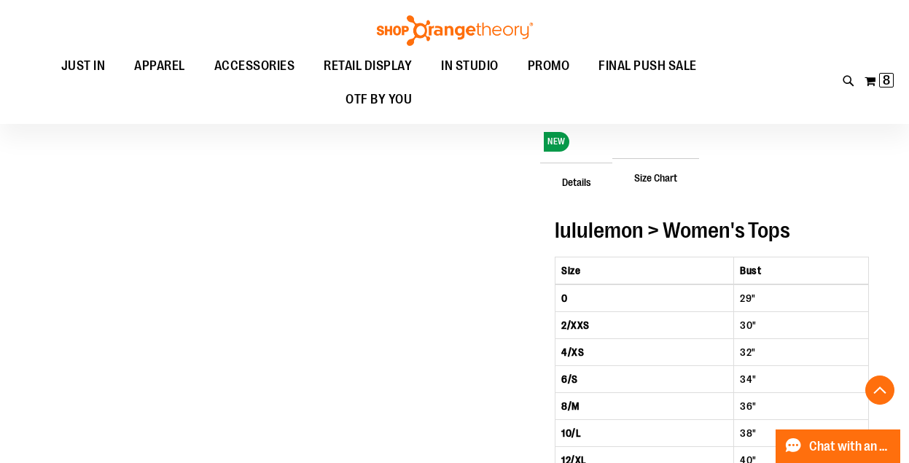
click at [577, 187] on span "Details" at bounding box center [576, 182] width 73 height 38
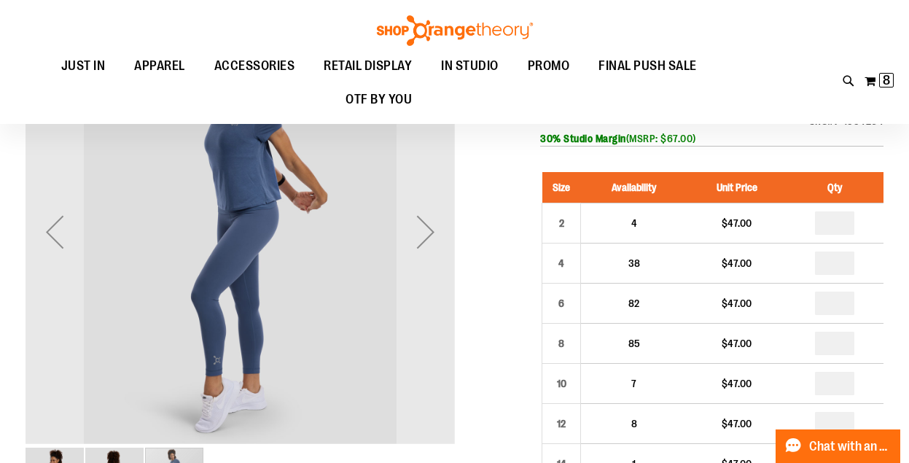
scroll to position [268, 0]
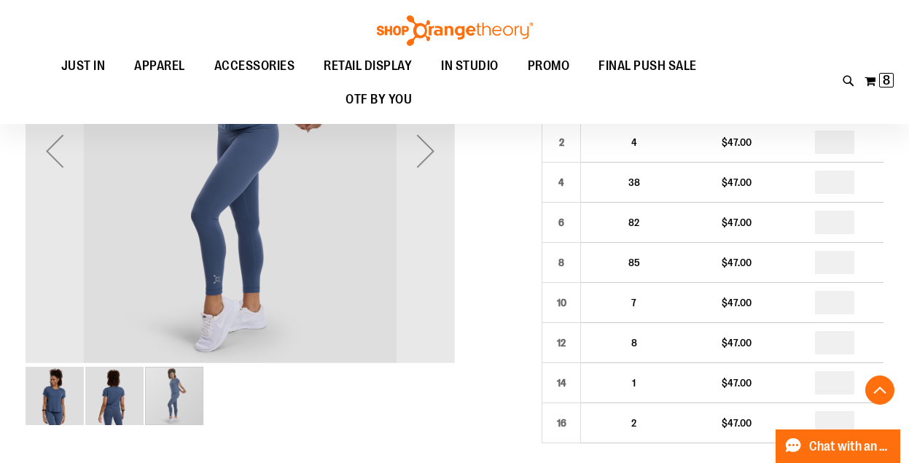
click at [113, 399] on img "image 2 of 3" at bounding box center [114, 396] width 58 height 58
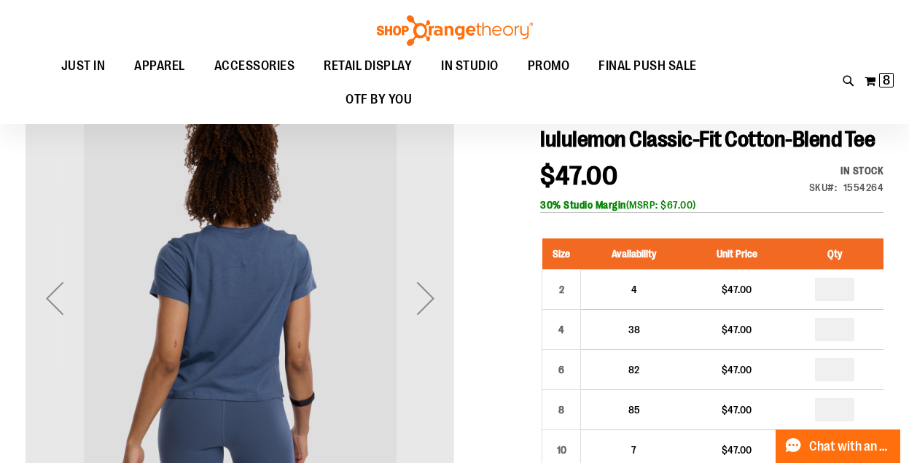
scroll to position [112, 0]
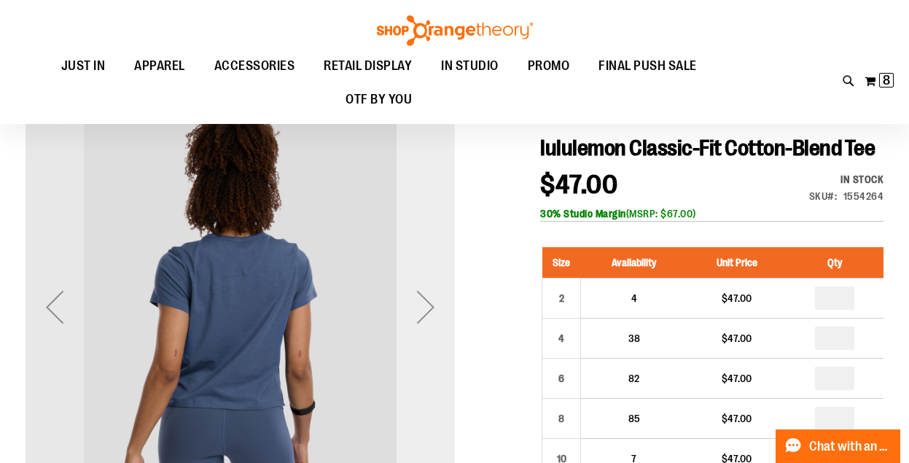
click at [429, 308] on div "Next" at bounding box center [426, 307] width 58 height 58
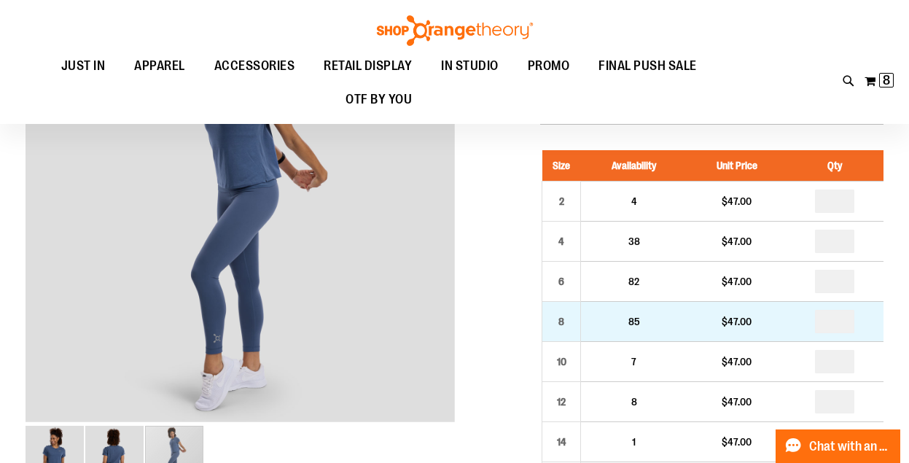
scroll to position [211, 0]
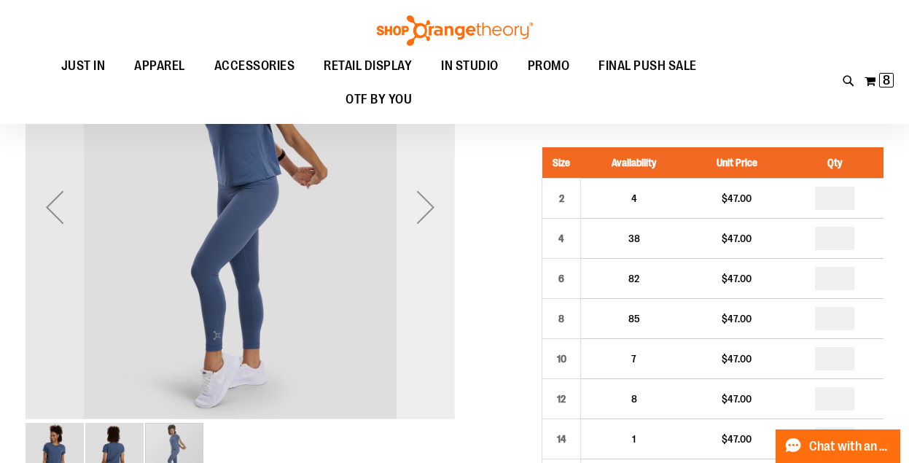
click at [427, 211] on div "Next" at bounding box center [426, 207] width 58 height 58
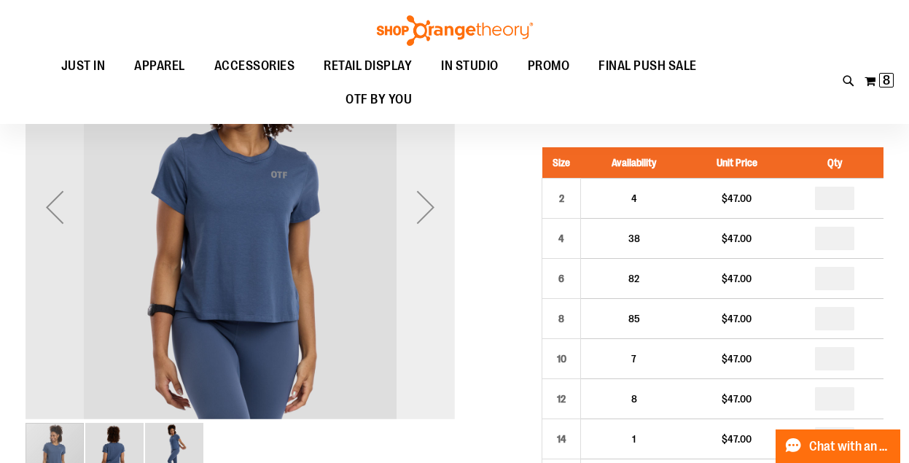
click at [428, 211] on div "Next" at bounding box center [426, 207] width 58 height 58
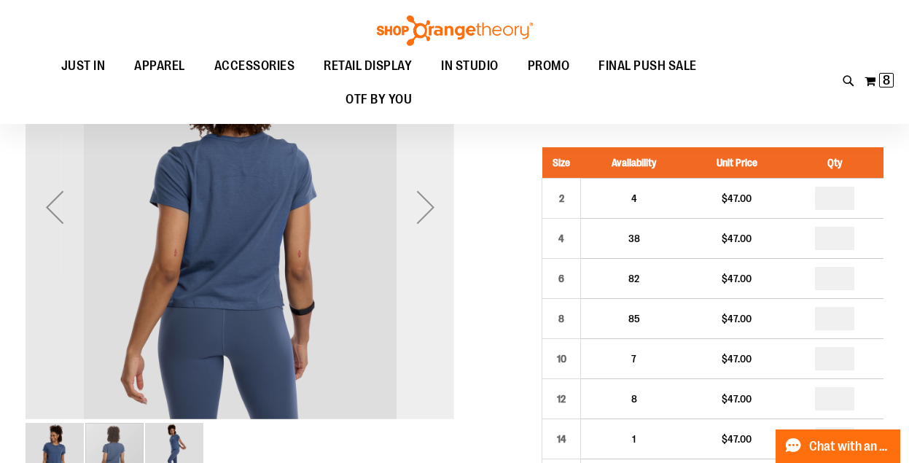
click at [428, 211] on div "Next" at bounding box center [426, 207] width 58 height 58
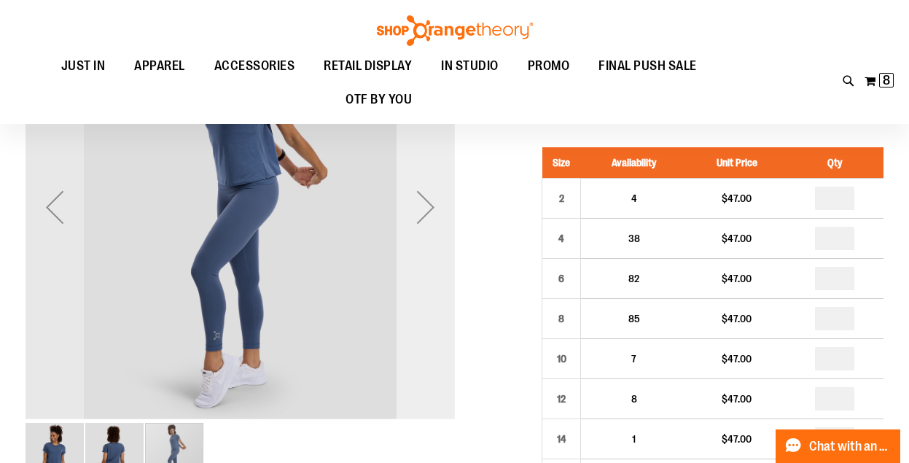
click at [428, 211] on div "Next" at bounding box center [426, 207] width 58 height 58
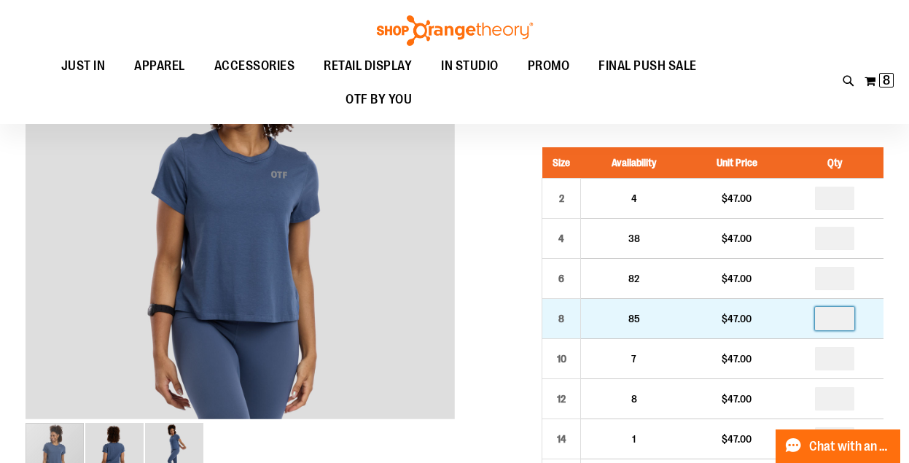
click at [829, 314] on input "number" at bounding box center [834, 318] width 39 height 23
type input "*"
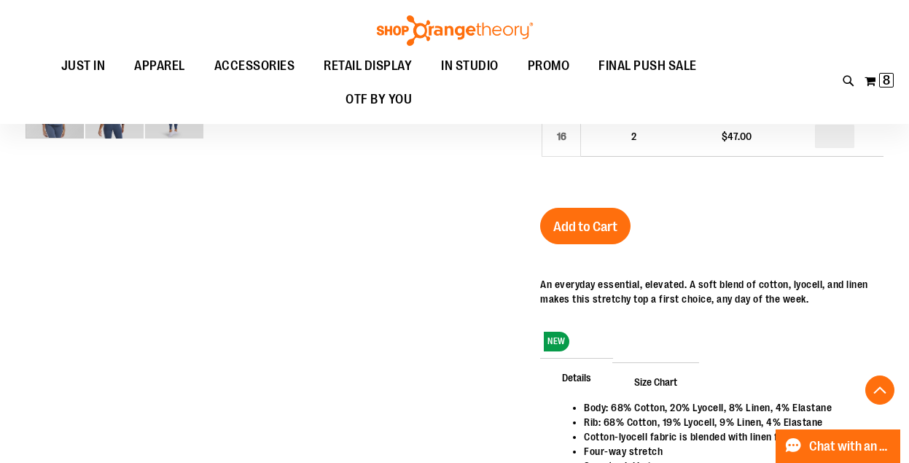
scroll to position [526, 0]
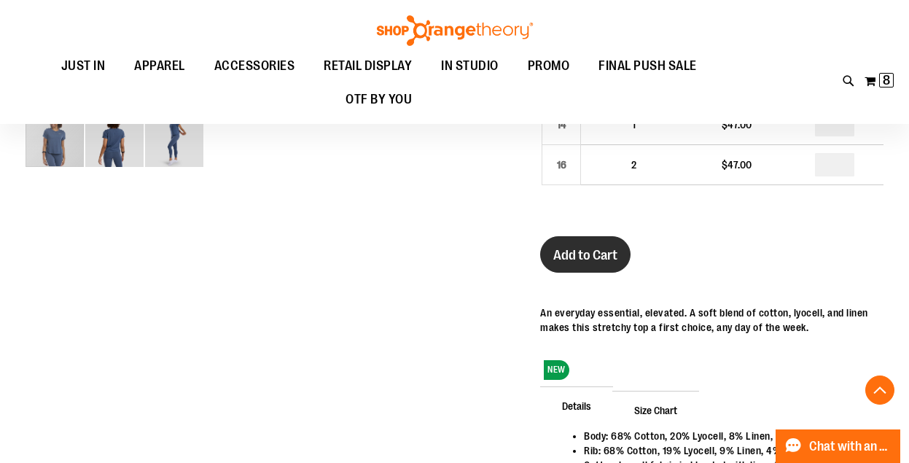
click at [593, 259] on span "Add to Cart" at bounding box center [585, 255] width 64 height 16
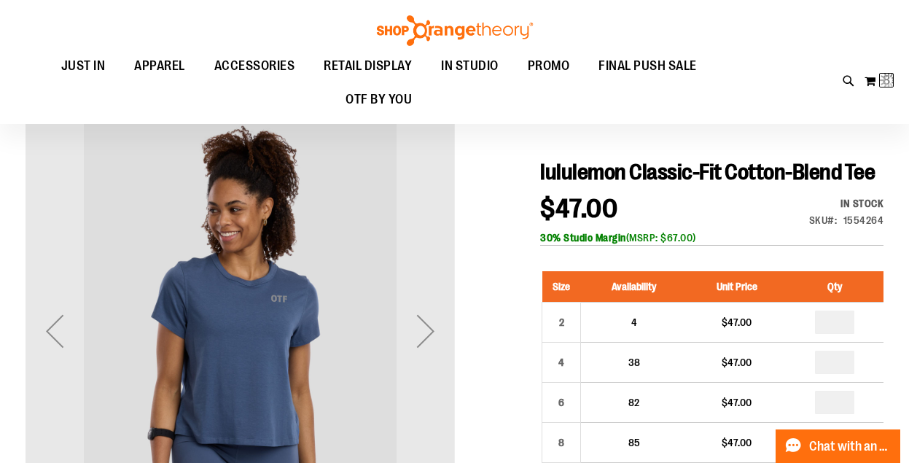
scroll to position [71, 0]
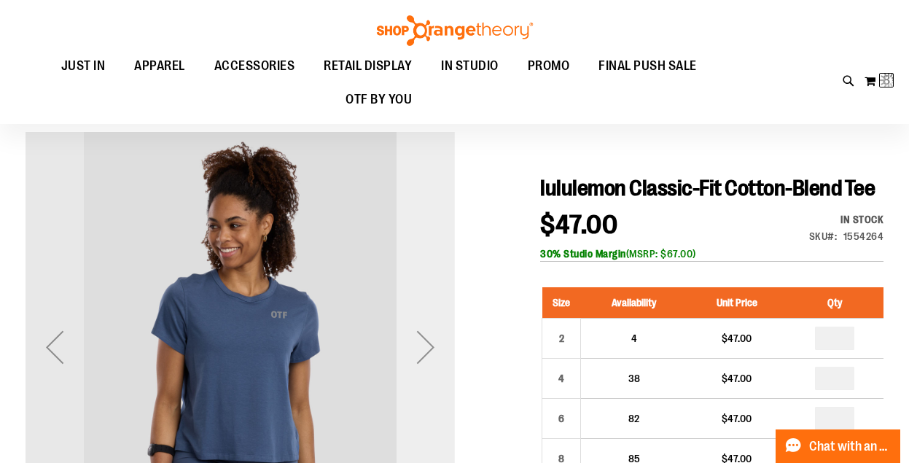
click at [424, 339] on div "Next" at bounding box center [426, 347] width 58 height 58
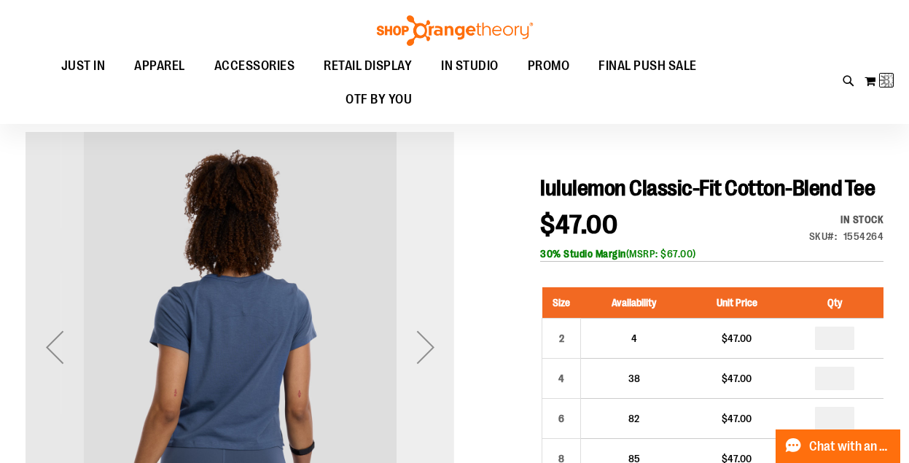
click at [424, 338] on div "Next" at bounding box center [426, 347] width 58 height 58
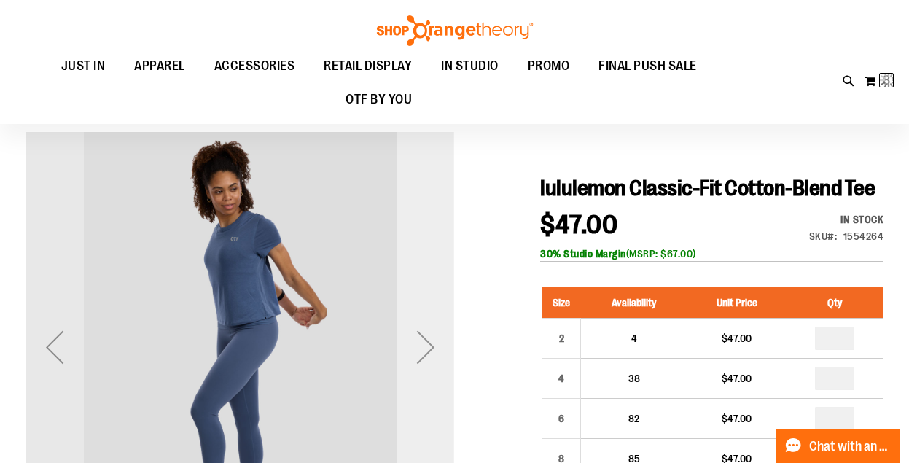
click at [424, 338] on div "Next" at bounding box center [426, 347] width 58 height 58
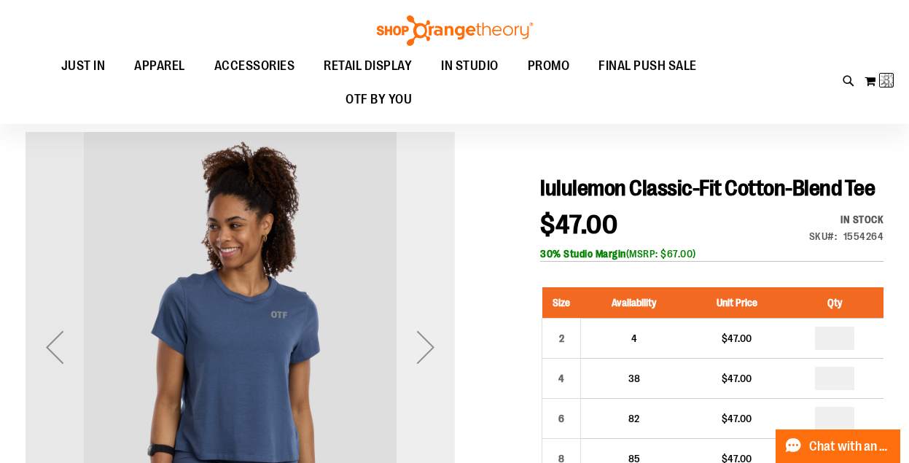
click at [424, 338] on div "Next" at bounding box center [426, 347] width 58 height 58
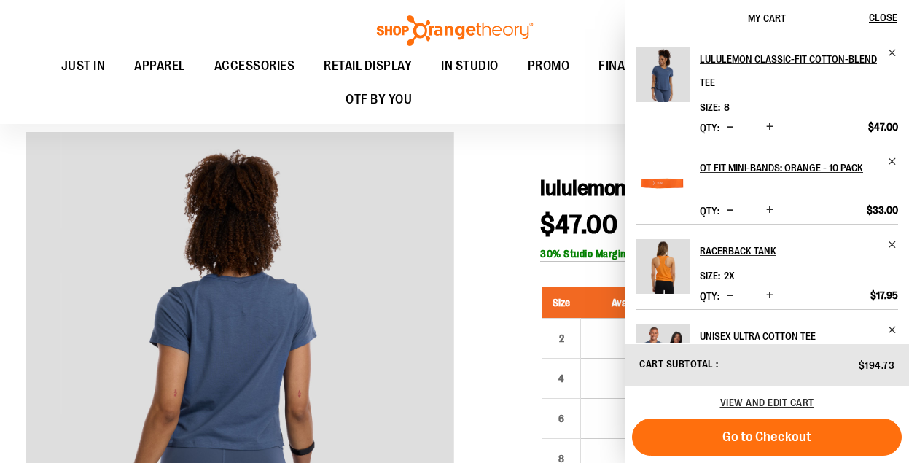
scroll to position [549, 0]
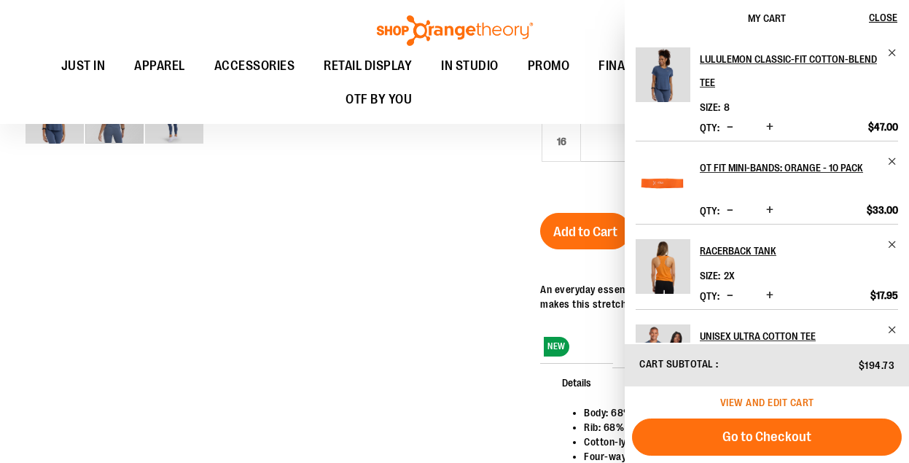
click at [733, 399] on span "View and edit cart" at bounding box center [767, 403] width 94 height 12
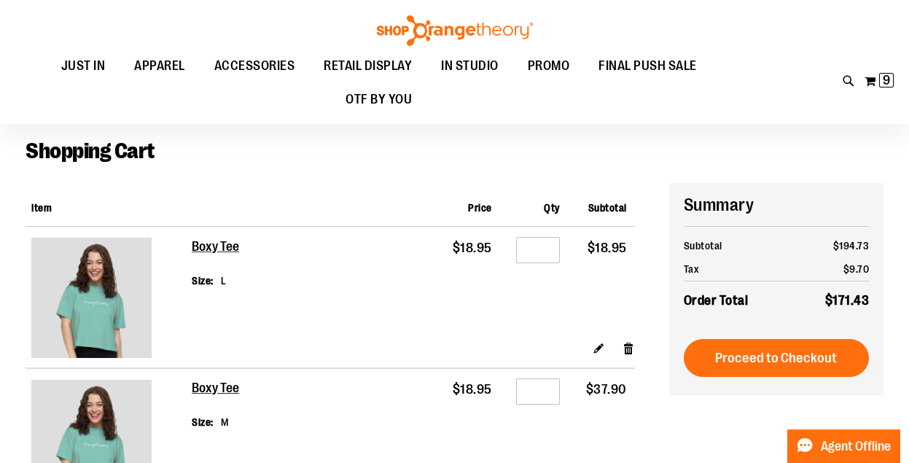
scroll to position [31, 0]
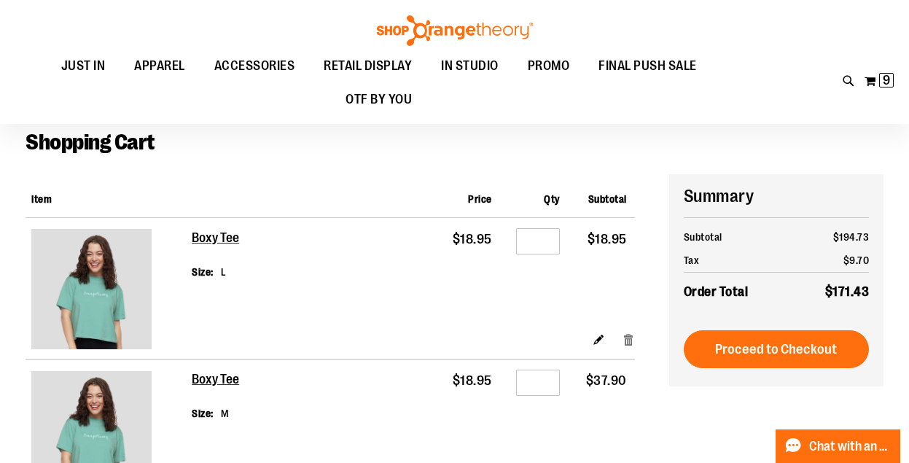
type input "**********"
click at [629, 340] on link "Remove item" at bounding box center [629, 338] width 12 height 15
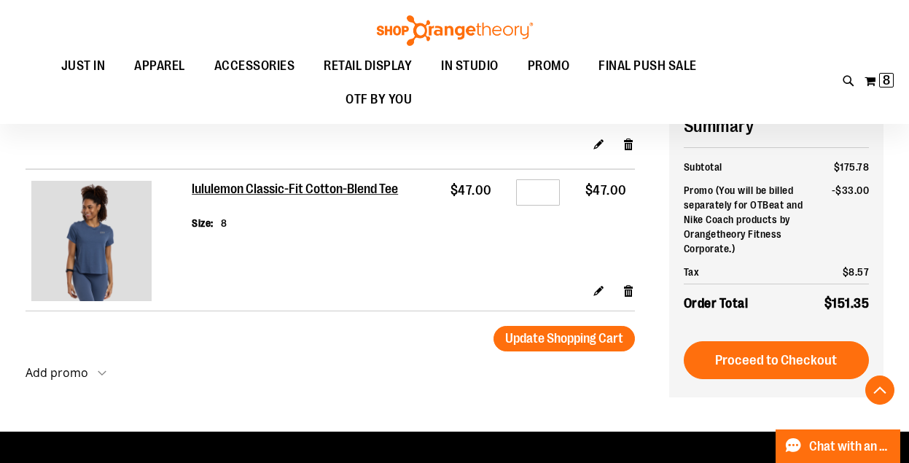
scroll to position [943, 0]
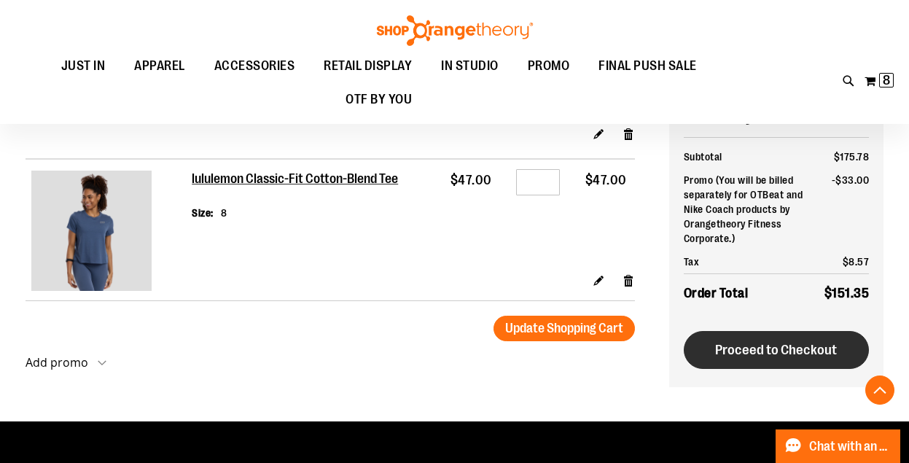
type input "**********"
click at [738, 361] on button "Proceed to Checkout" at bounding box center [776, 350] width 185 height 38
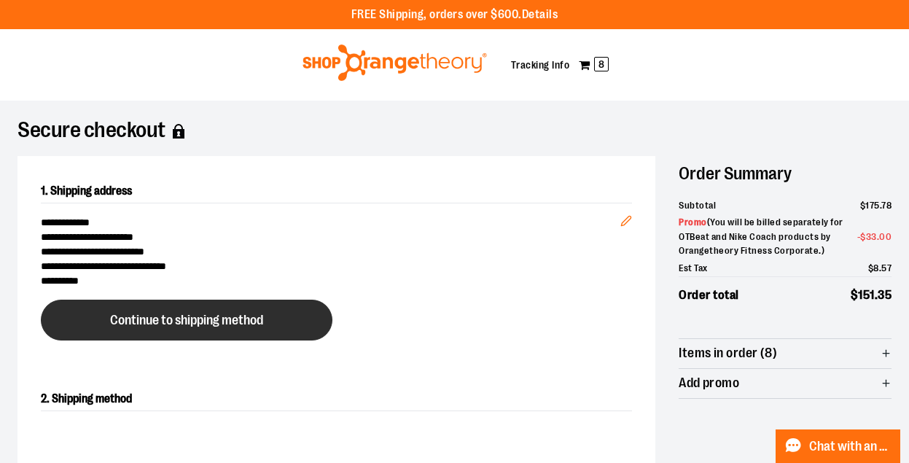
click at [258, 321] on span "Continue to shipping method" at bounding box center [186, 320] width 153 height 14
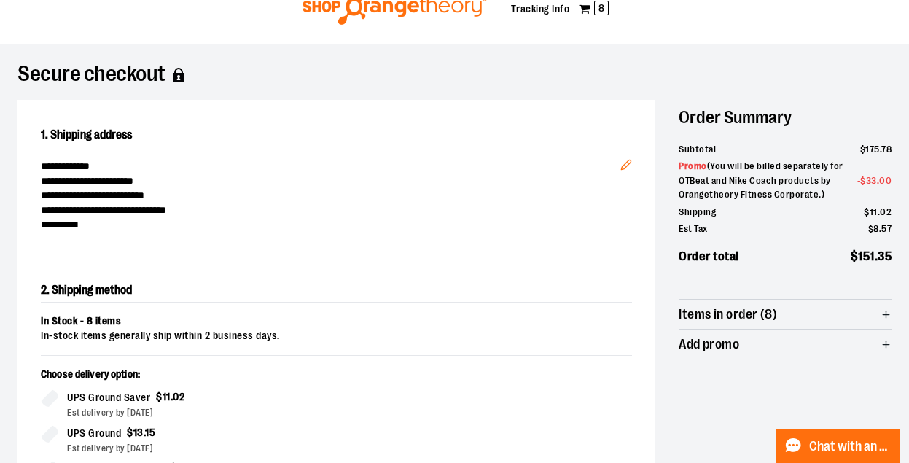
scroll to position [55, 0]
click at [745, 348] on span "Add promo" at bounding box center [785, 344] width 213 height 29
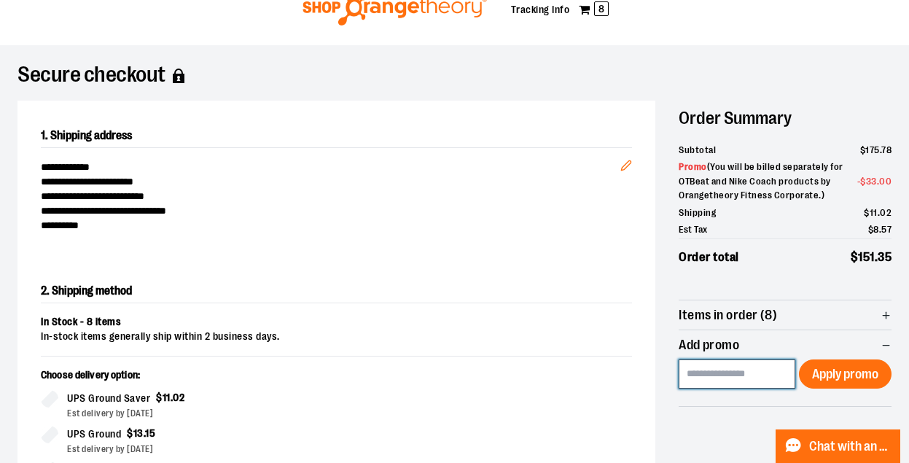
click at [738, 365] on input at bounding box center [737, 373] width 116 height 29
type input "*"
type input "**********"
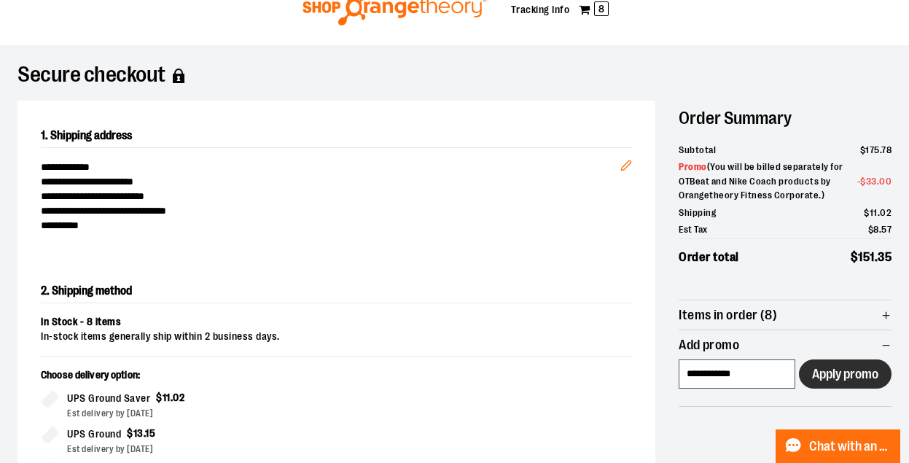
click at [838, 376] on span "Apply promo" at bounding box center [845, 374] width 66 height 14
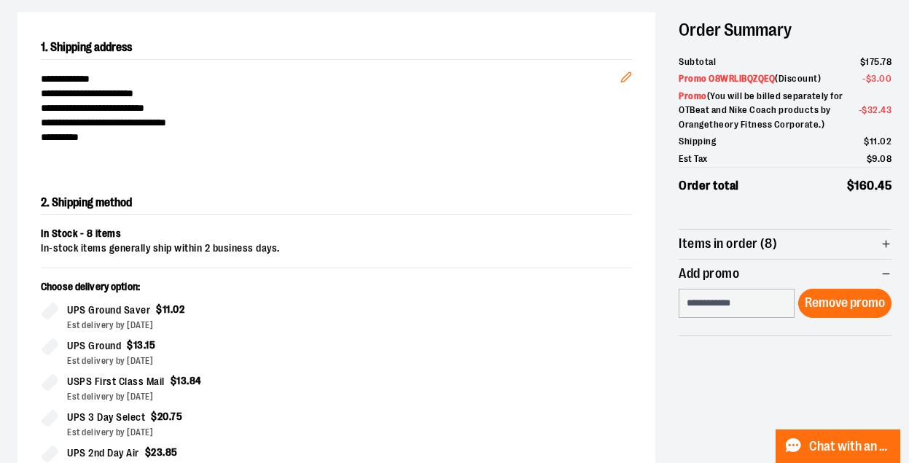
scroll to position [136, 0]
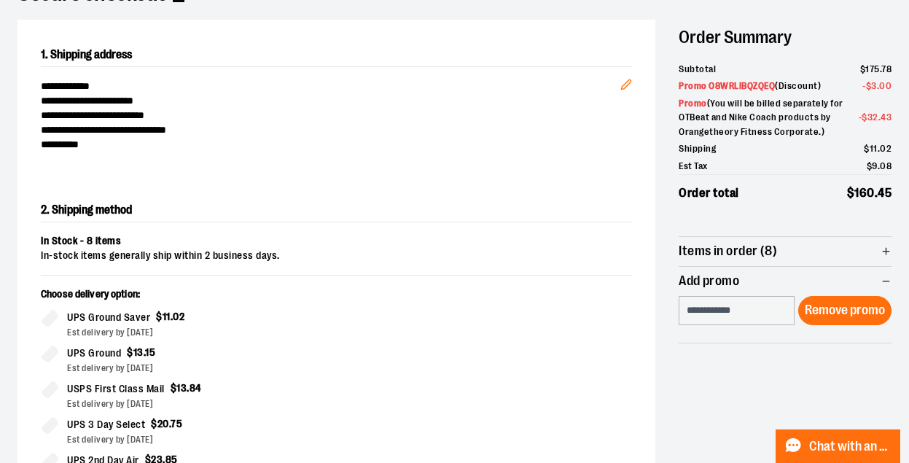
click at [750, 257] on span "Items in order (8)" at bounding box center [728, 251] width 98 height 14
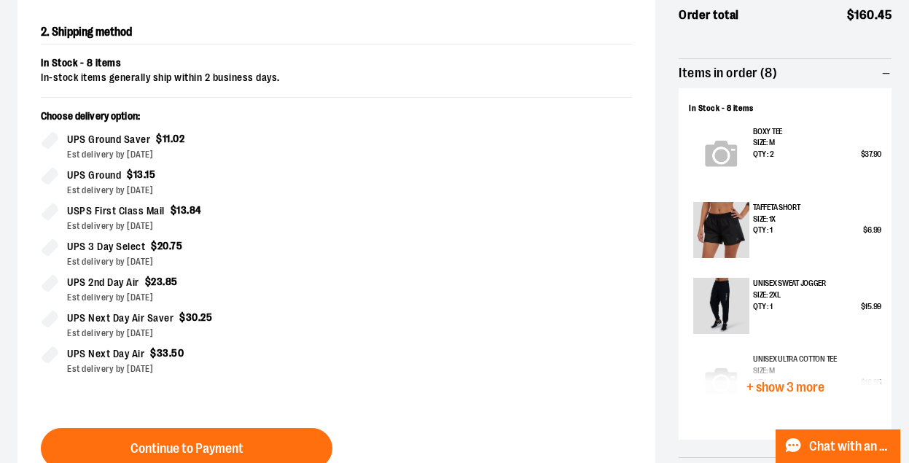
scroll to position [330, 0]
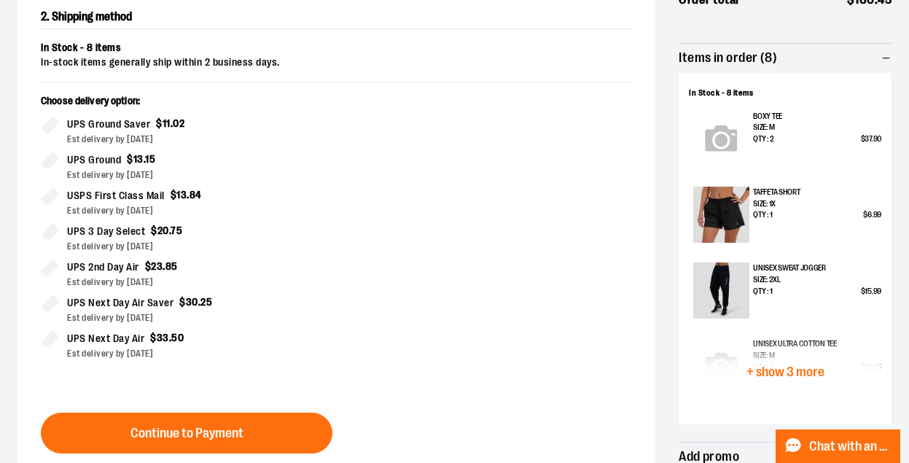
click at [752, 372] on span "+ show 3 more" at bounding box center [785, 372] width 78 height 14
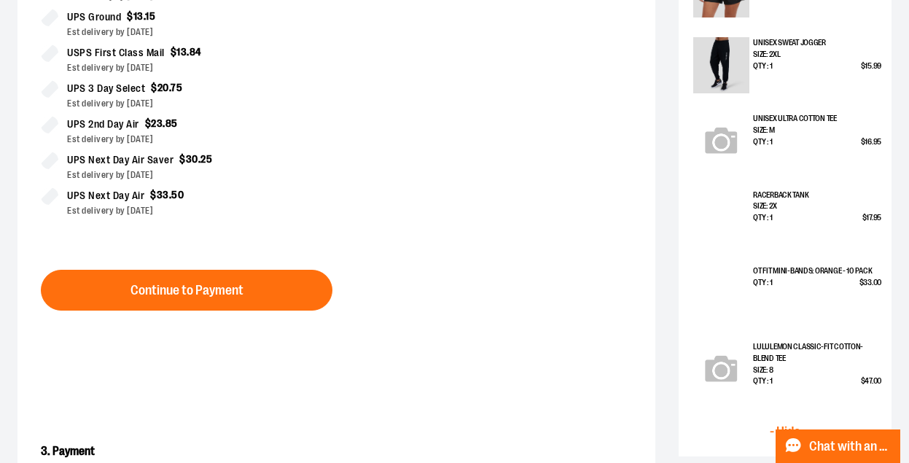
scroll to position [557, 0]
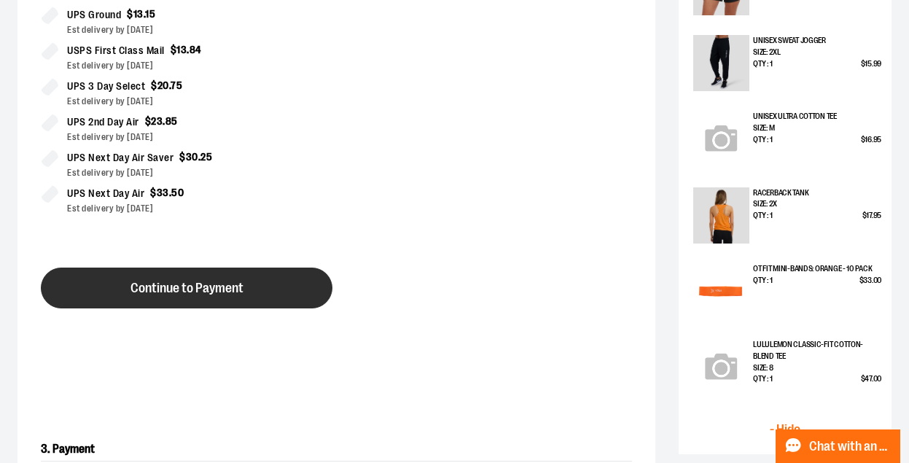
click at [270, 275] on button "Continue to Payment" at bounding box center [187, 288] width 292 height 41
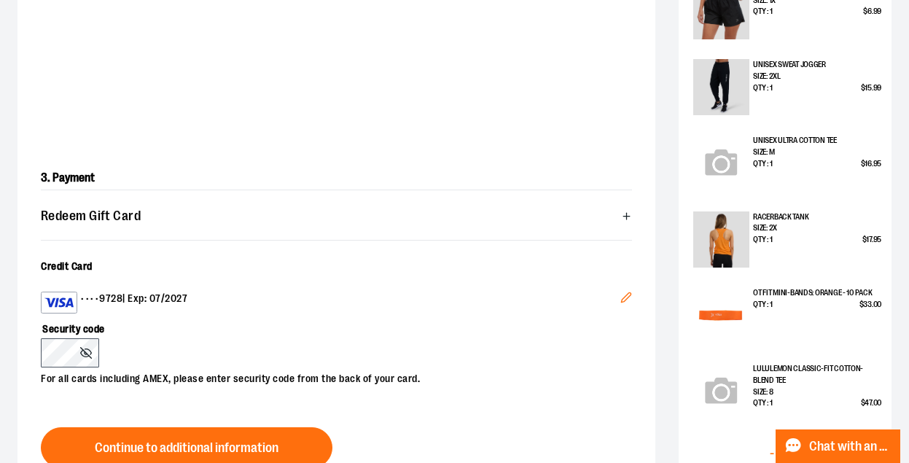
scroll to position [534, 0]
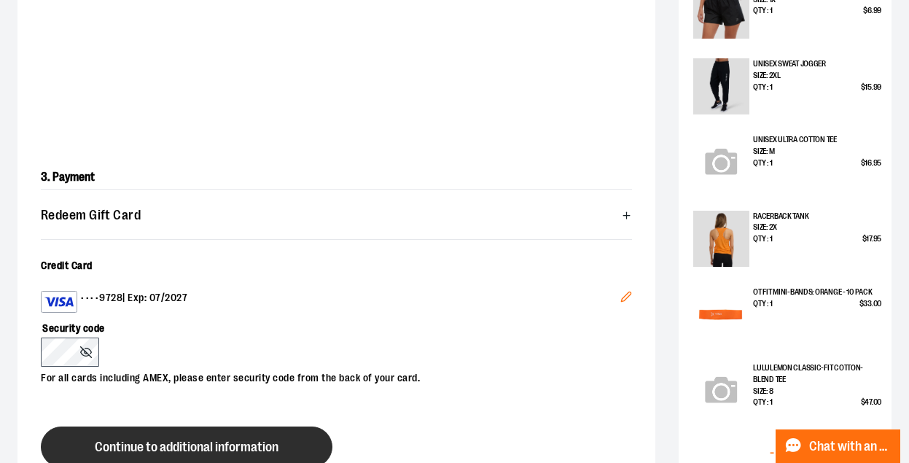
click at [133, 441] on span "Continue to additional information" at bounding box center [187, 447] width 184 height 14
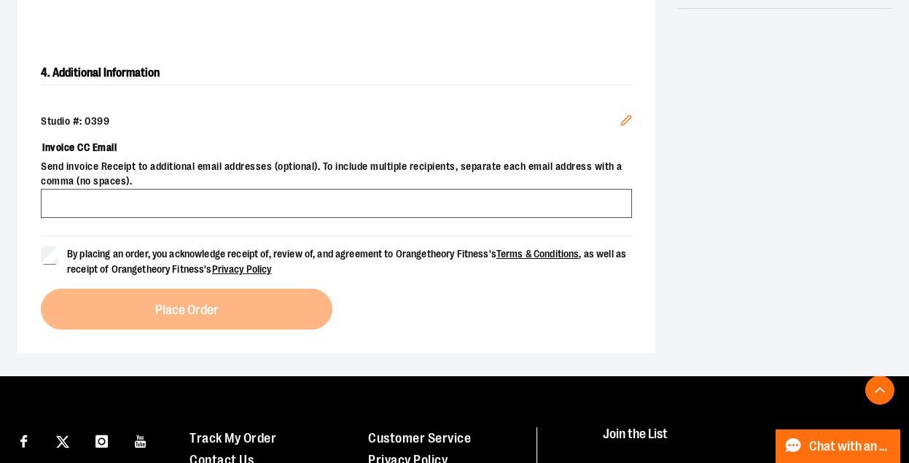
scroll to position [1099, 0]
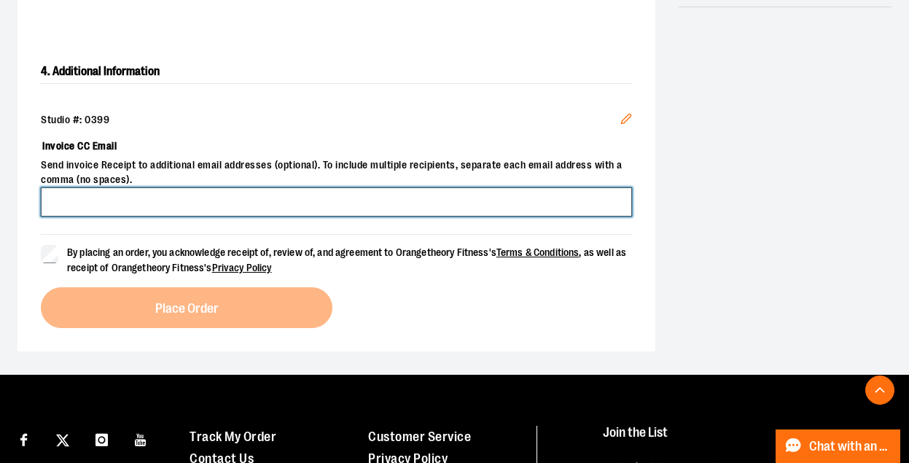
click at [117, 206] on input "Invoice CC Email" at bounding box center [336, 201] width 591 height 29
type input "**********"
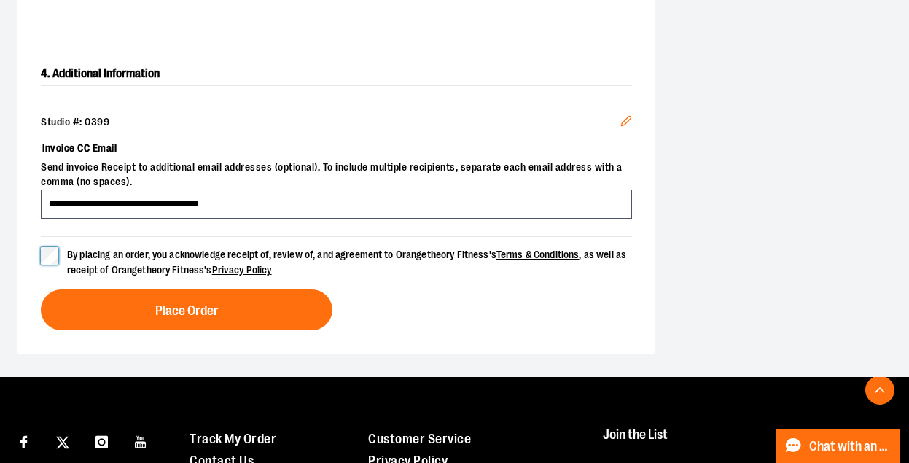
scroll to position [1102, 0]
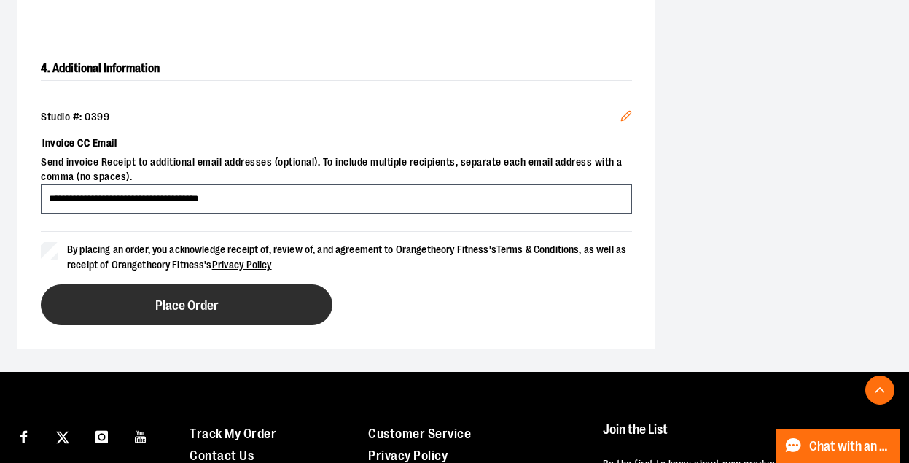
click at [223, 305] on button "Place Order" at bounding box center [187, 304] width 292 height 41
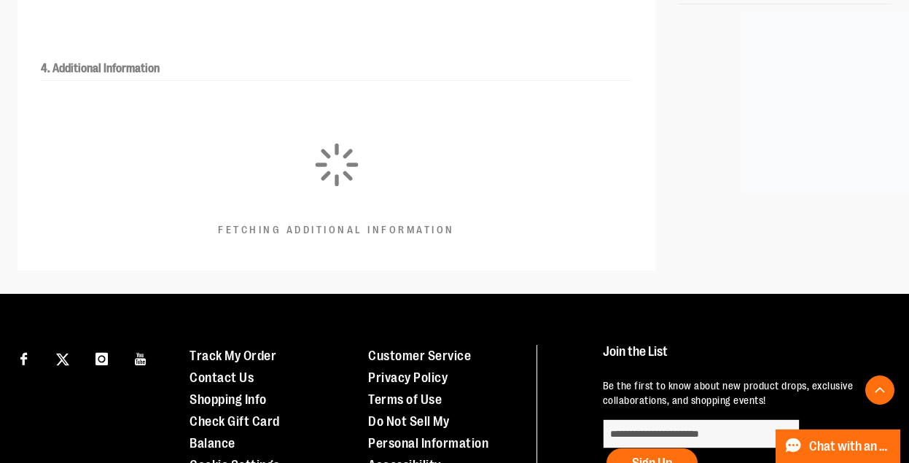
scroll to position [434, 0]
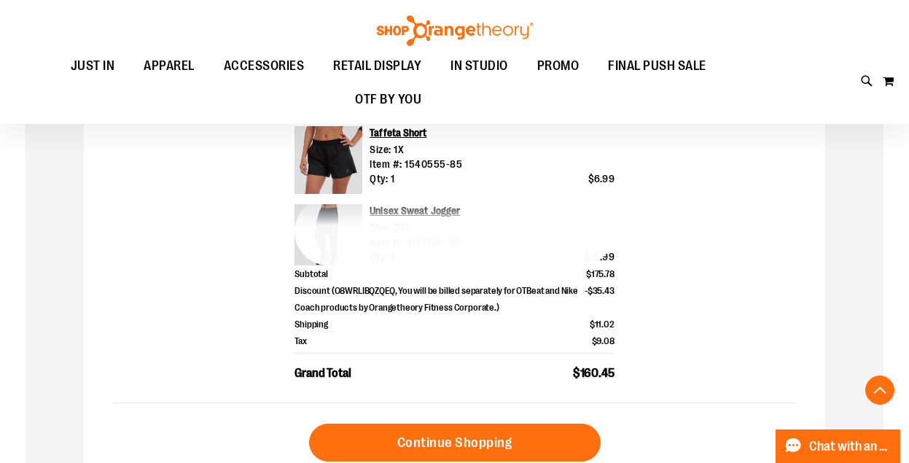
scroll to position [604, 0]
